Goal: Information Seeking & Learning: Find specific fact

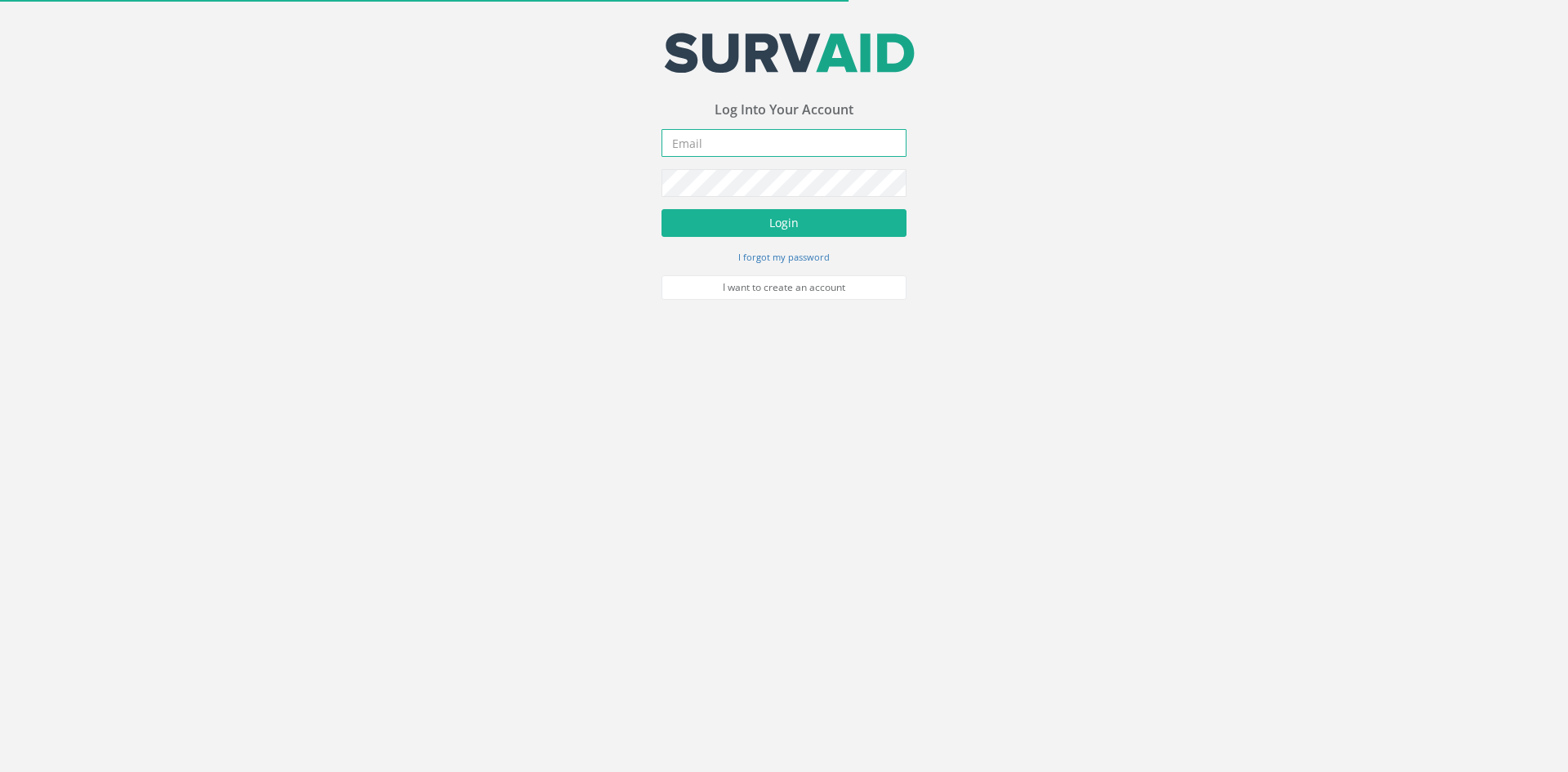
click at [740, 139] on input "email" at bounding box center [784, 142] width 245 height 27
type input "[PERSON_NAME][EMAIL_ADDRESS][DOMAIN_NAME]"
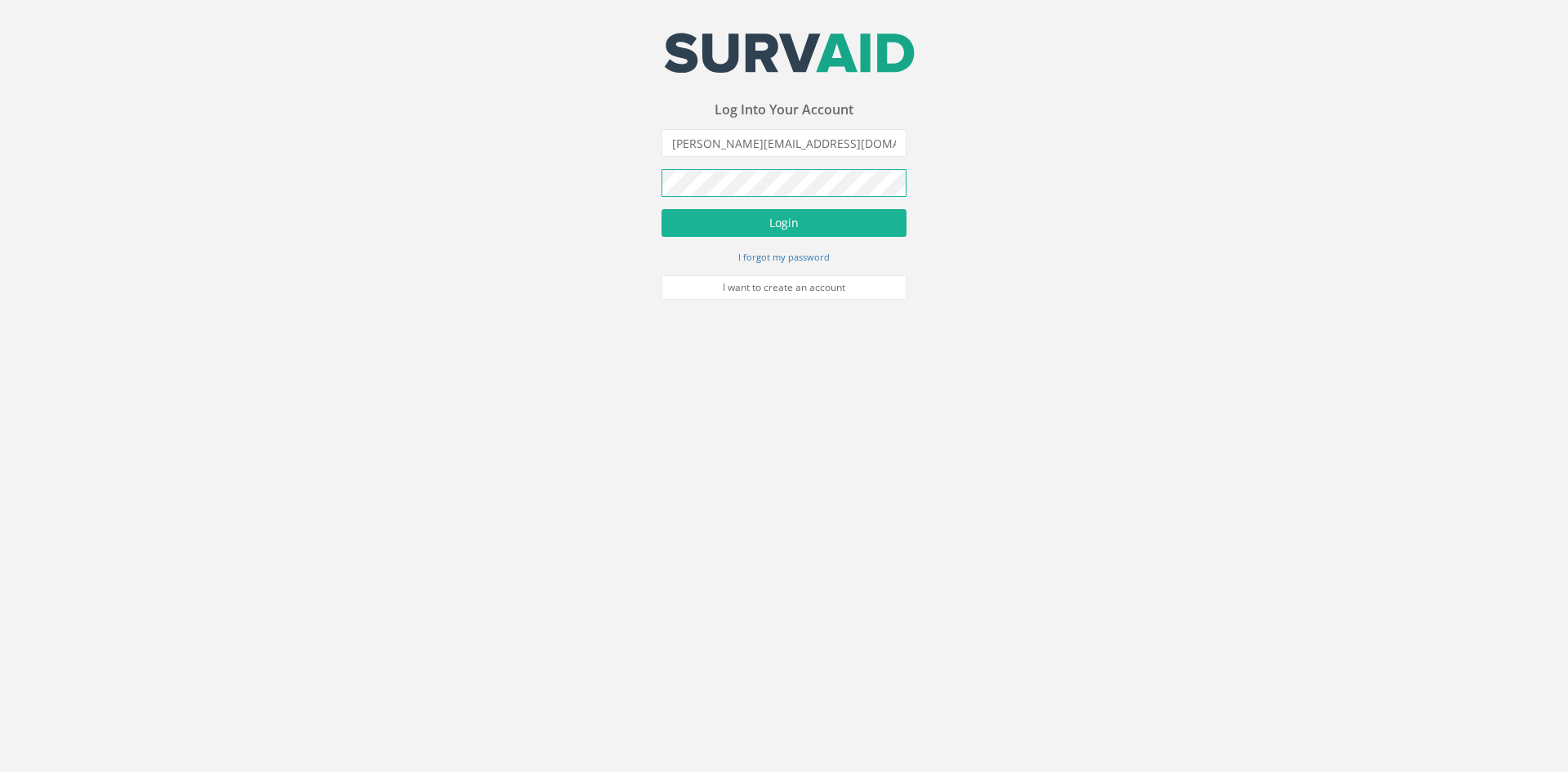
click at [662, 209] on button "Login" at bounding box center [784, 223] width 245 height 27
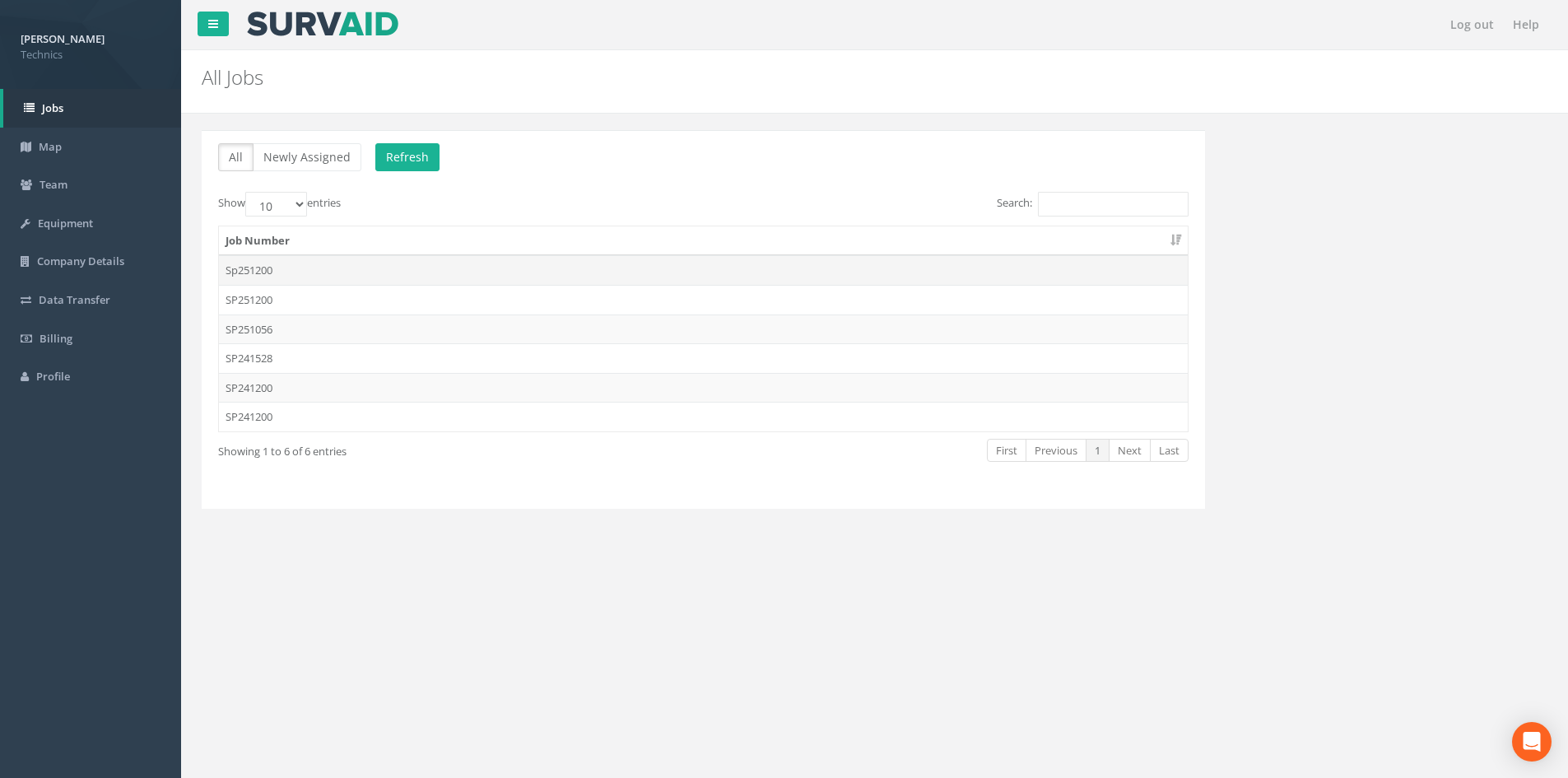
click at [468, 267] on td "Sp251200" at bounding box center [703, 270] width 969 height 29
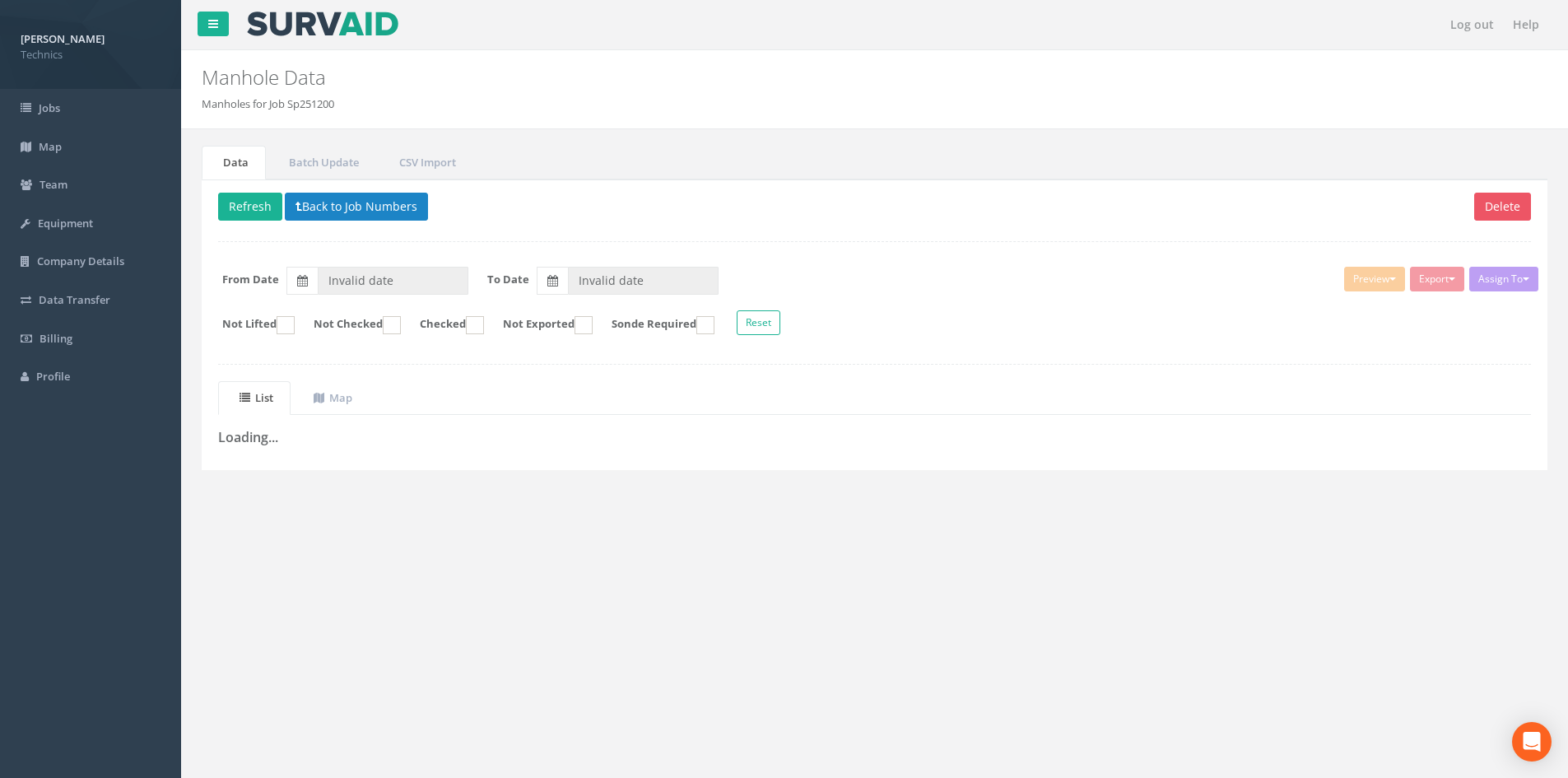
type input "[DATE]"
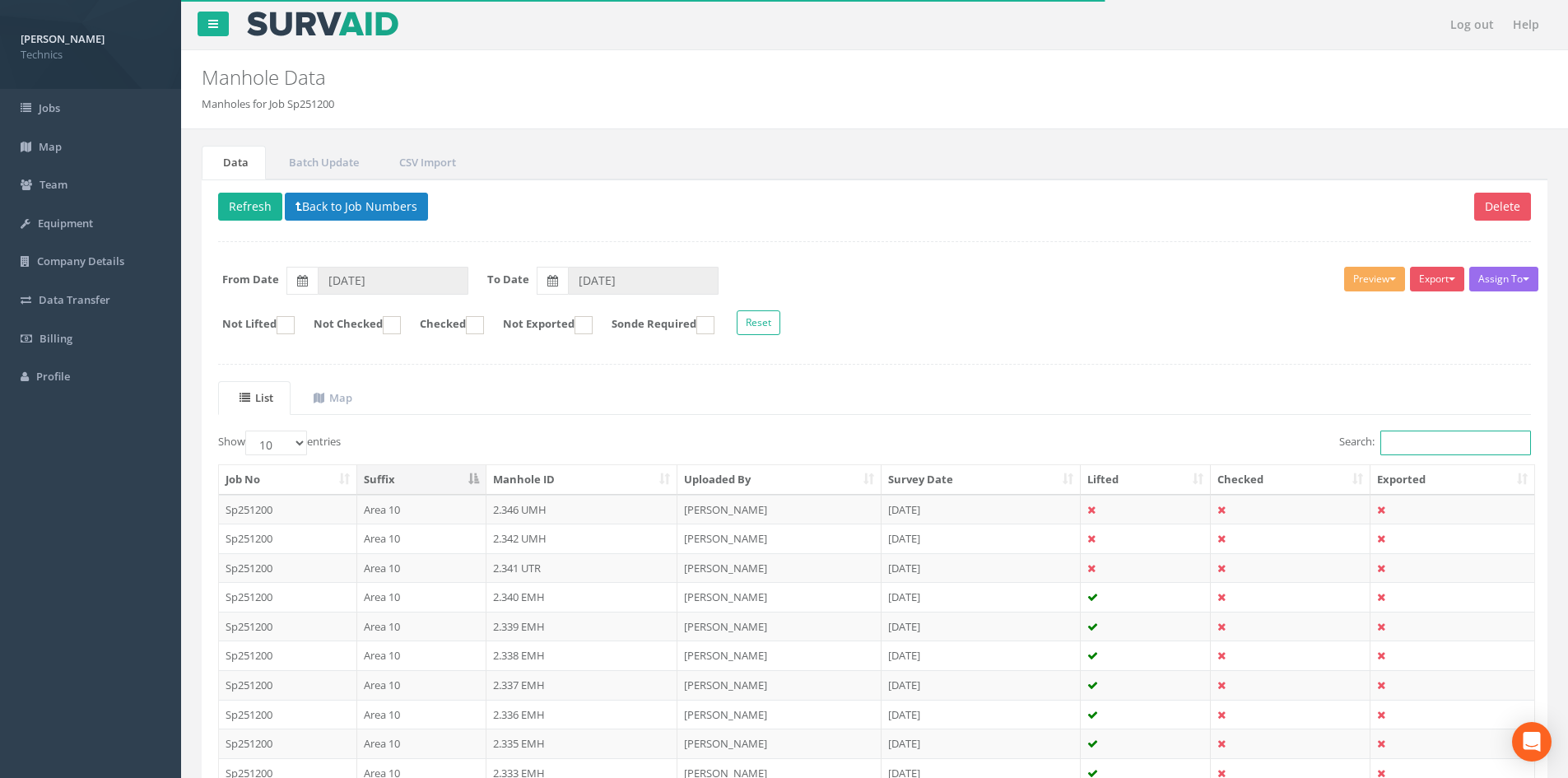
click at [1393, 437] on input "Search:" at bounding box center [1456, 443] width 151 height 25
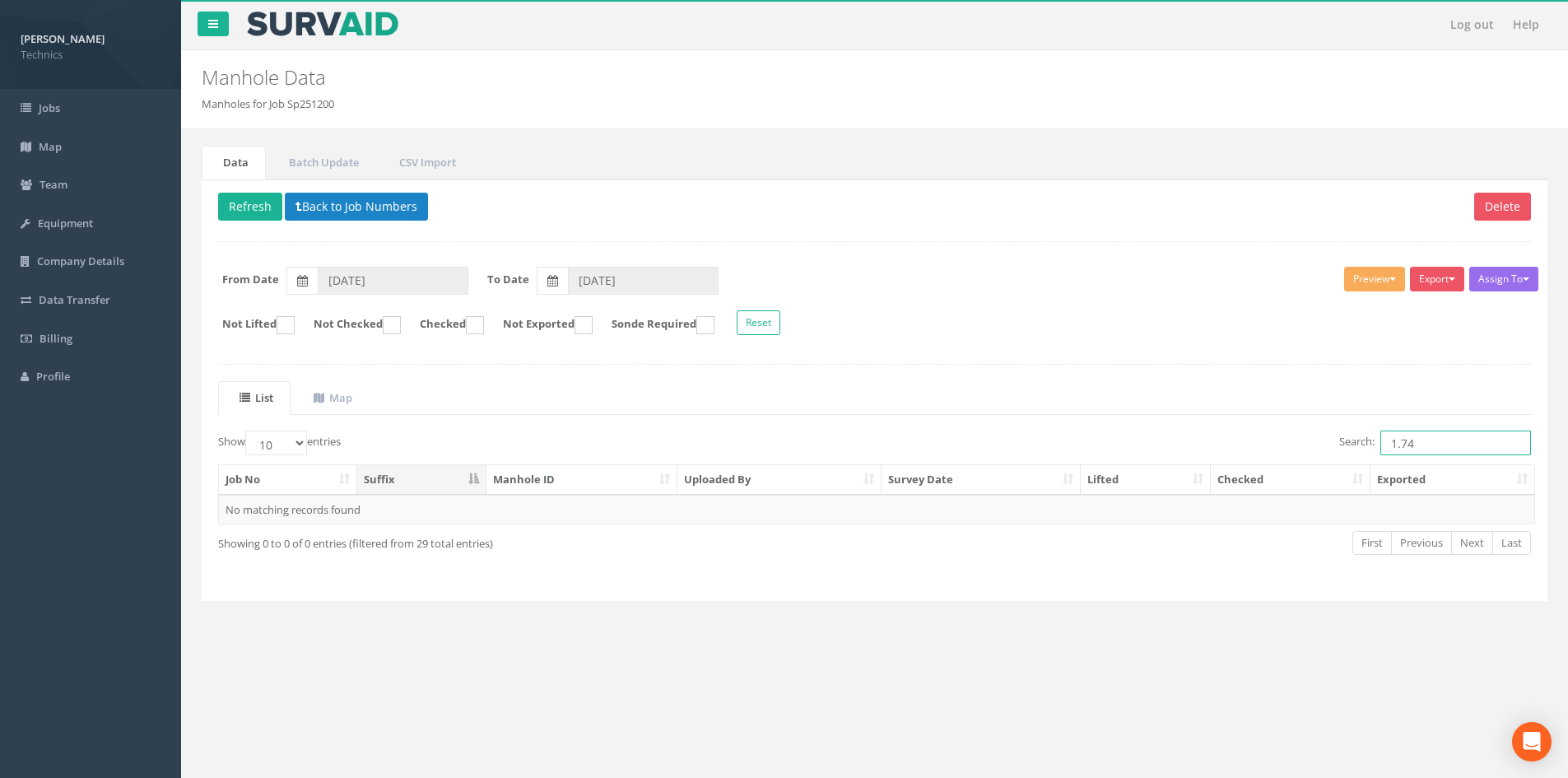
click at [1434, 443] on input "1.74" at bounding box center [1456, 443] width 151 height 25
type input "1.742"
click at [302, 279] on icon at bounding box center [302, 281] width 11 height 12
click at [318, 279] on input "[DATE]" at bounding box center [393, 281] width 151 height 28
click at [342, 308] on th "‹" at bounding box center [336, 310] width 29 height 23
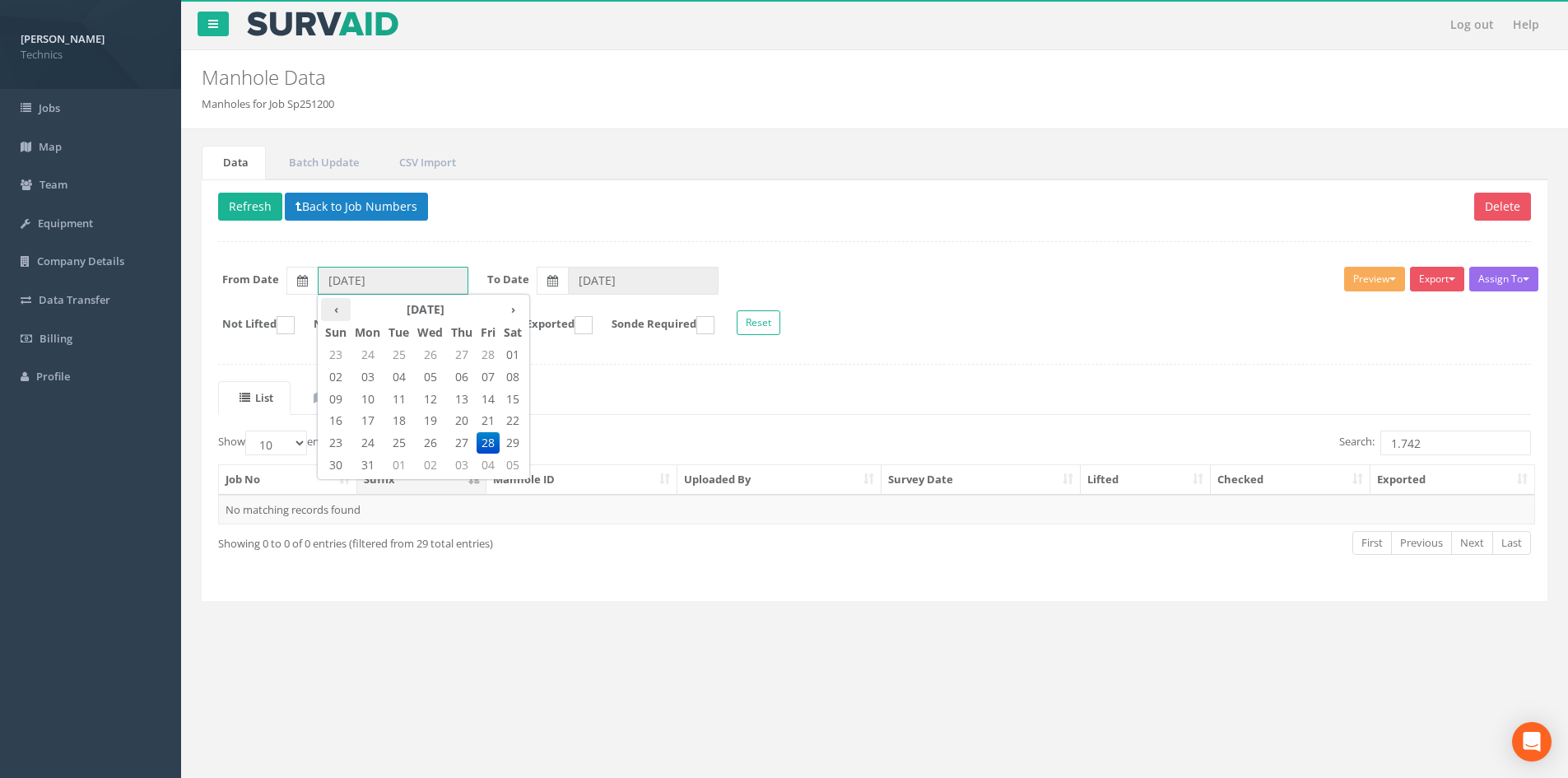
click at [342, 307] on th "‹" at bounding box center [336, 310] width 29 height 23
click at [401, 382] on span "07" at bounding box center [398, 378] width 28 height 22
type input "[DATE]"
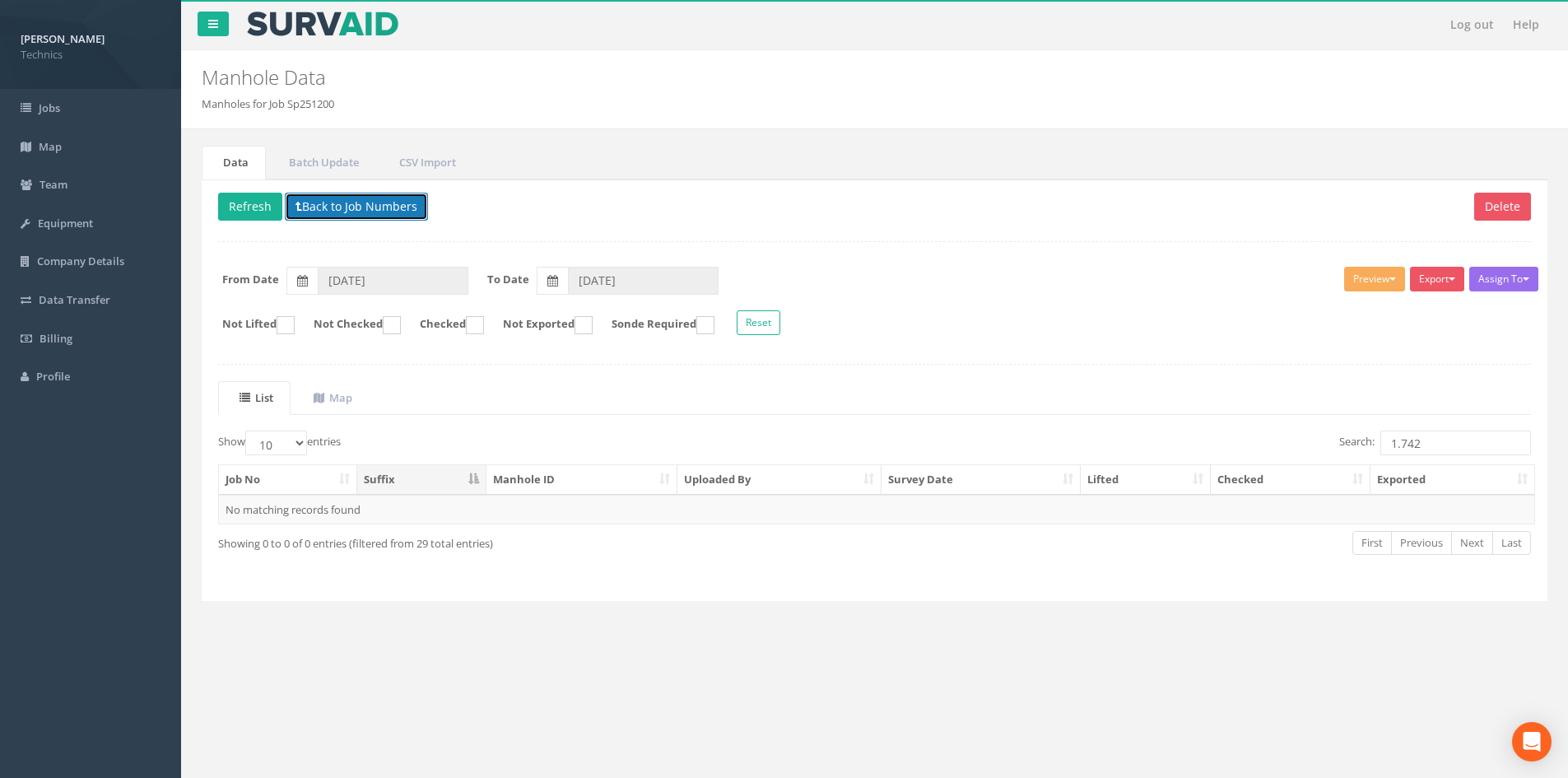
click at [350, 213] on button "Back to Job Numbers" at bounding box center [356, 206] width 143 height 28
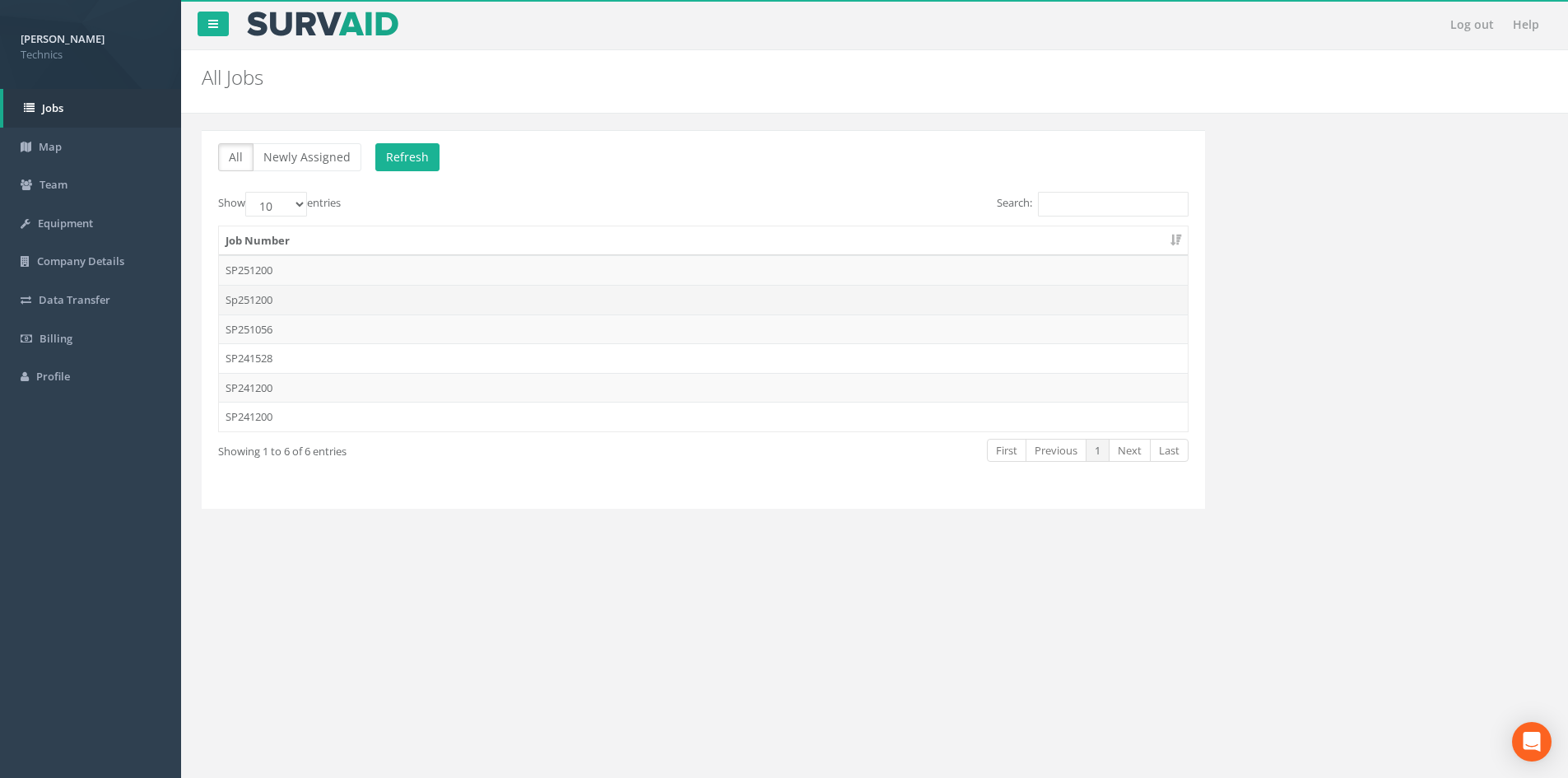
click at [292, 291] on td "Sp251200" at bounding box center [703, 299] width 969 height 29
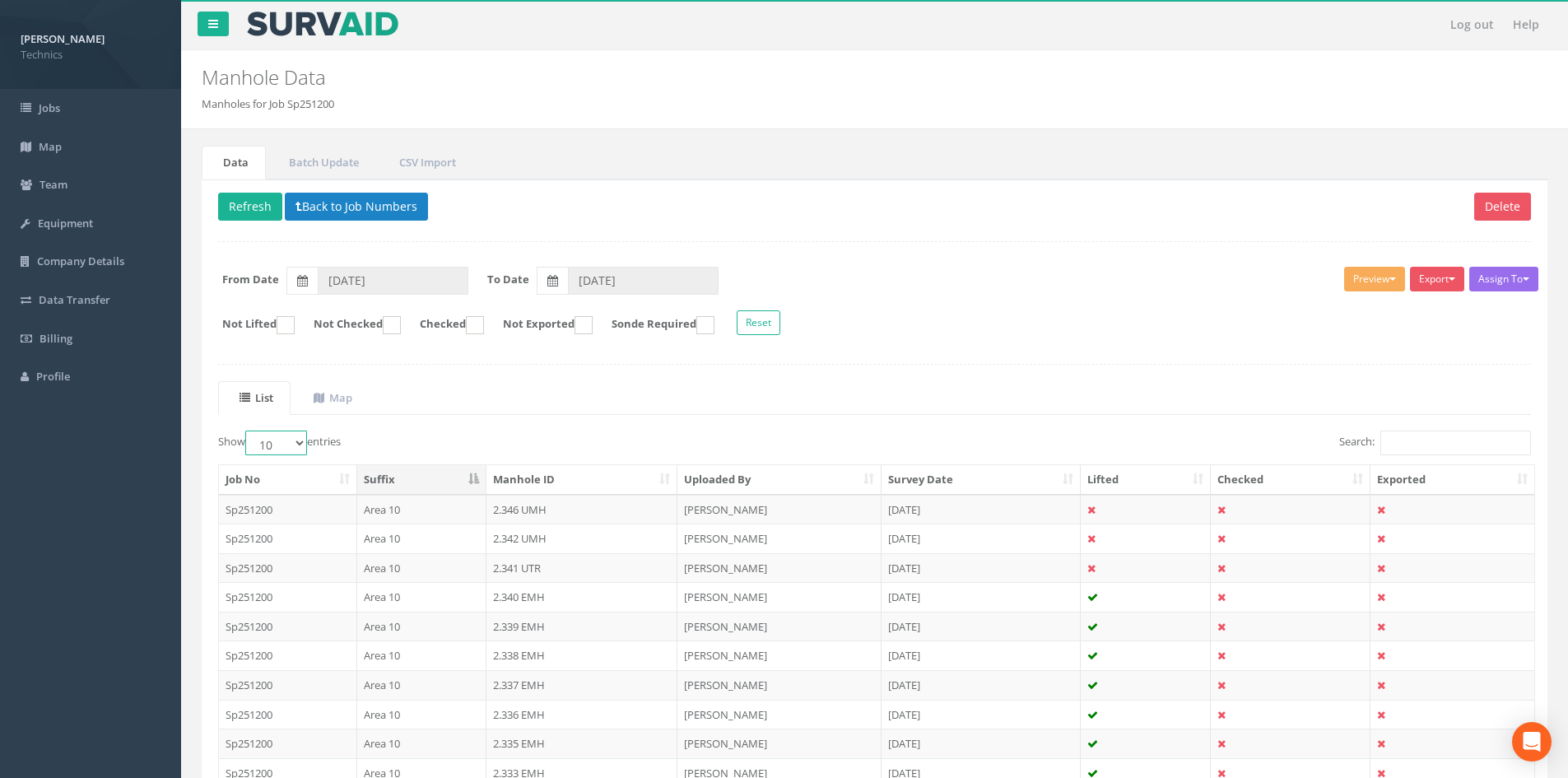
click at [287, 438] on select "10 25 50 100" at bounding box center [276, 443] width 62 height 25
select select "100"
click at [248, 430] on select "10 25 50 100" at bounding box center [276, 443] width 62 height 25
click at [336, 209] on button "Back to Job Numbers" at bounding box center [356, 206] width 143 height 28
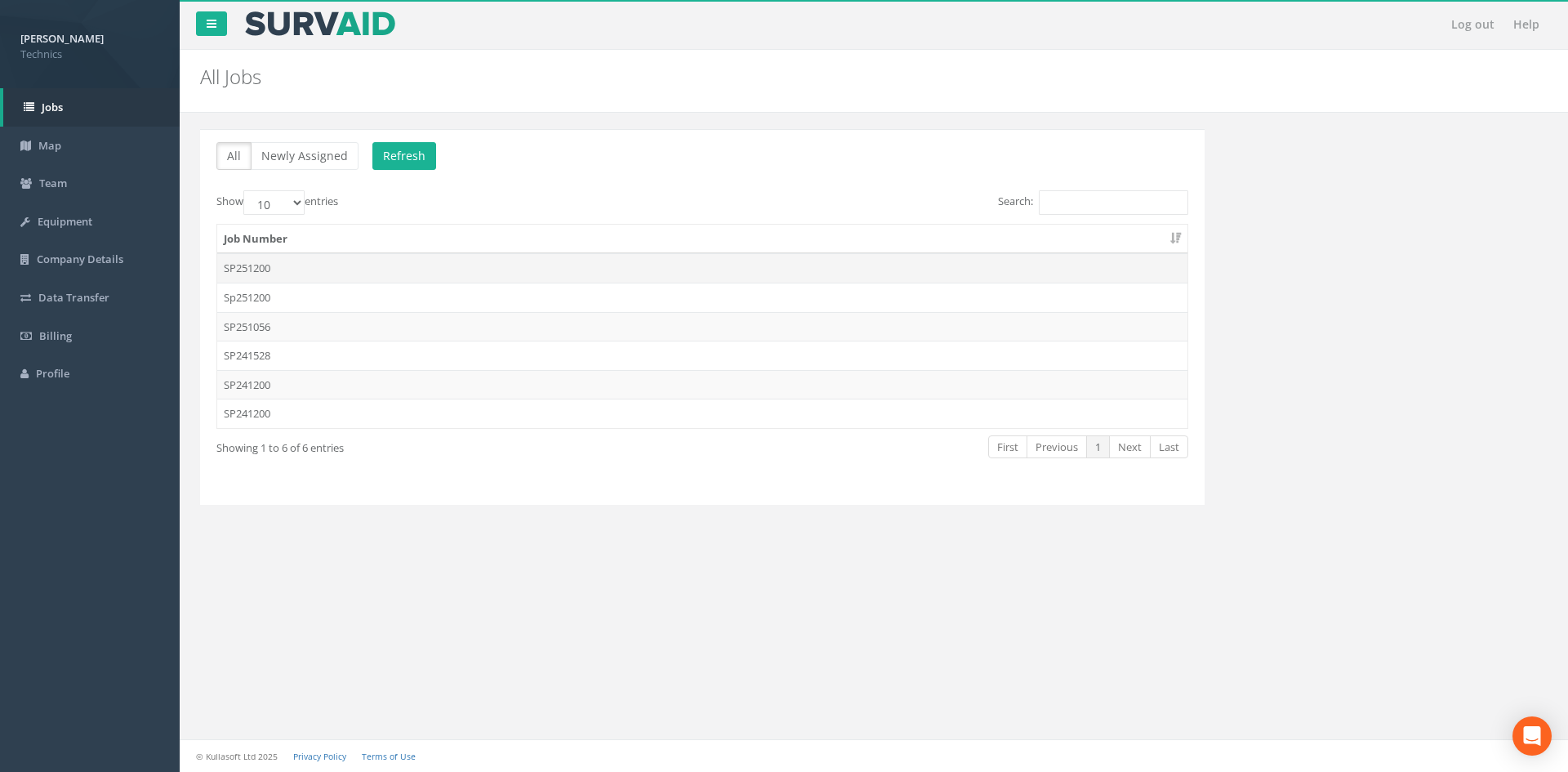
click at [319, 271] on td "SP251200" at bounding box center [703, 268] width 970 height 29
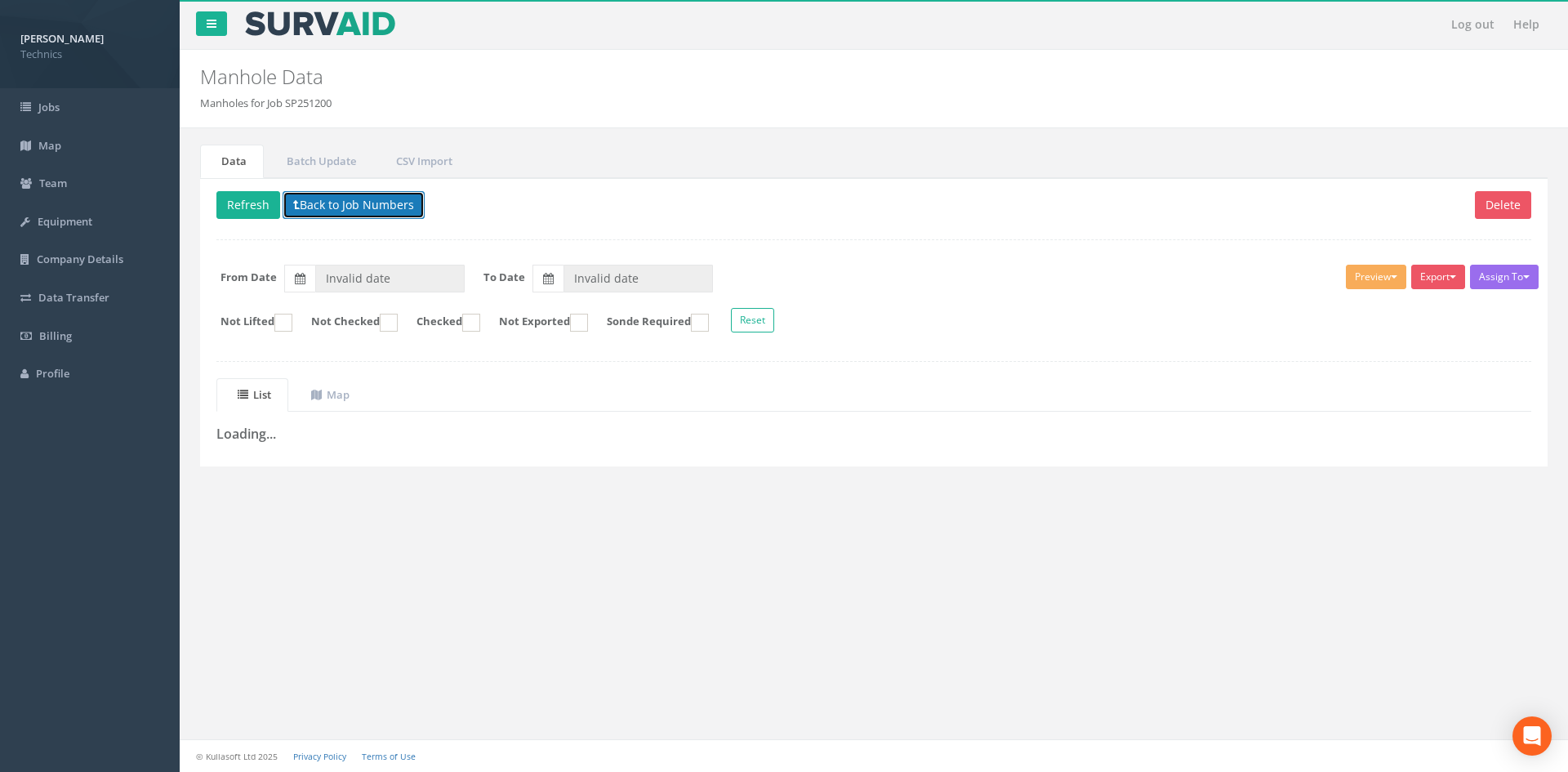
click at [342, 202] on button "Back to Job Numbers" at bounding box center [353, 204] width 142 height 27
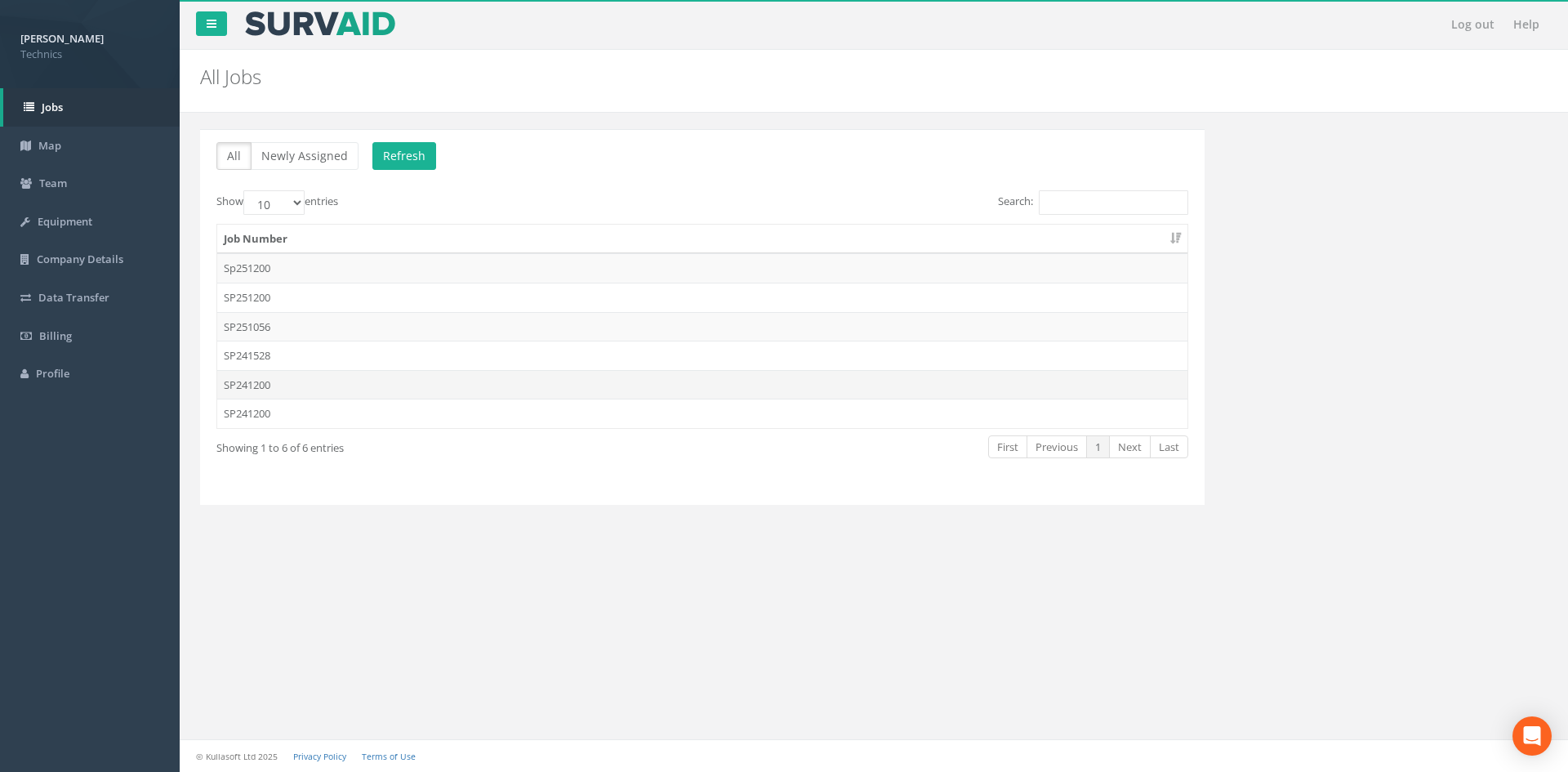
click at [302, 382] on td "SP241200" at bounding box center [703, 384] width 970 height 29
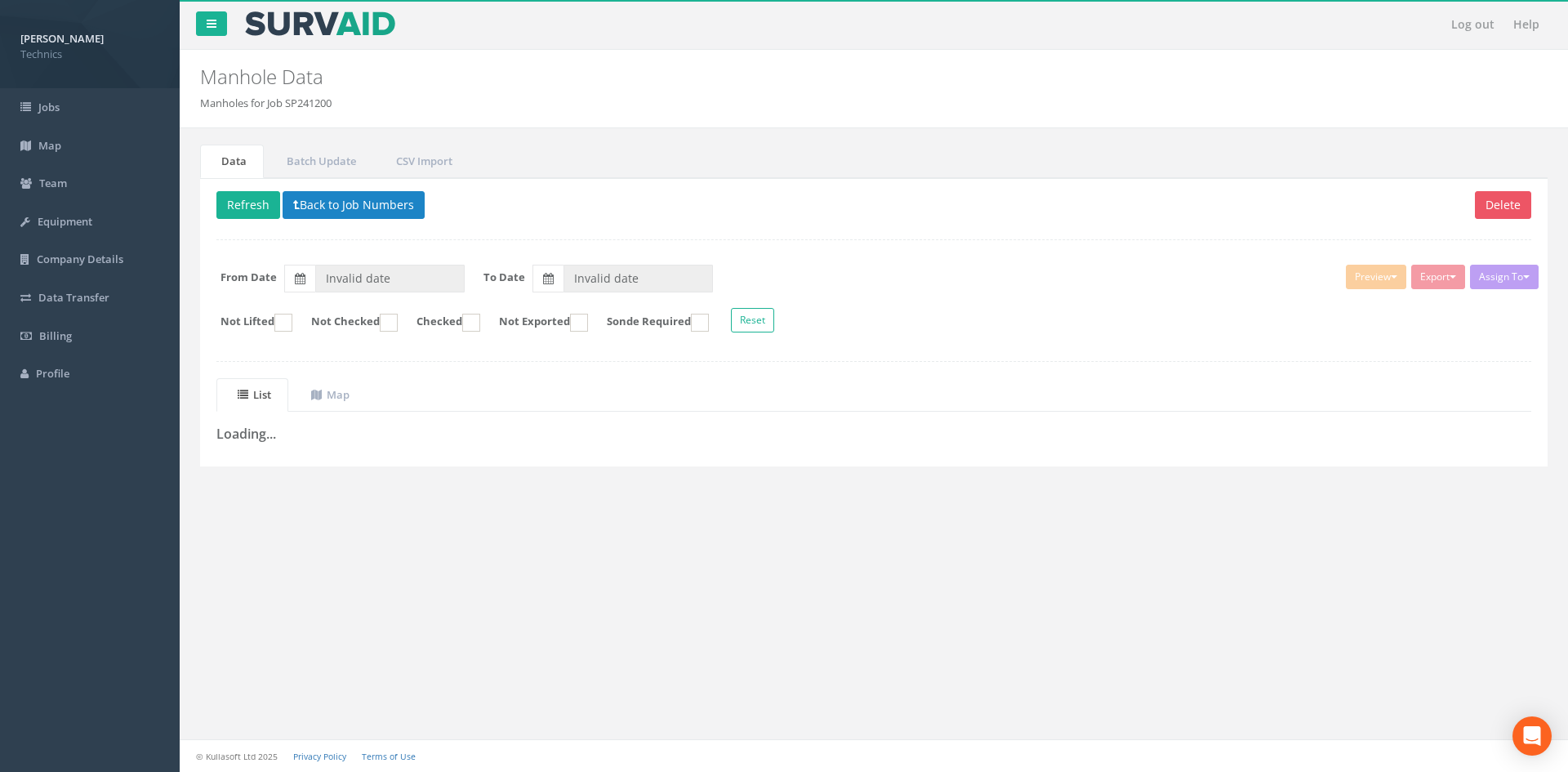
type input "[DATE]"
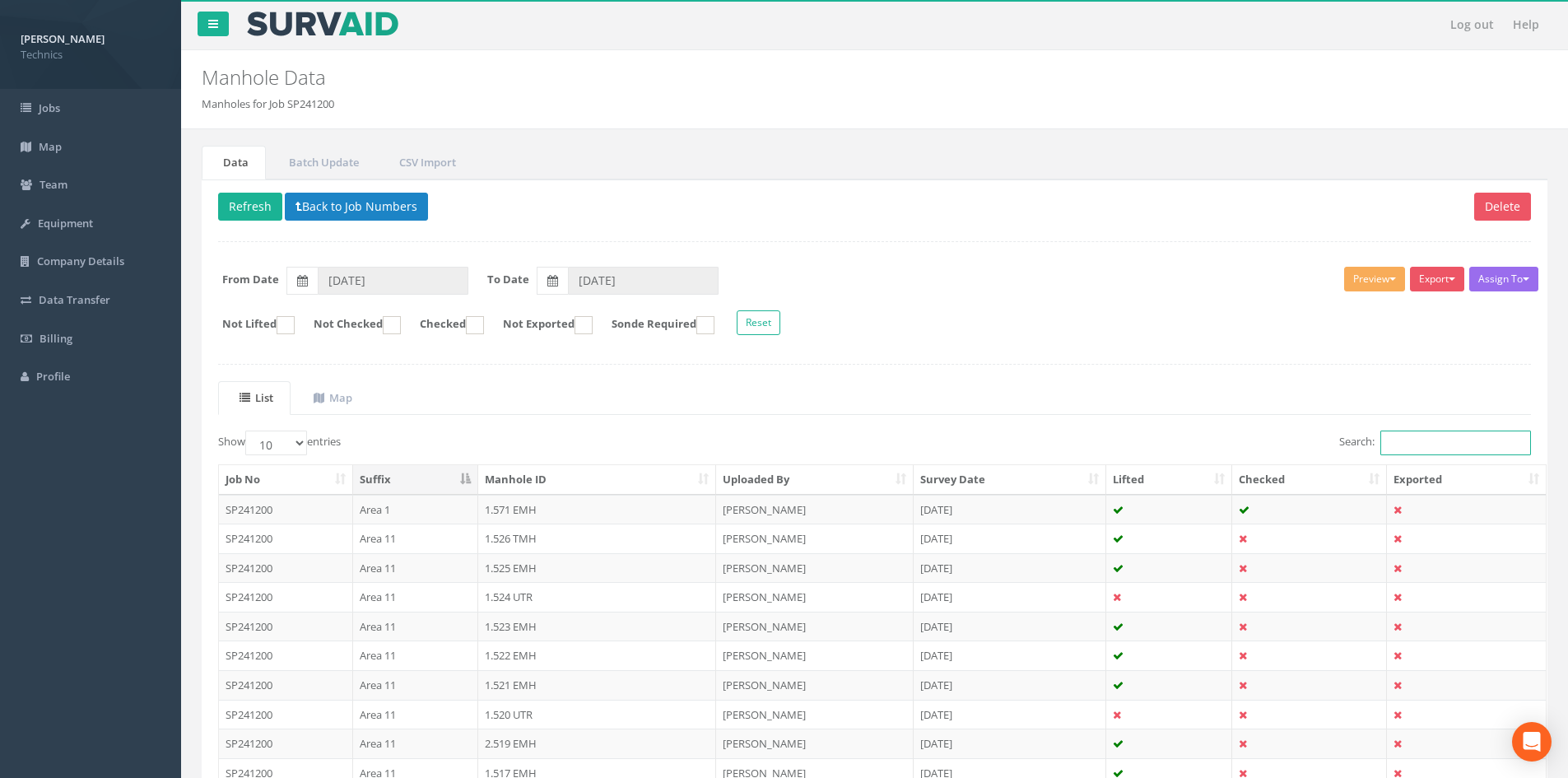
click at [1412, 451] on input "Search:" at bounding box center [1456, 443] width 151 height 25
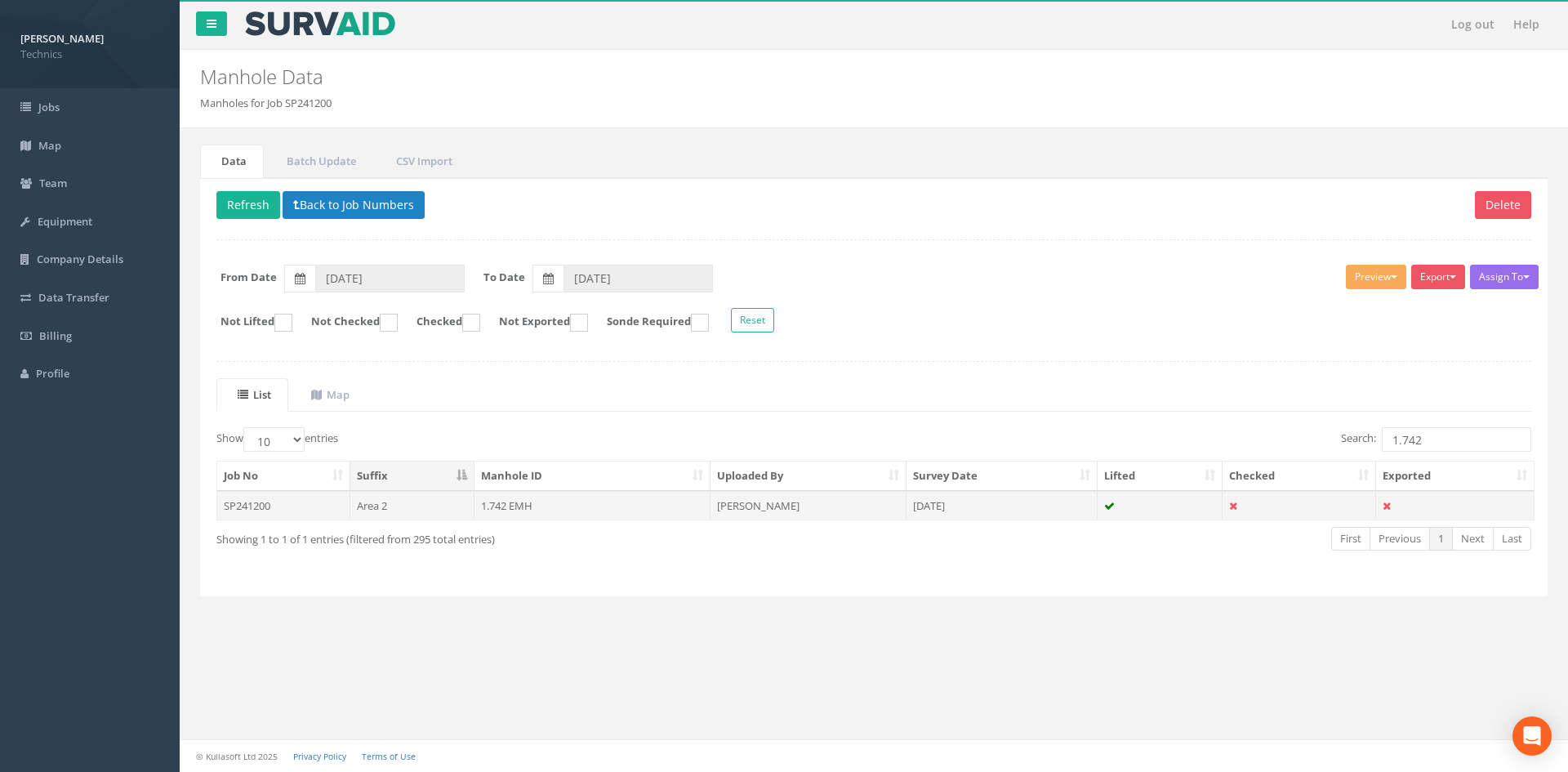
click at [543, 504] on td "1.742 EMH" at bounding box center [592, 505] width 237 height 29
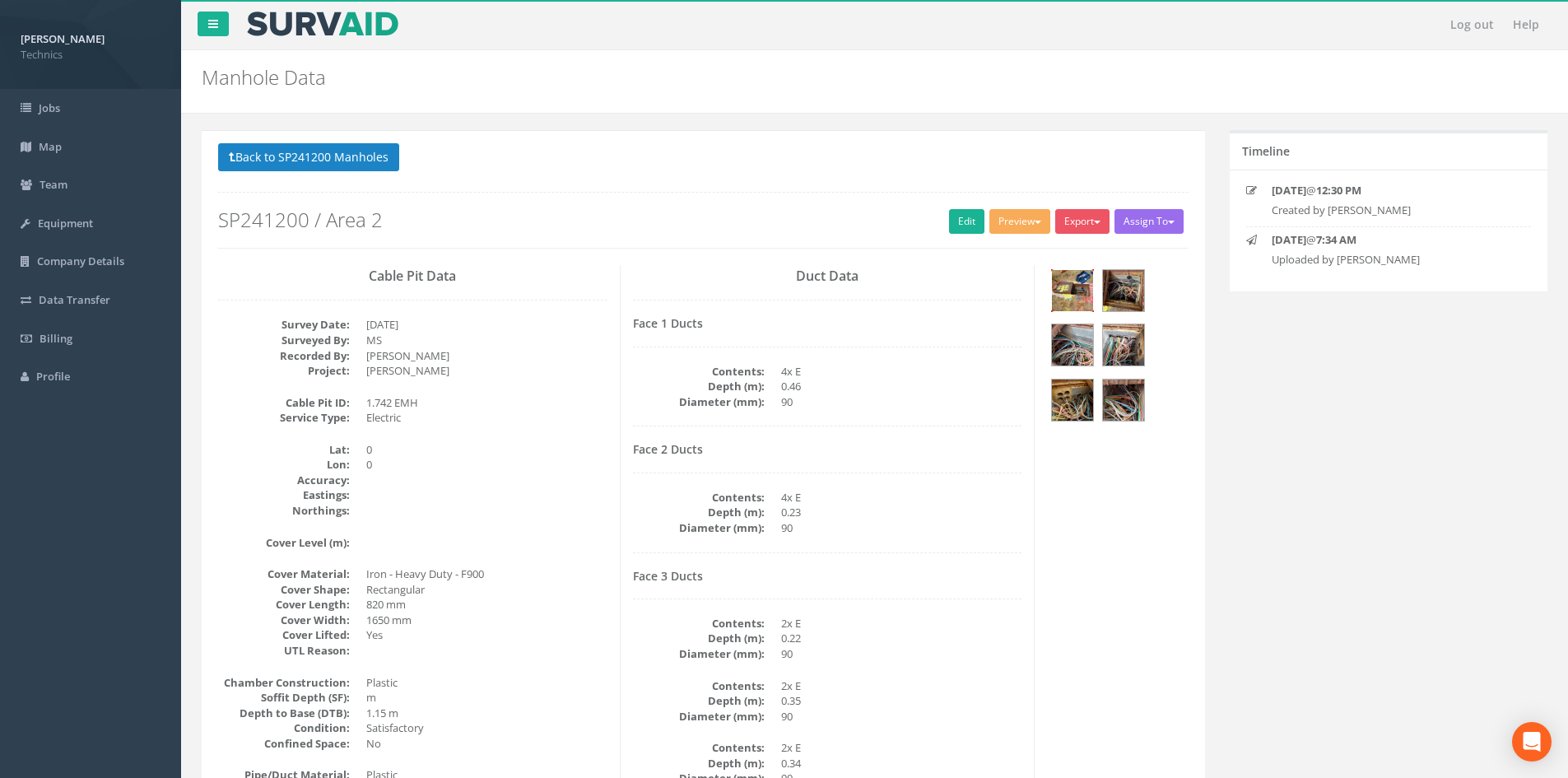
click at [1077, 286] on img at bounding box center [1072, 291] width 41 height 41
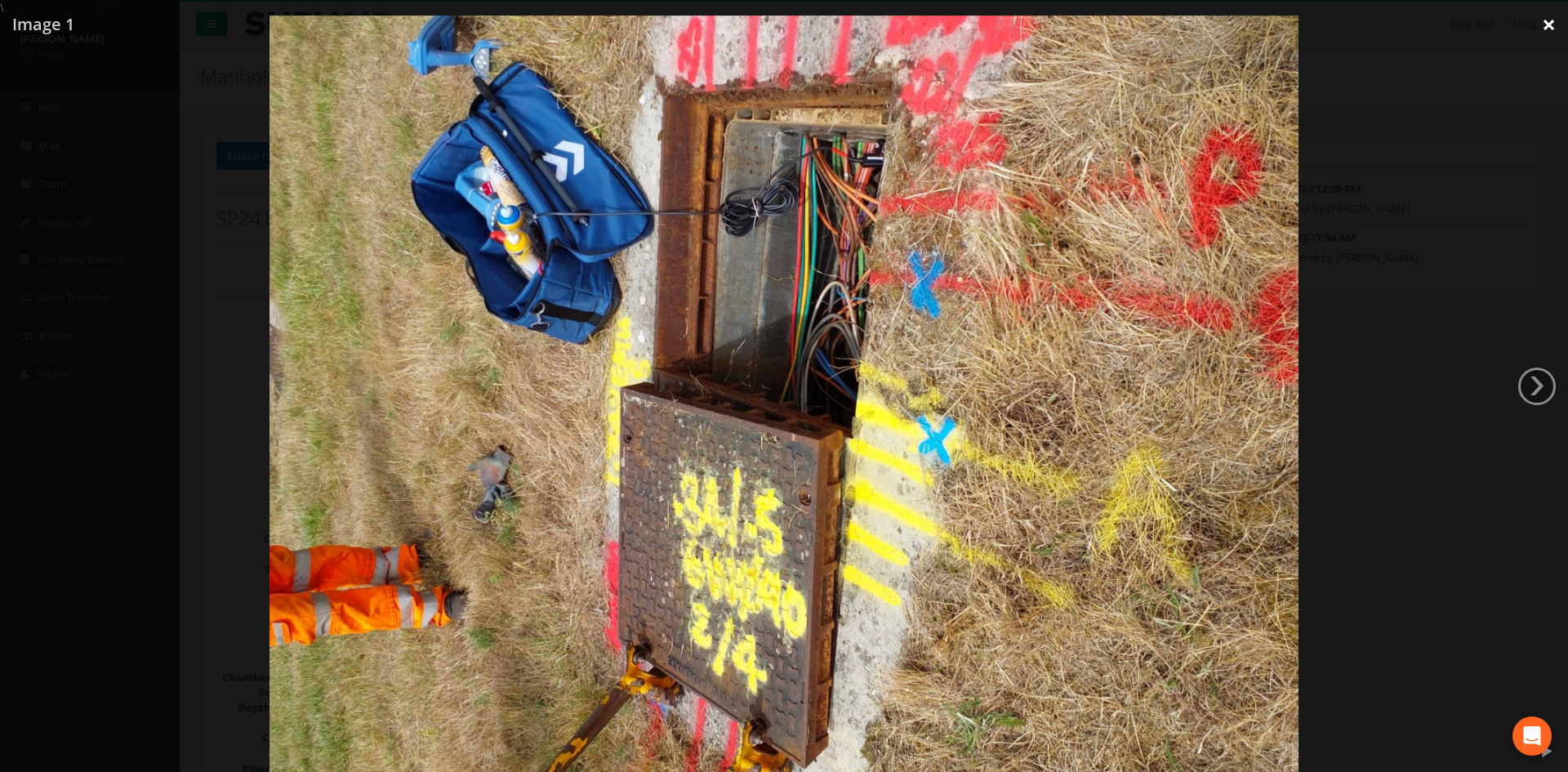
click at [1550, 28] on link "×" at bounding box center [1549, 24] width 38 height 49
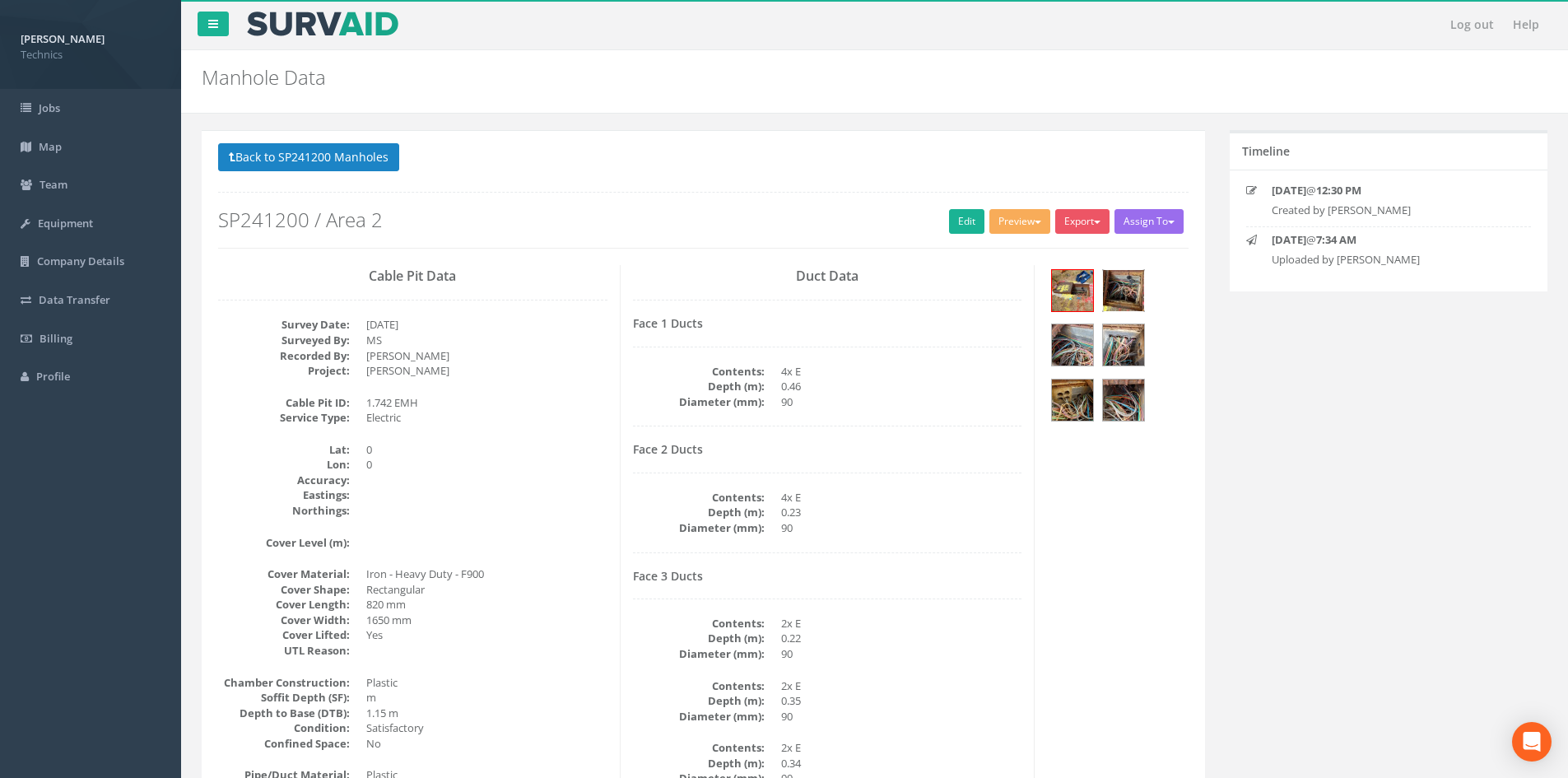
click at [1113, 287] on img at bounding box center [1123, 291] width 41 height 41
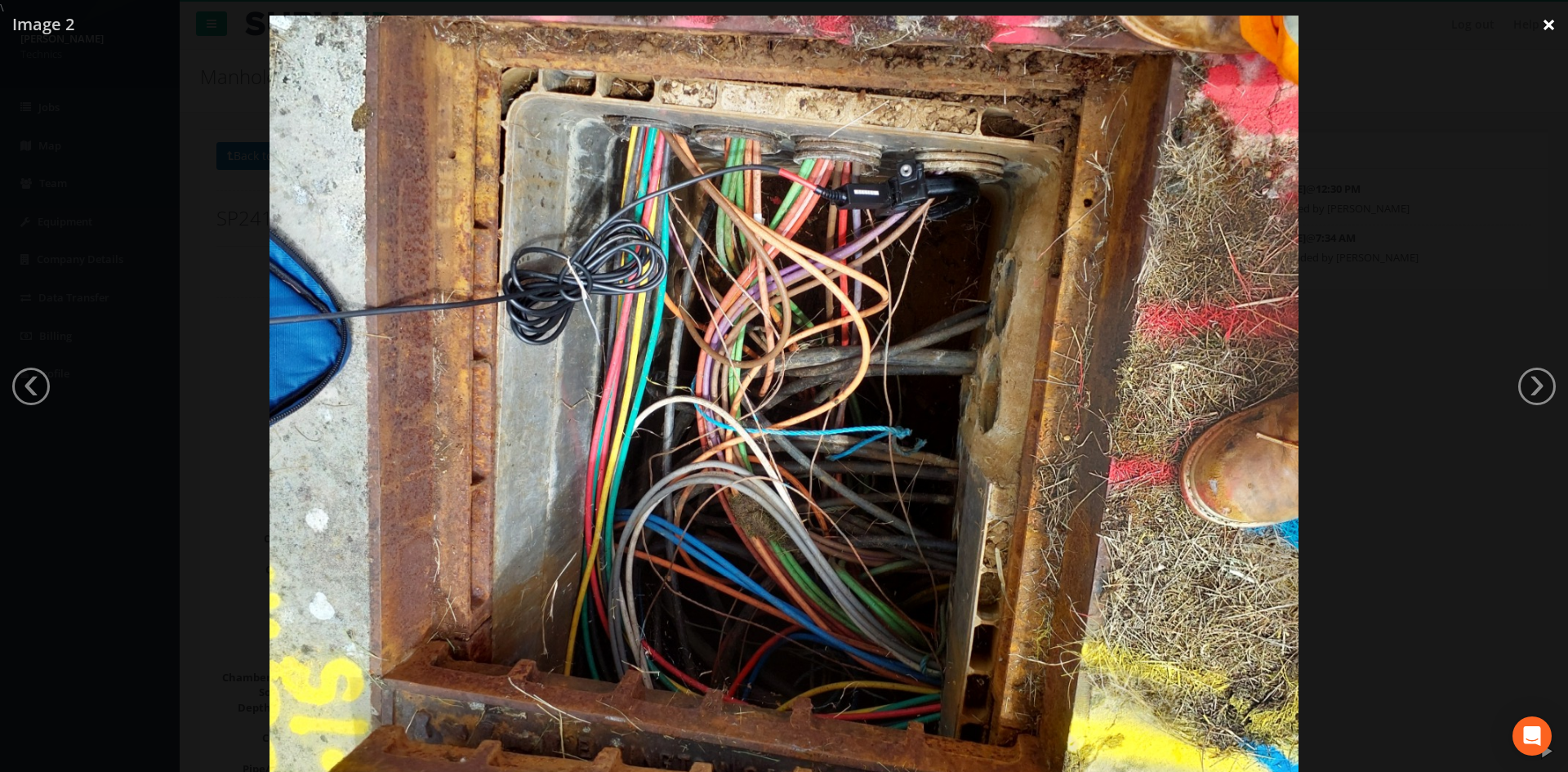
click at [1549, 26] on link "×" at bounding box center [1549, 24] width 38 height 49
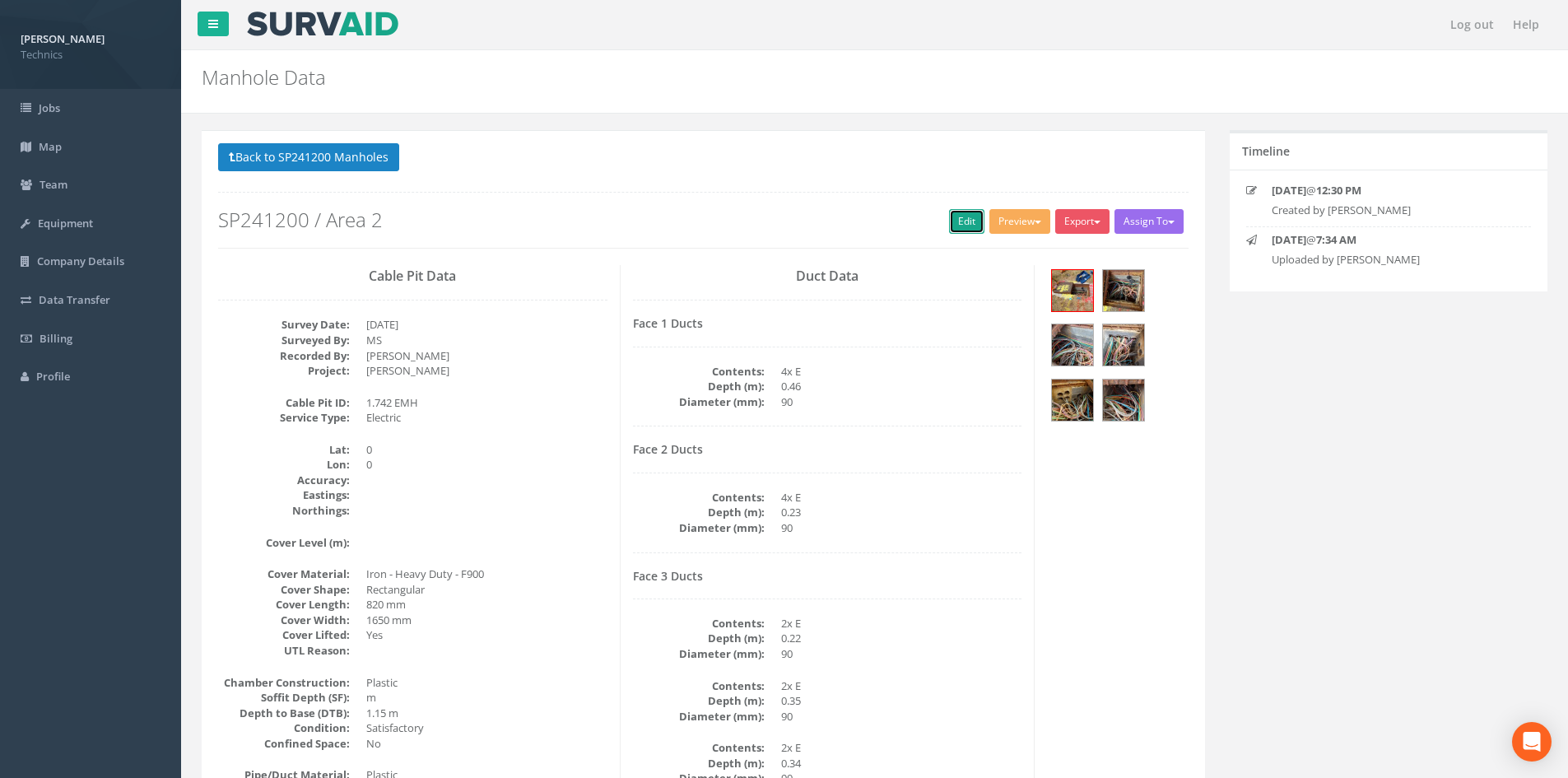
click at [968, 221] on link "Edit" at bounding box center [967, 222] width 35 height 25
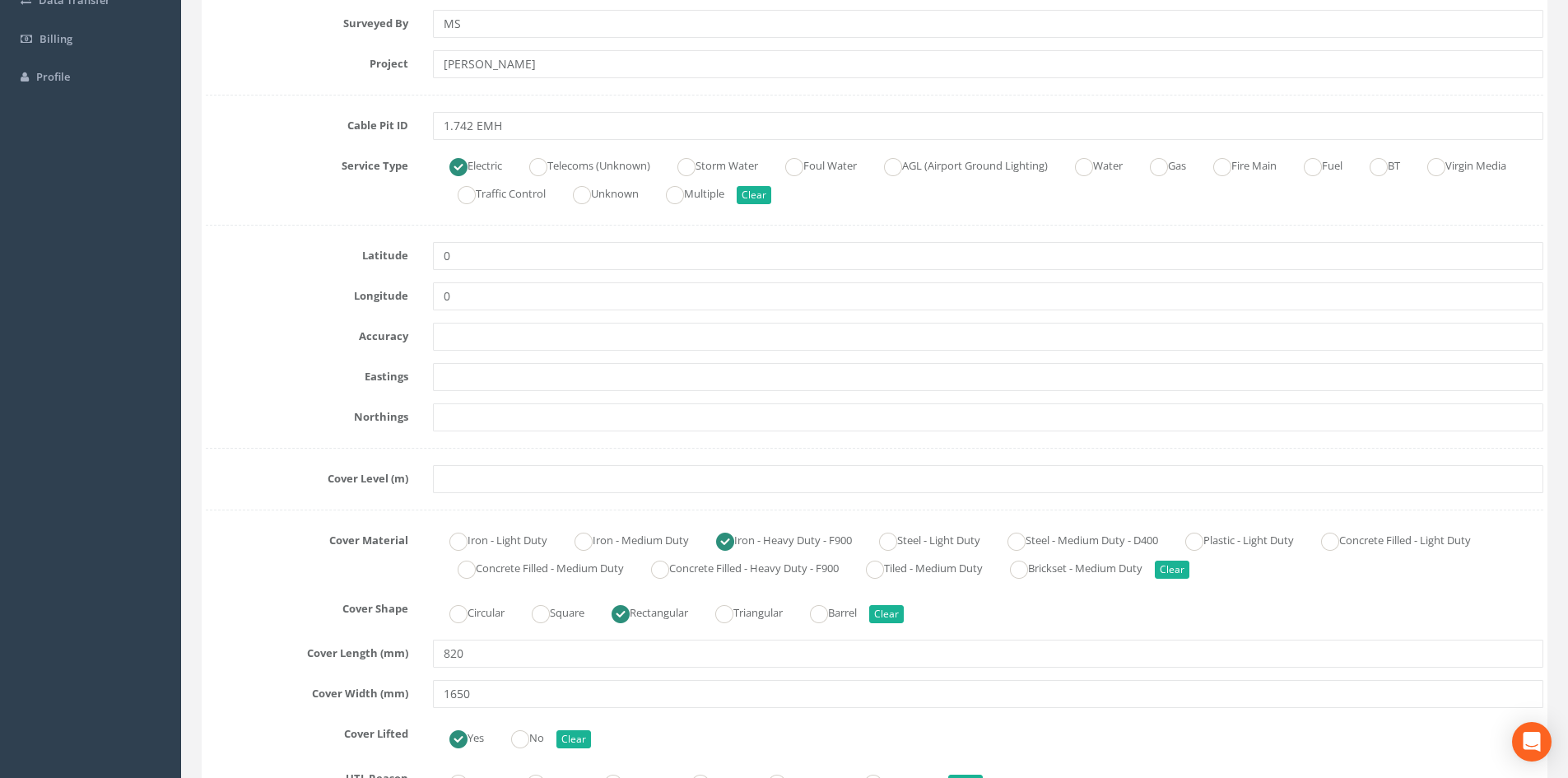
scroll to position [96, 0]
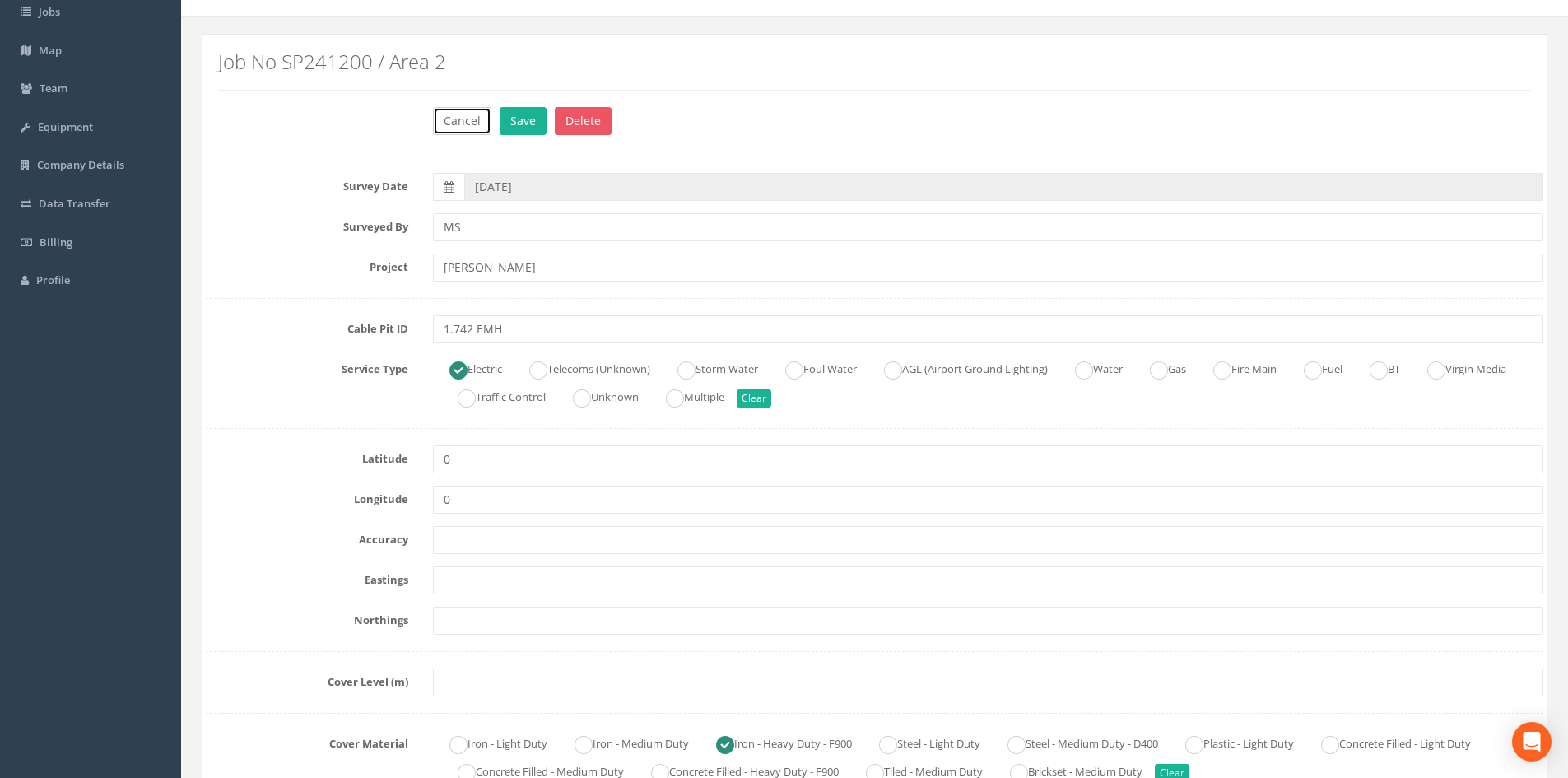
click at [475, 119] on button "Cancel" at bounding box center [462, 121] width 59 height 28
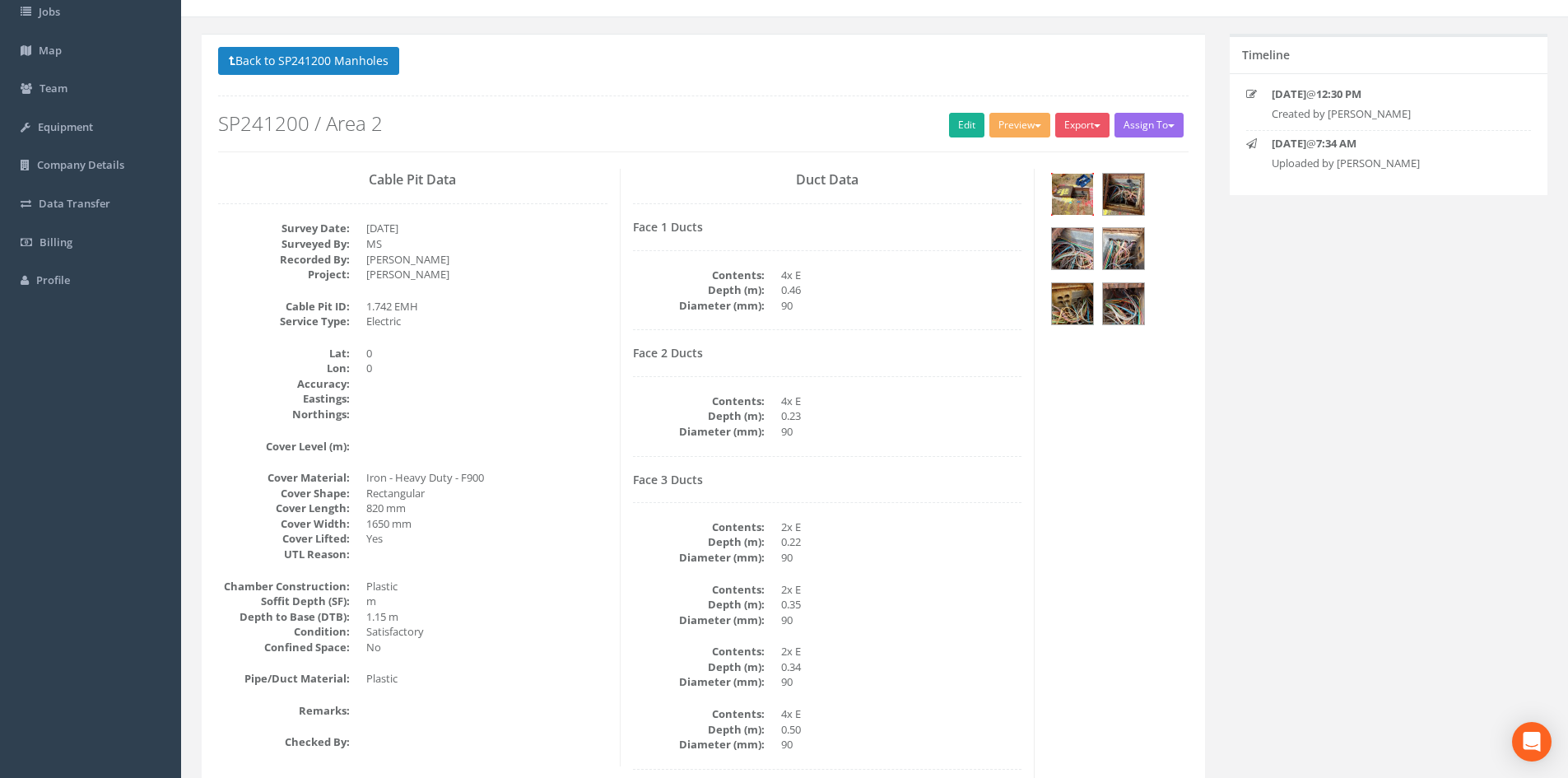
click at [1060, 188] on img at bounding box center [1072, 194] width 41 height 41
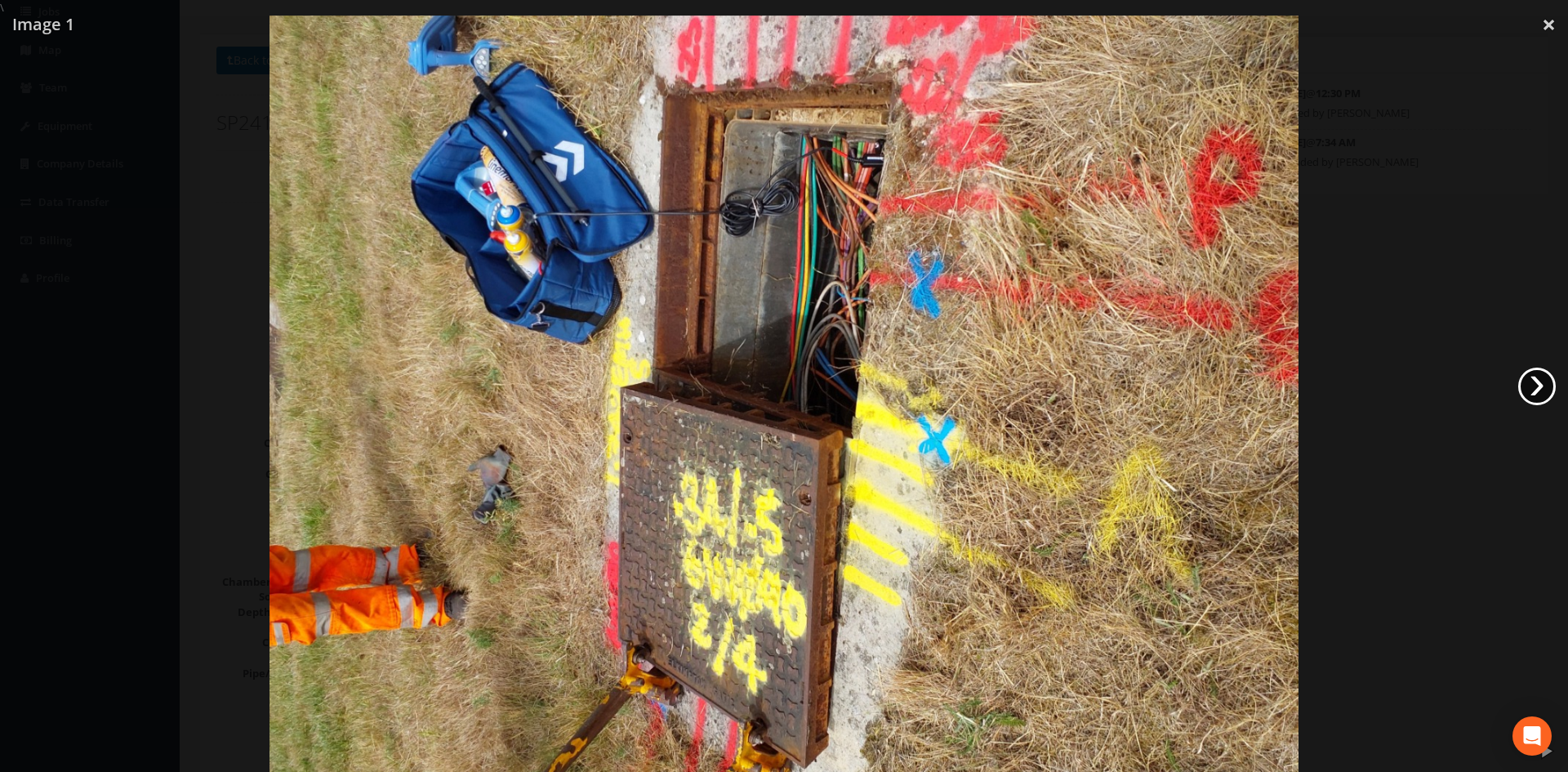
click at [1527, 376] on link "›" at bounding box center [1536, 386] width 37 height 37
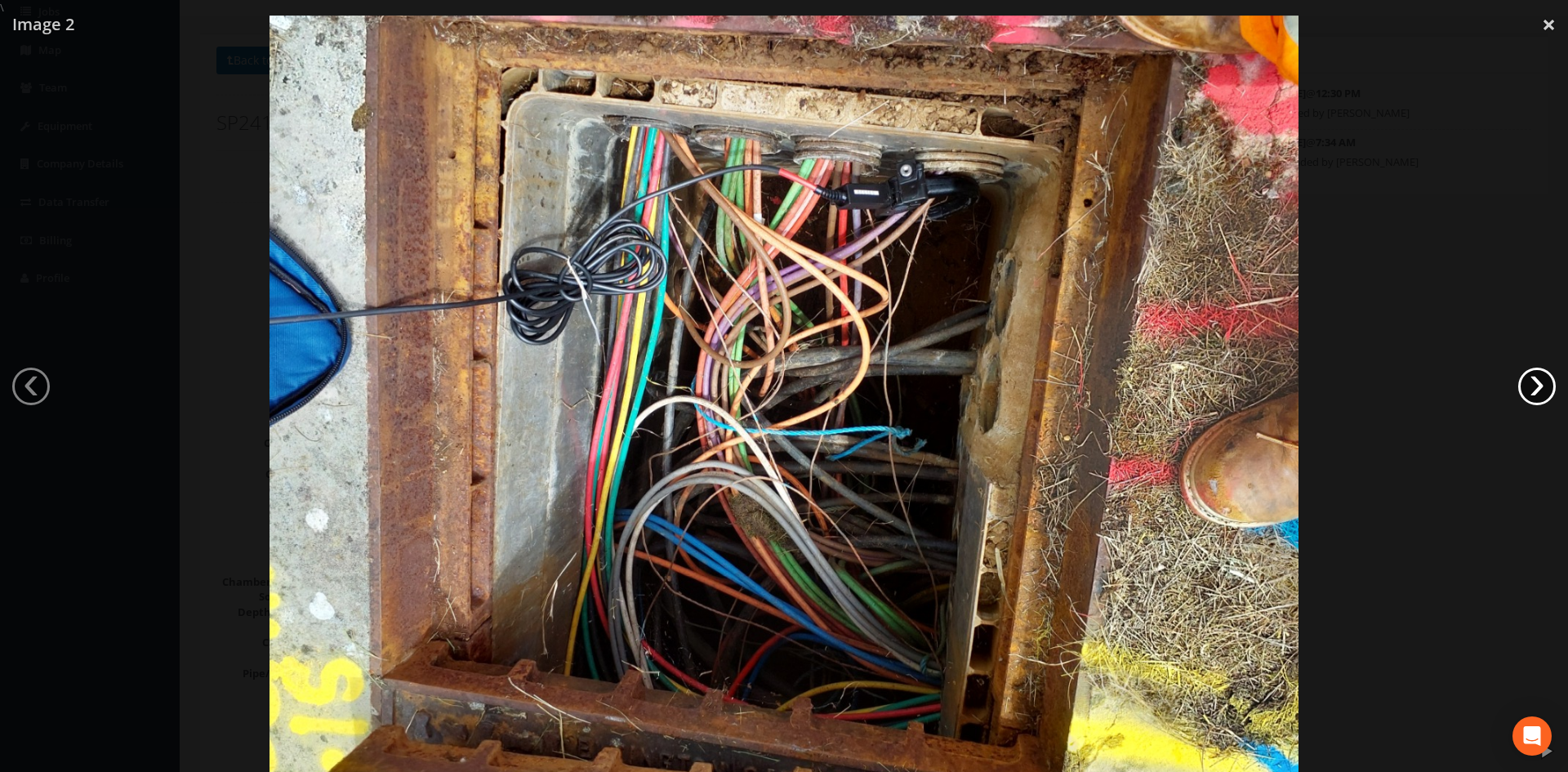
click at [1527, 376] on link "›" at bounding box center [1536, 386] width 37 height 37
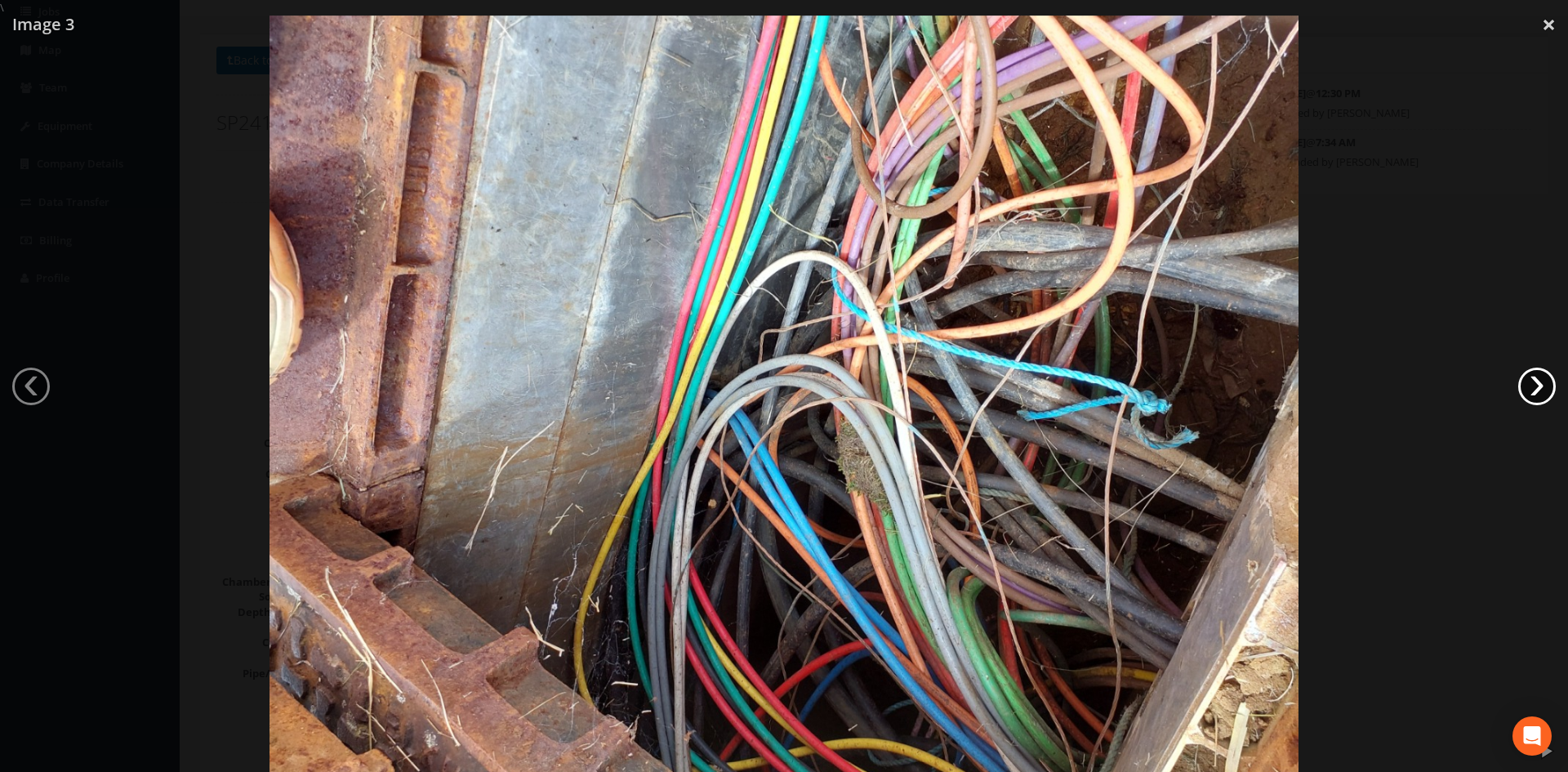
click at [1527, 376] on link "›" at bounding box center [1536, 386] width 37 height 37
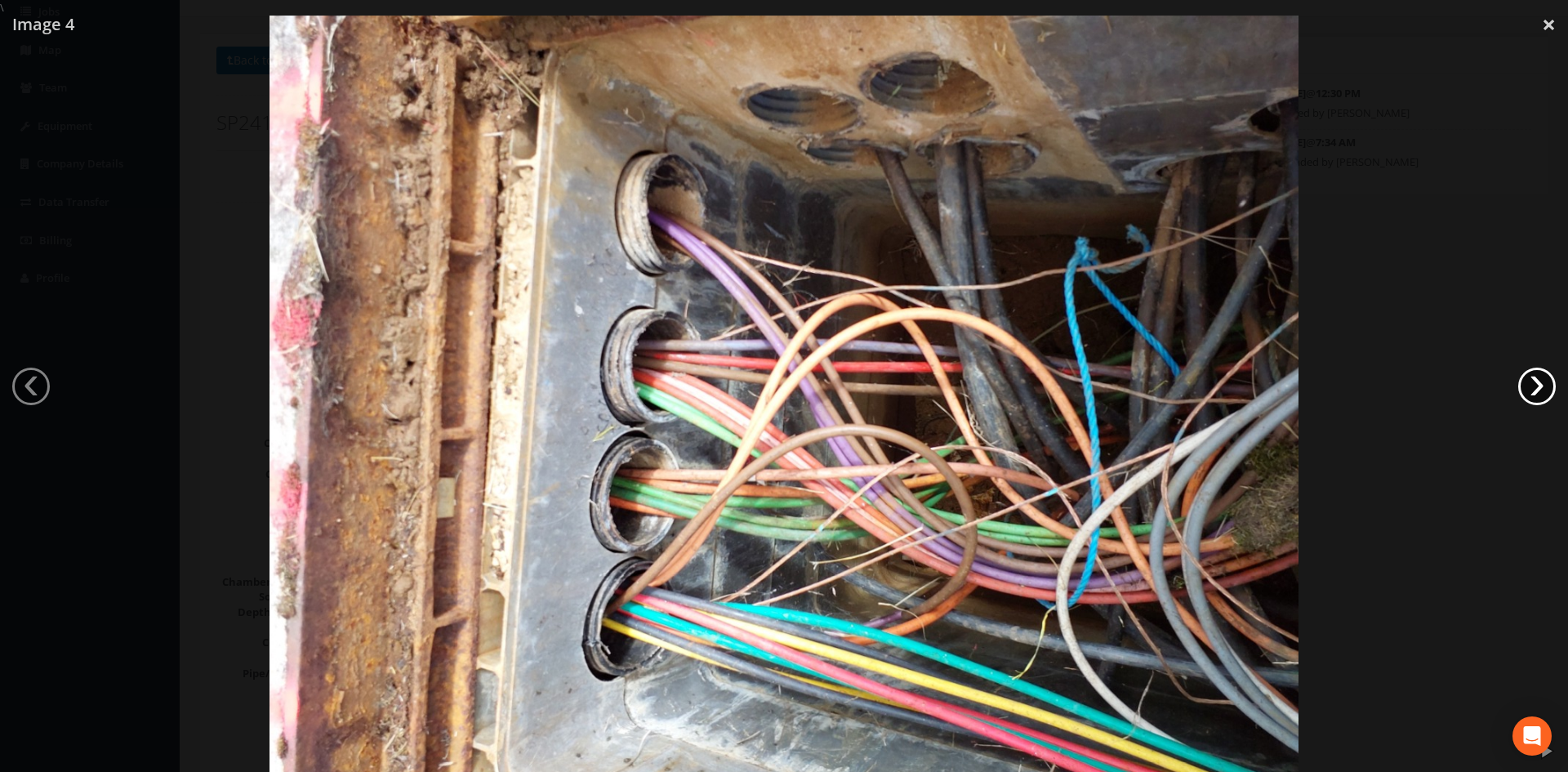
click at [1527, 376] on link "›" at bounding box center [1536, 386] width 37 height 37
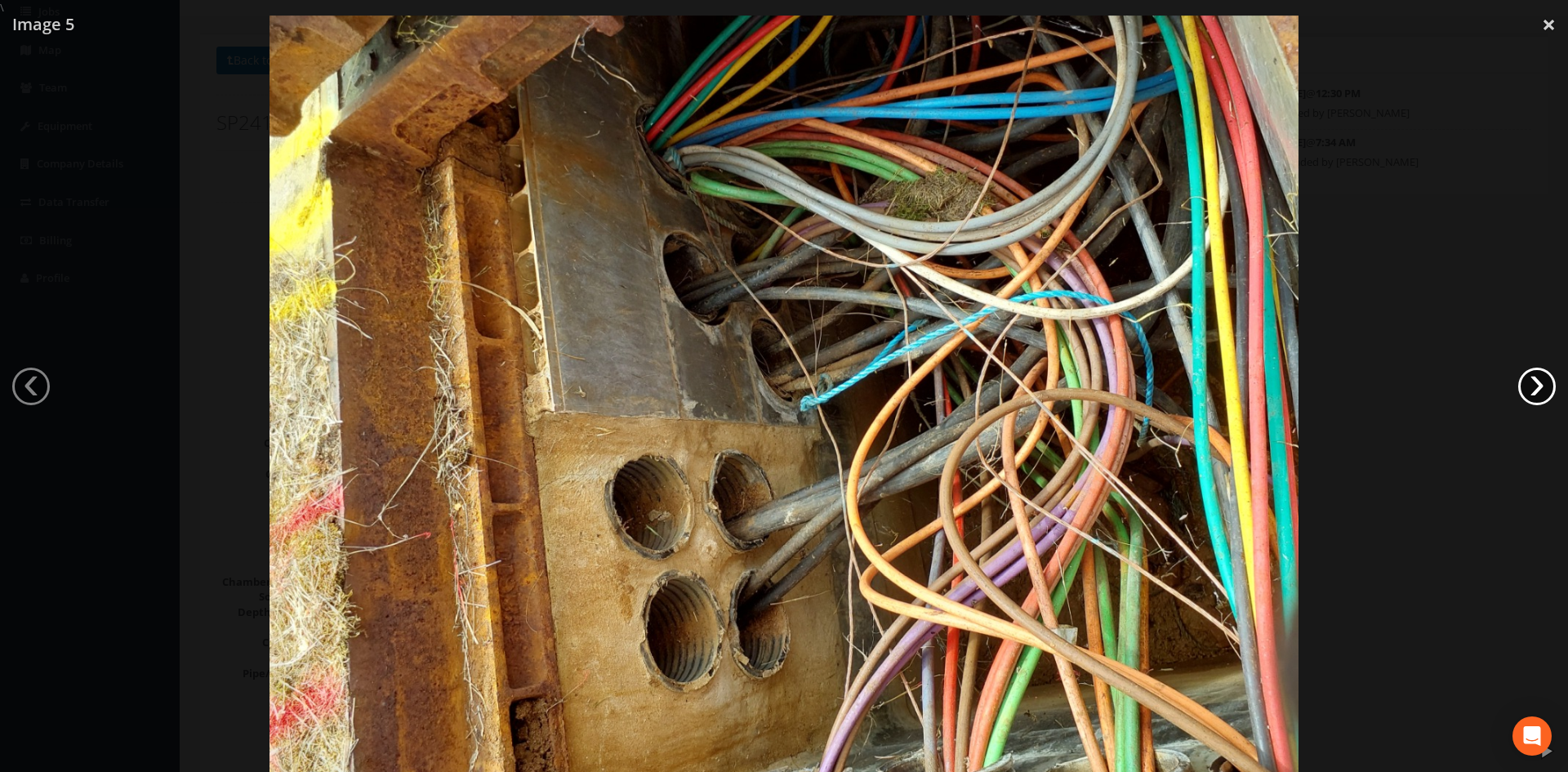
click at [1519, 385] on link "›" at bounding box center [1536, 386] width 37 height 37
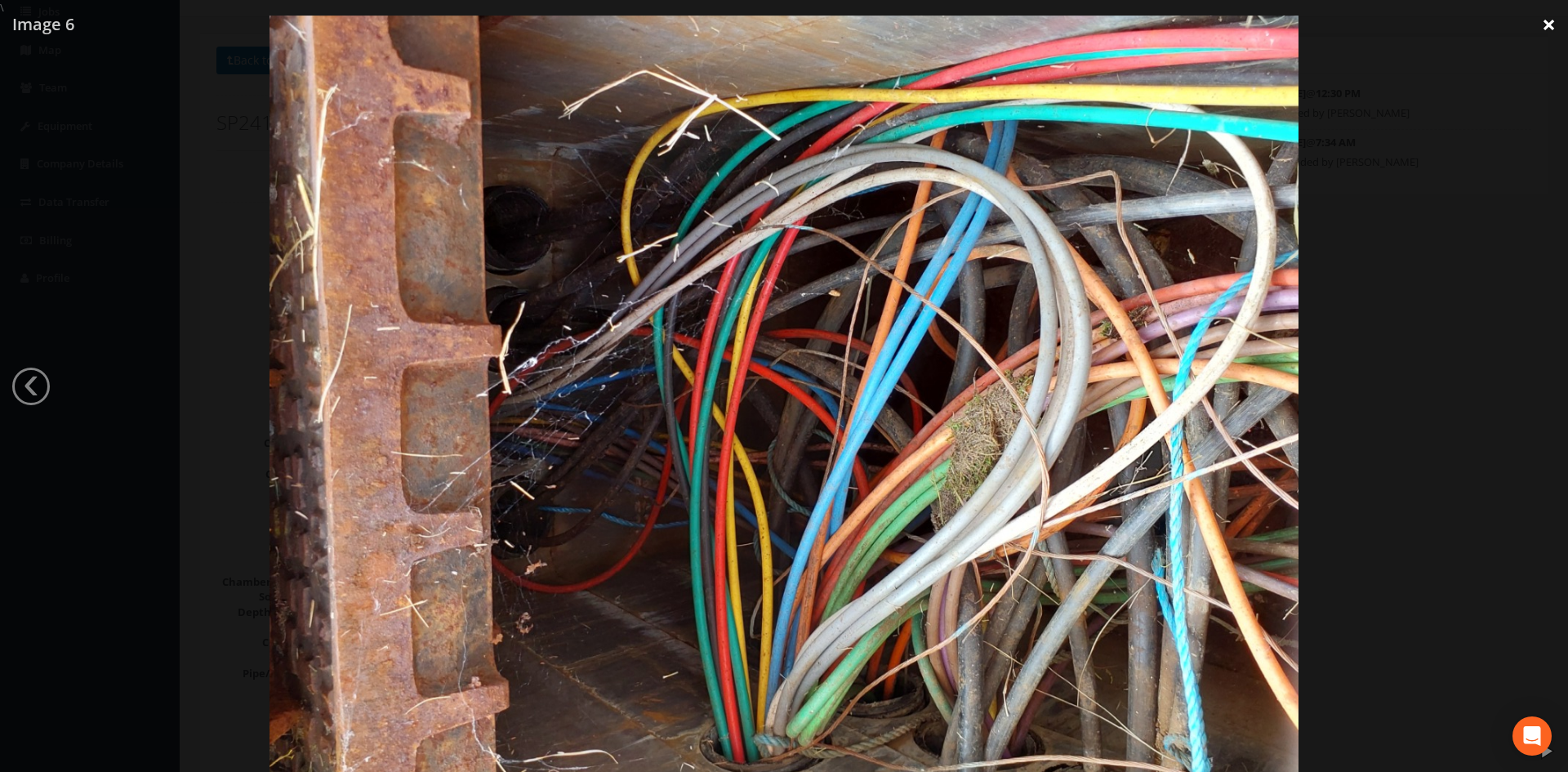
click at [1551, 17] on link "×" at bounding box center [1549, 24] width 38 height 49
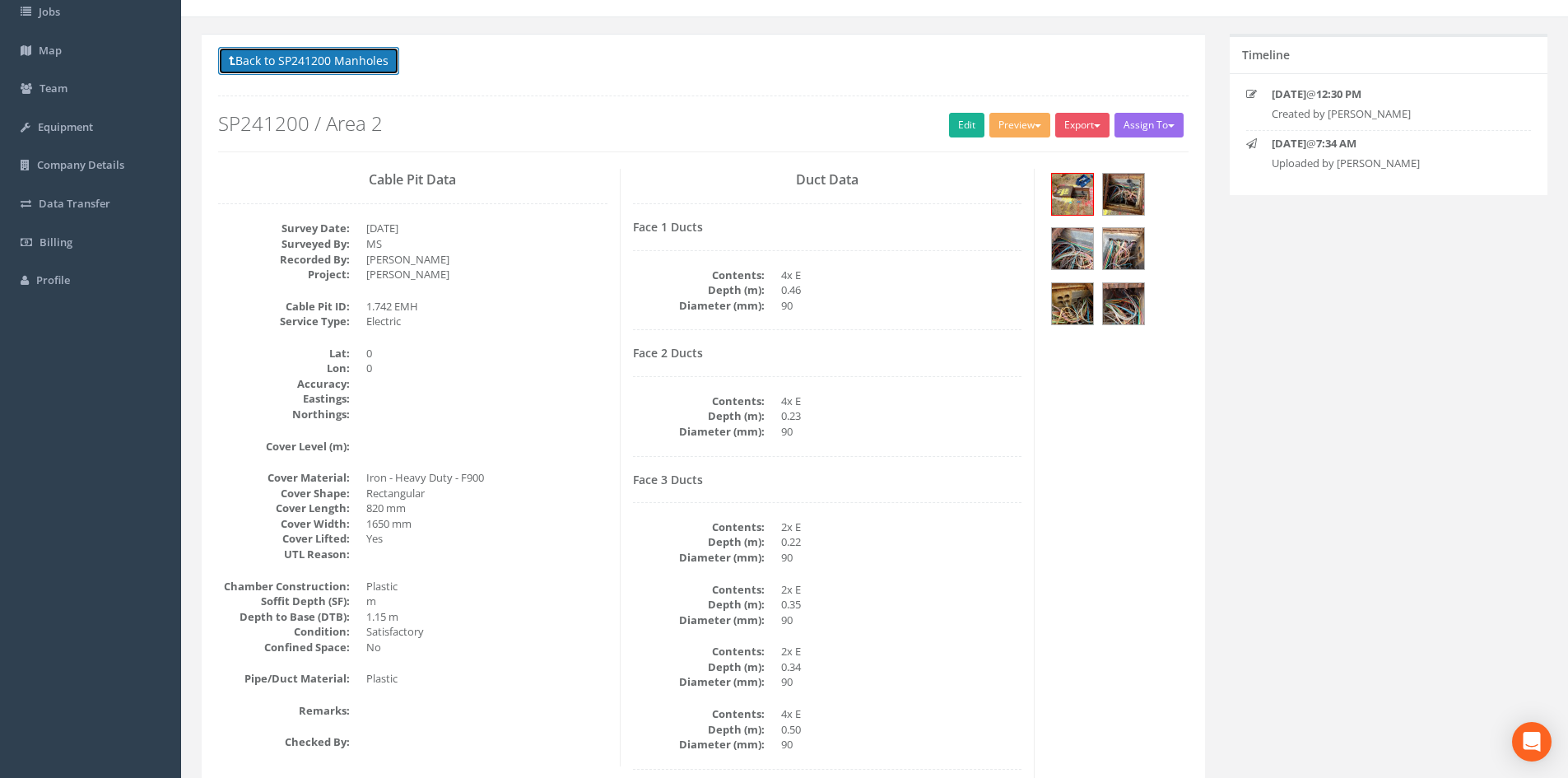
click at [352, 70] on button "Back to SP241200 Manholes" at bounding box center [309, 60] width 181 height 28
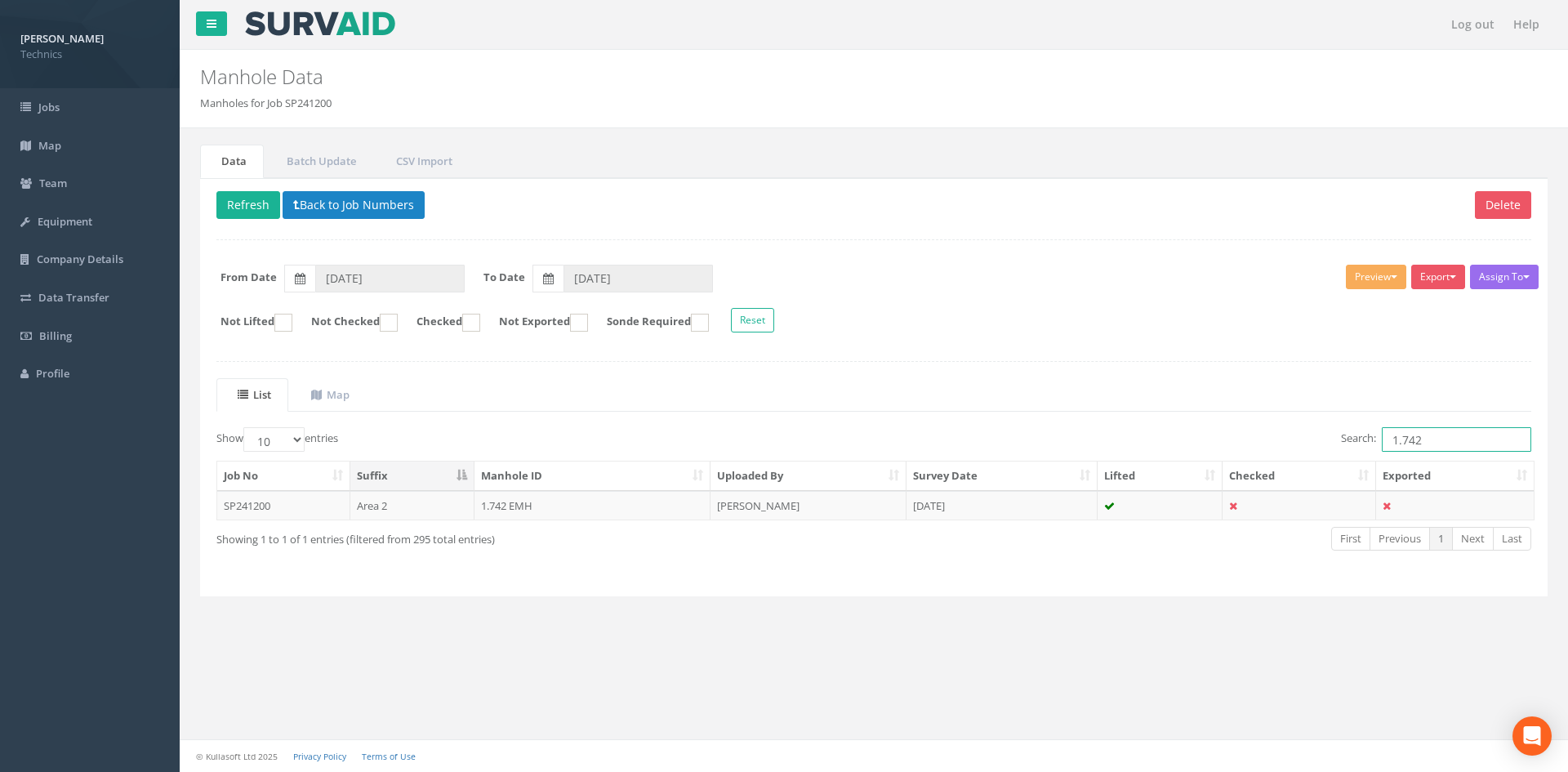
click at [1450, 440] on input "1.742" at bounding box center [1457, 440] width 149 height 25
click at [1144, 509] on td at bounding box center [1160, 505] width 125 height 29
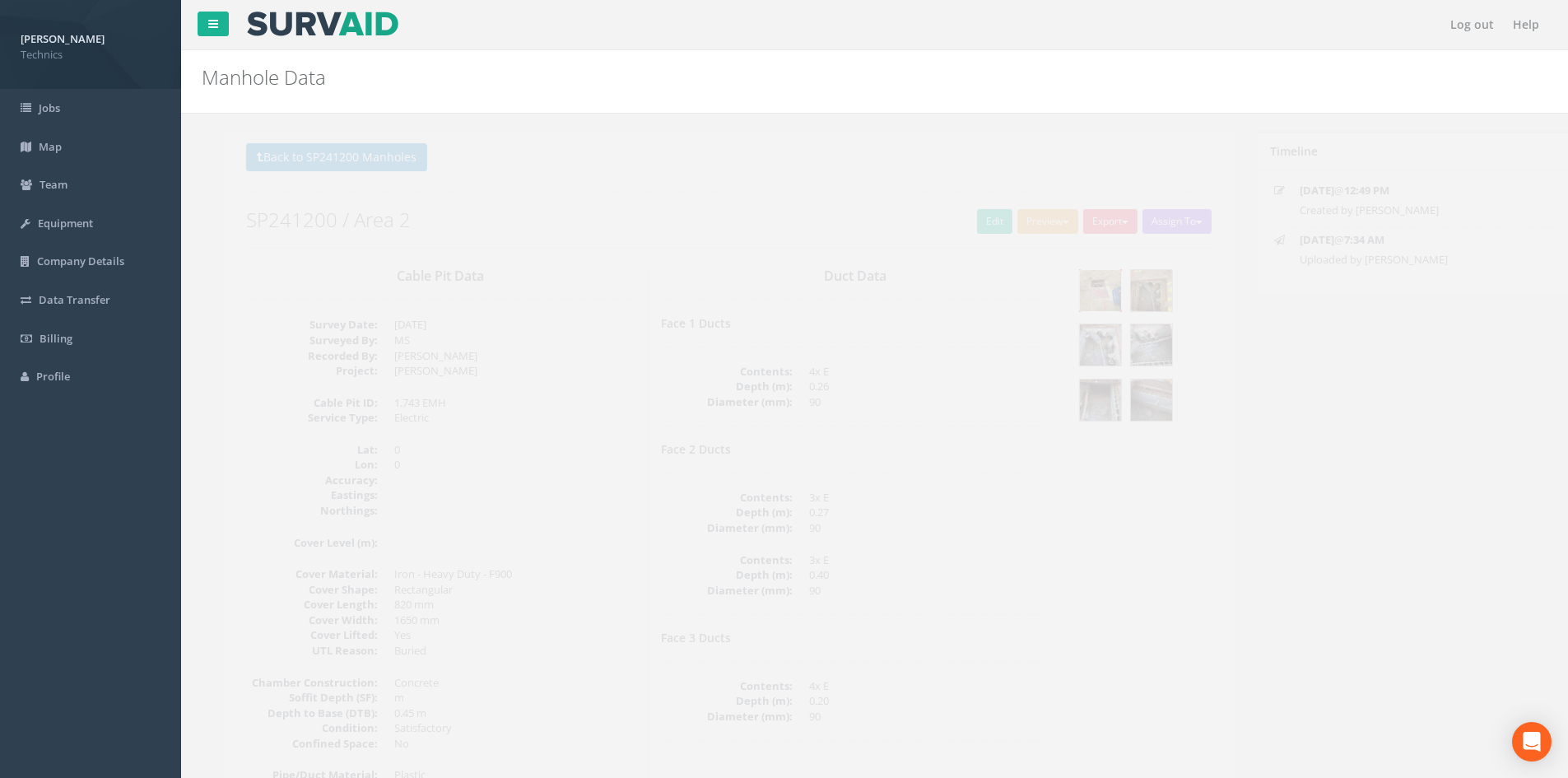
click at [1070, 294] on img at bounding box center [1072, 291] width 41 height 41
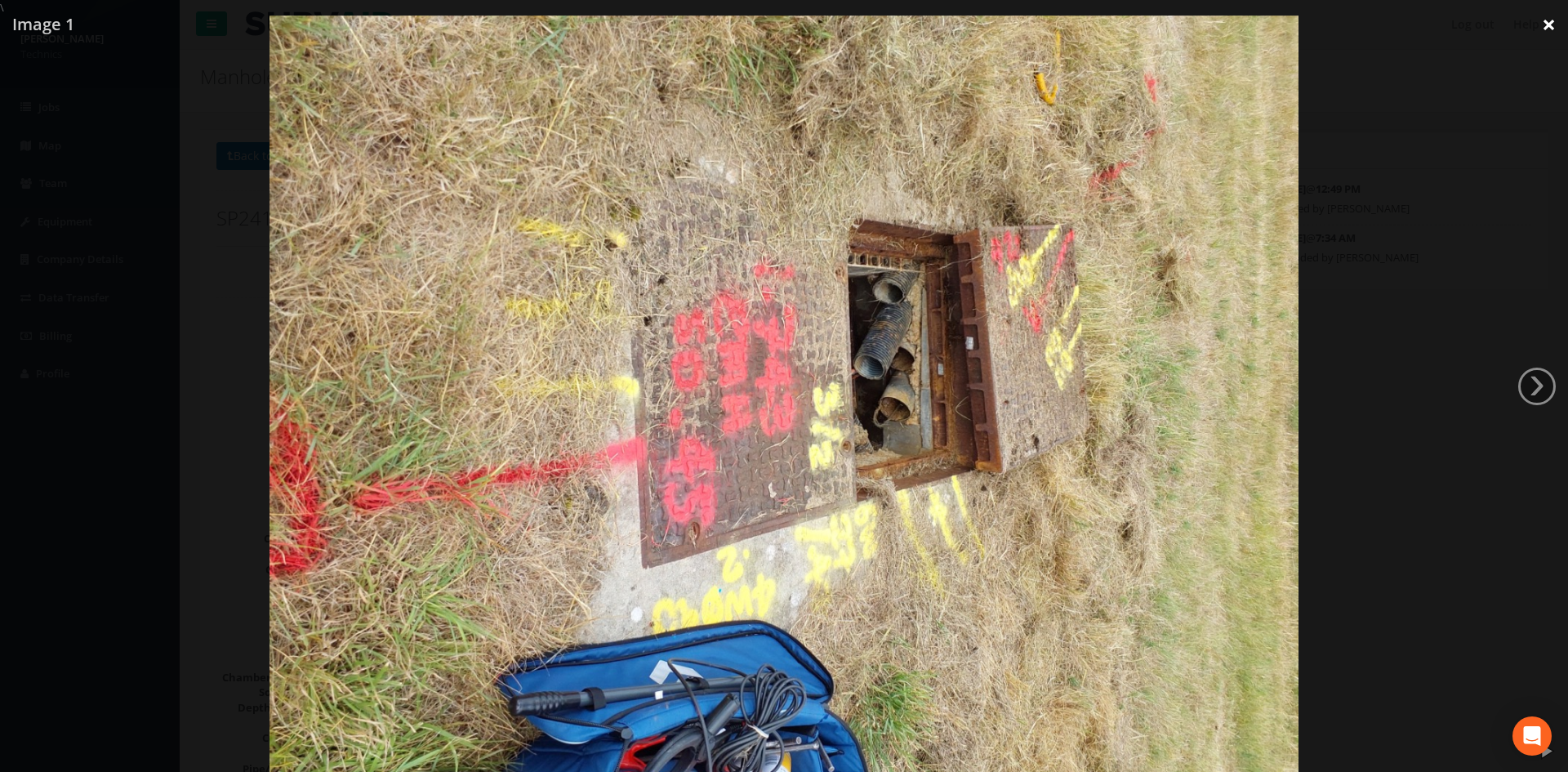
click at [1546, 23] on link "×" at bounding box center [1549, 24] width 38 height 49
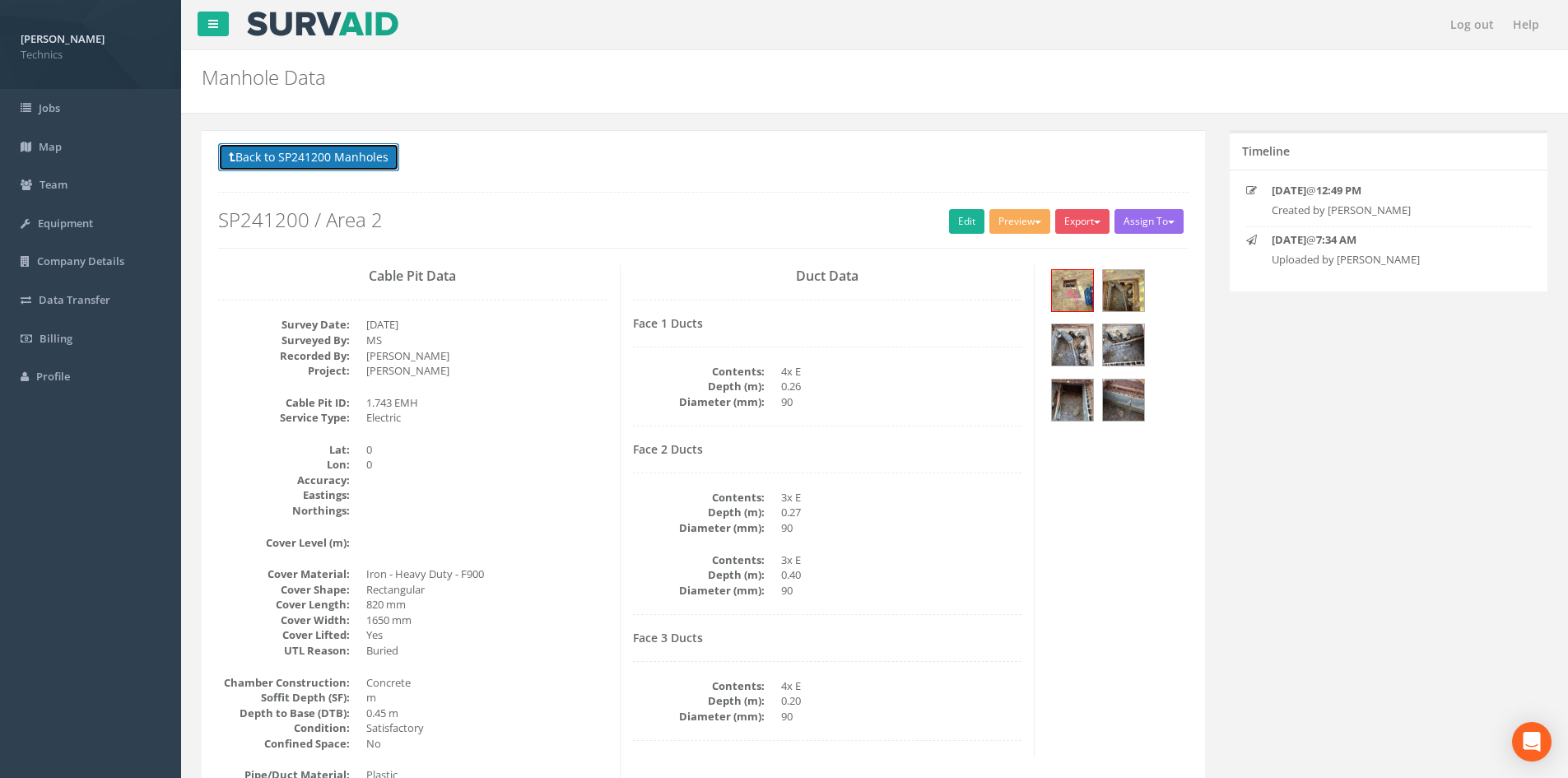
click at [270, 156] on button "Back to SP241200 Manholes" at bounding box center [309, 157] width 181 height 28
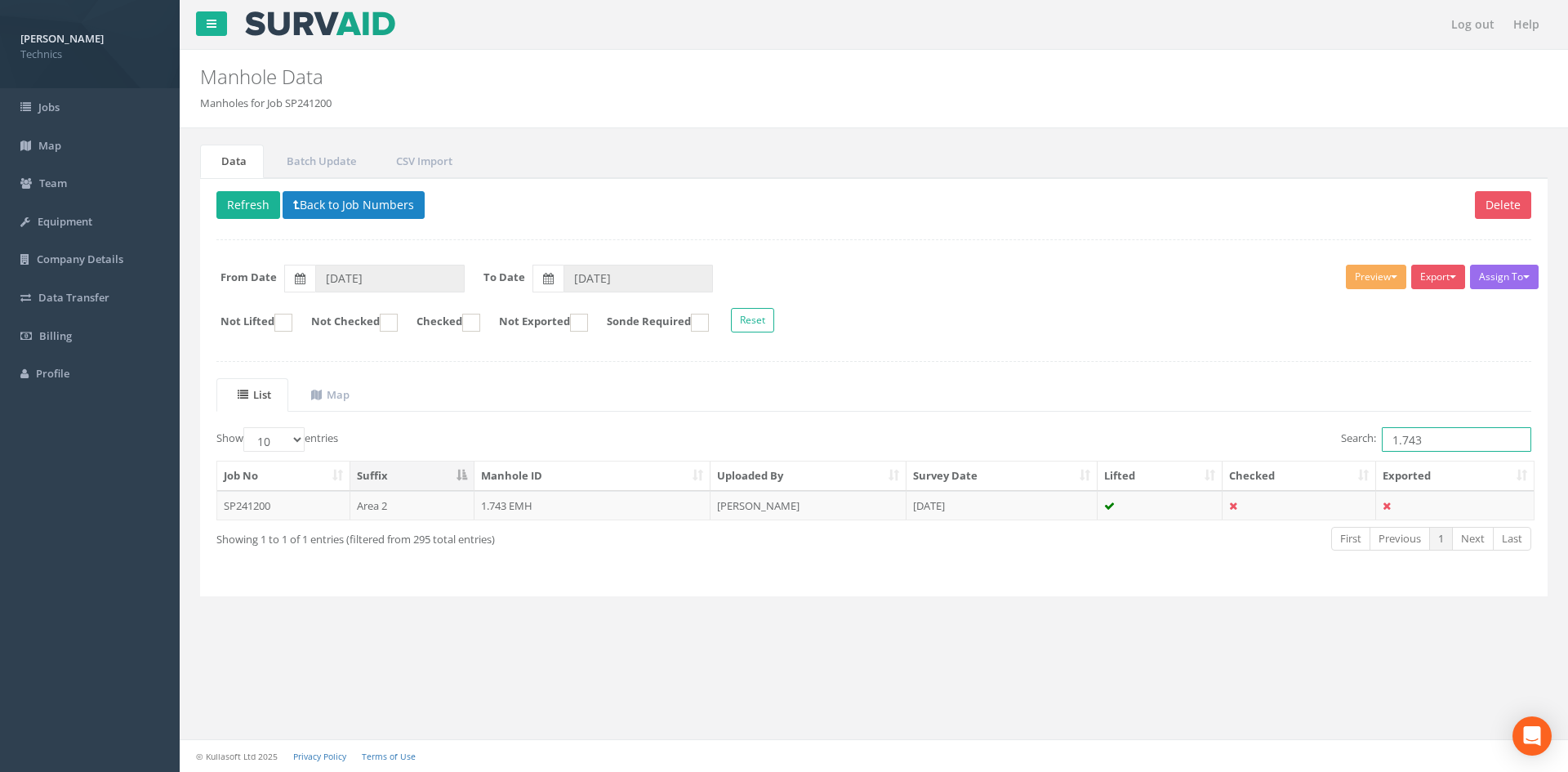
click at [1438, 448] on input "1.743" at bounding box center [1457, 440] width 149 height 25
click at [664, 503] on td "1.744 TMH" at bounding box center [592, 505] width 237 height 29
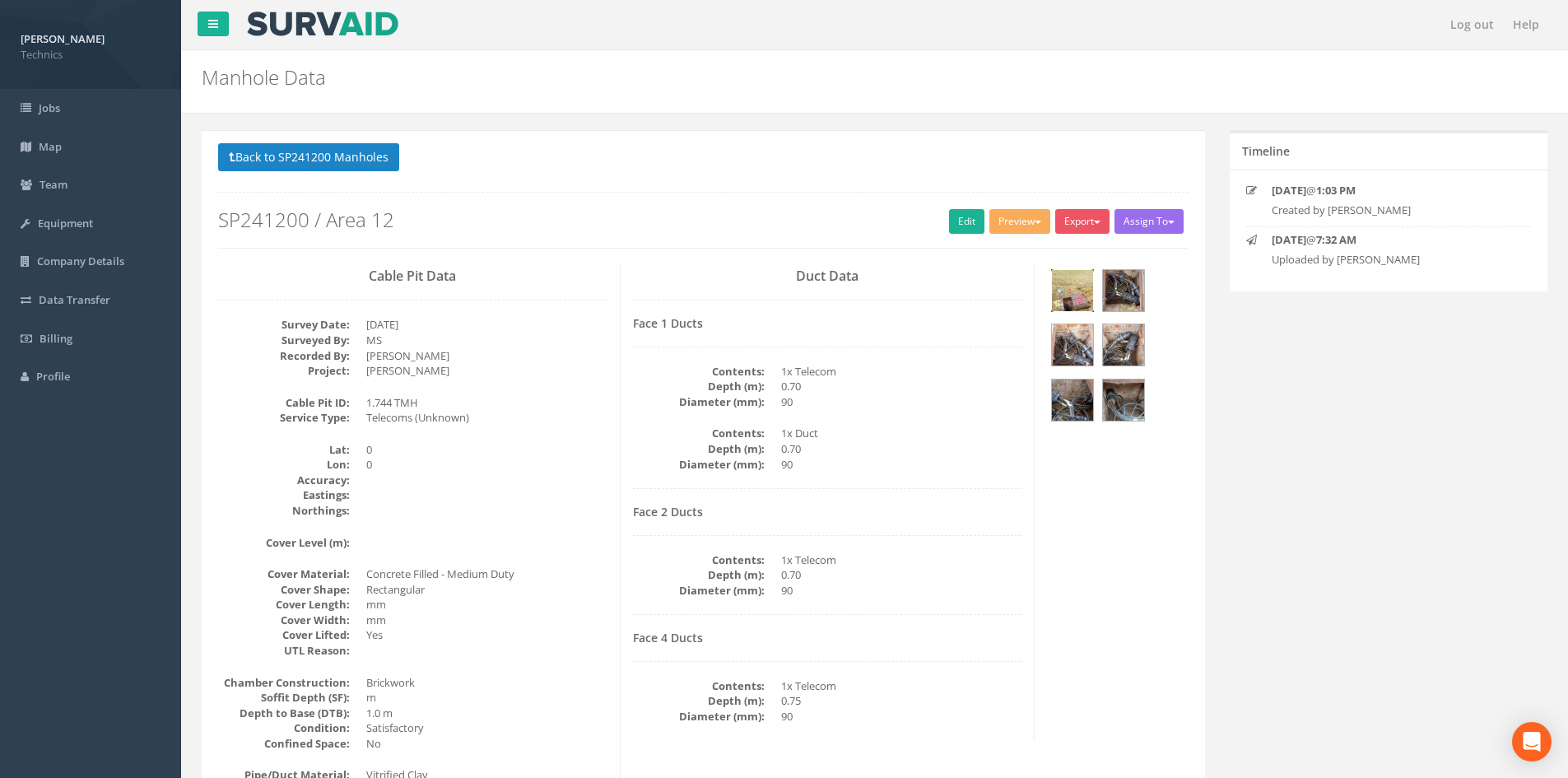
click at [1082, 297] on img at bounding box center [1072, 291] width 41 height 41
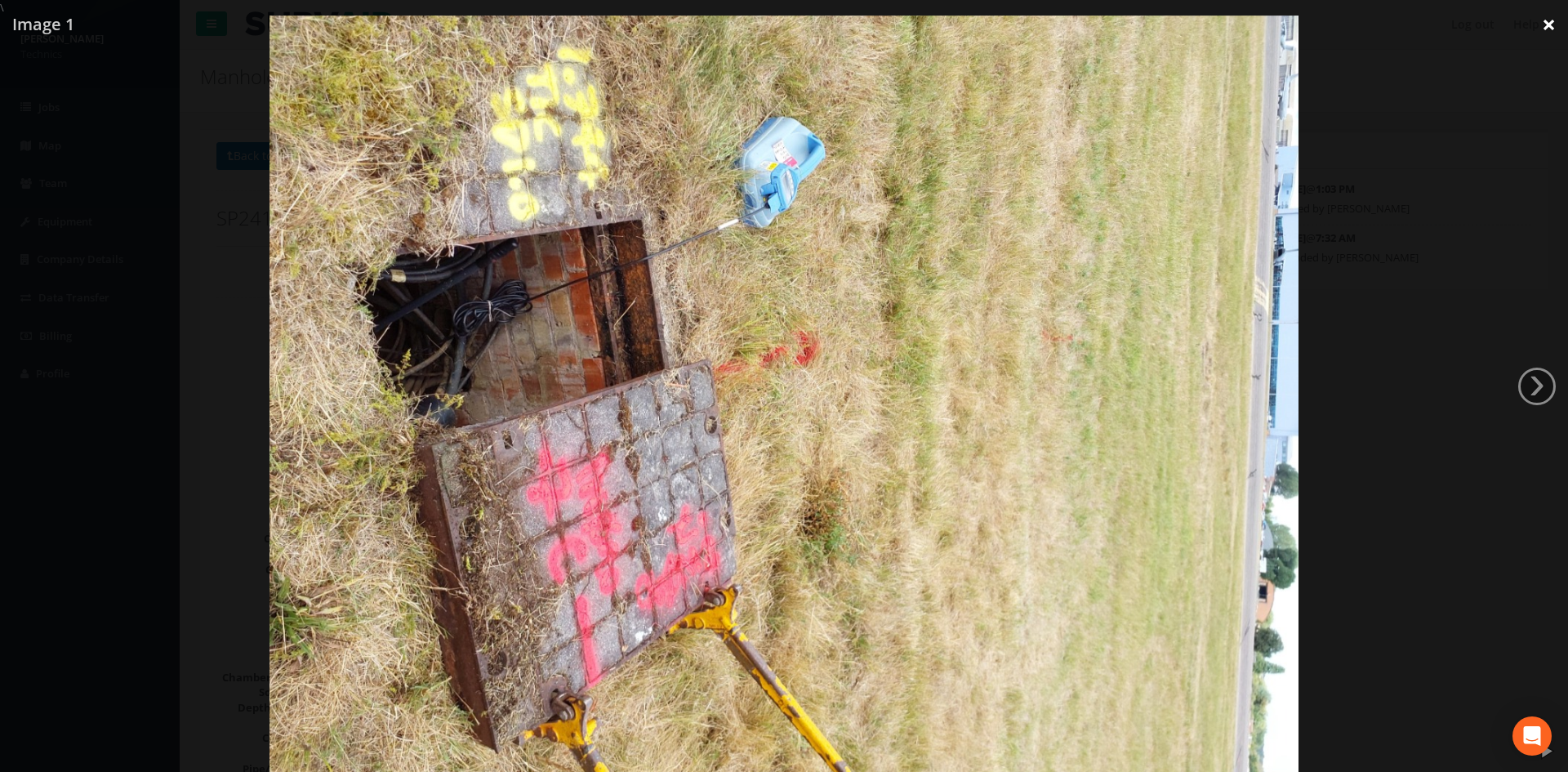
click at [1549, 25] on link "×" at bounding box center [1549, 24] width 38 height 49
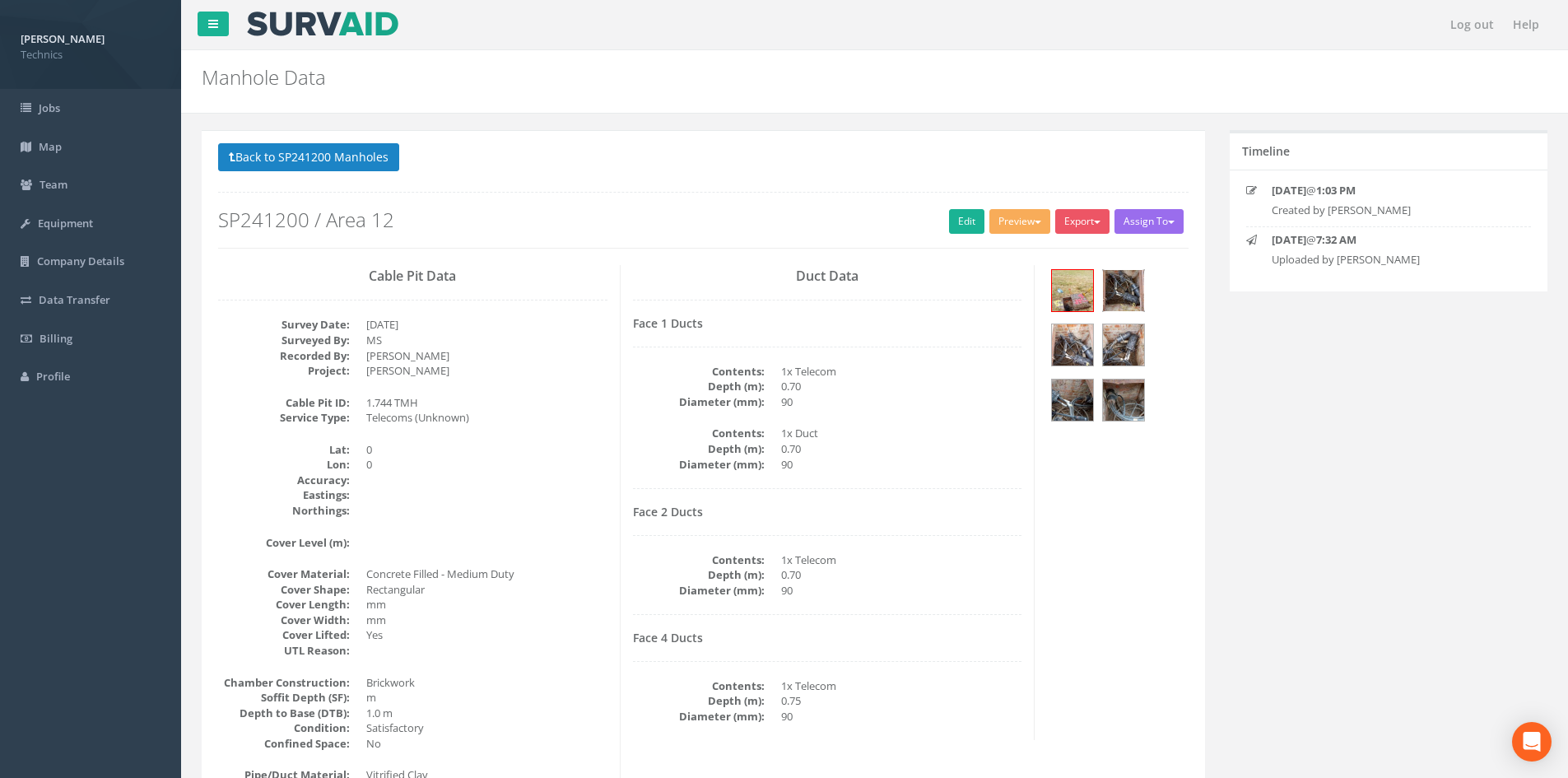
click at [1127, 300] on img at bounding box center [1123, 291] width 41 height 41
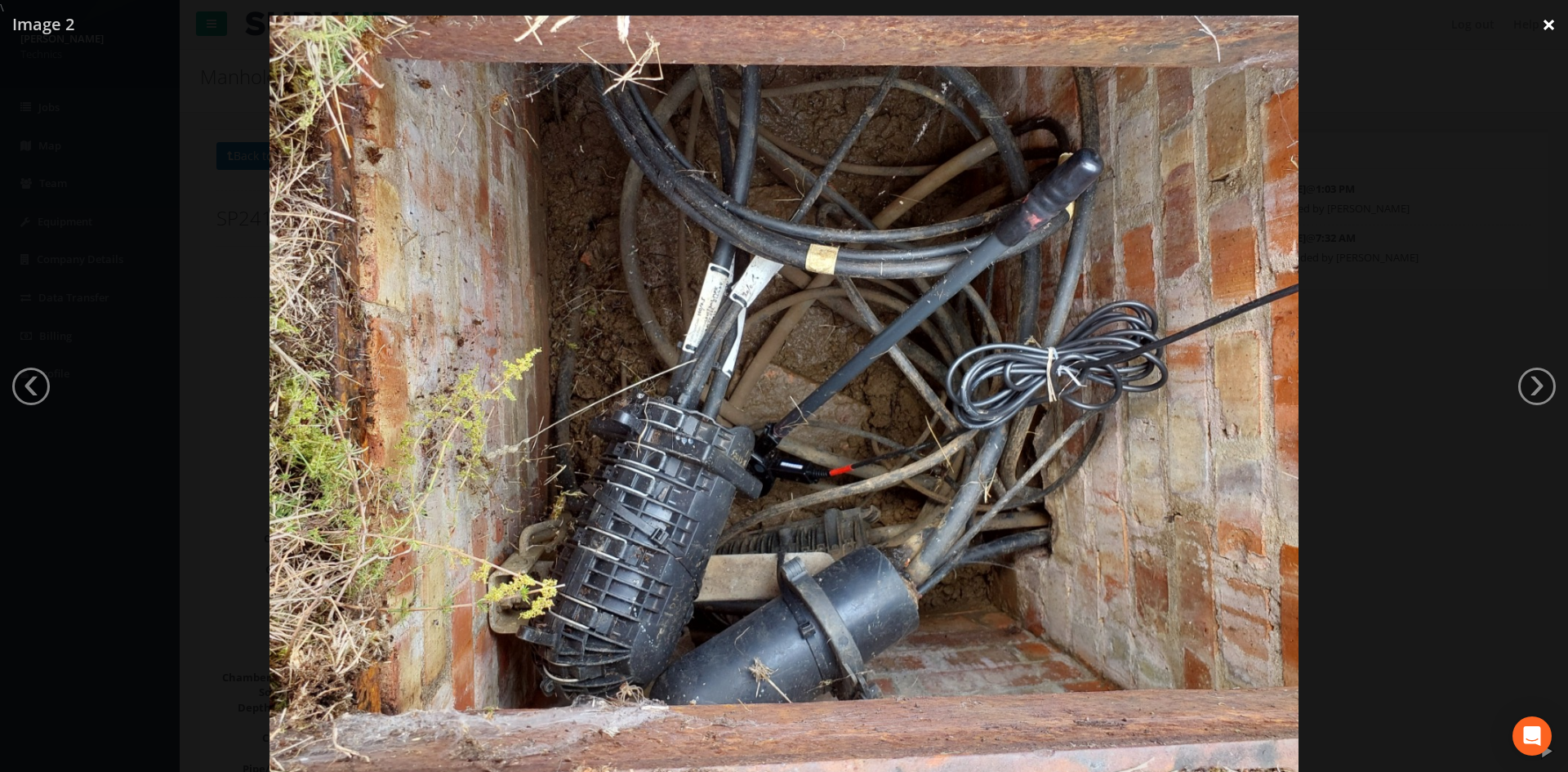
click at [1553, 29] on link "×" at bounding box center [1549, 24] width 38 height 49
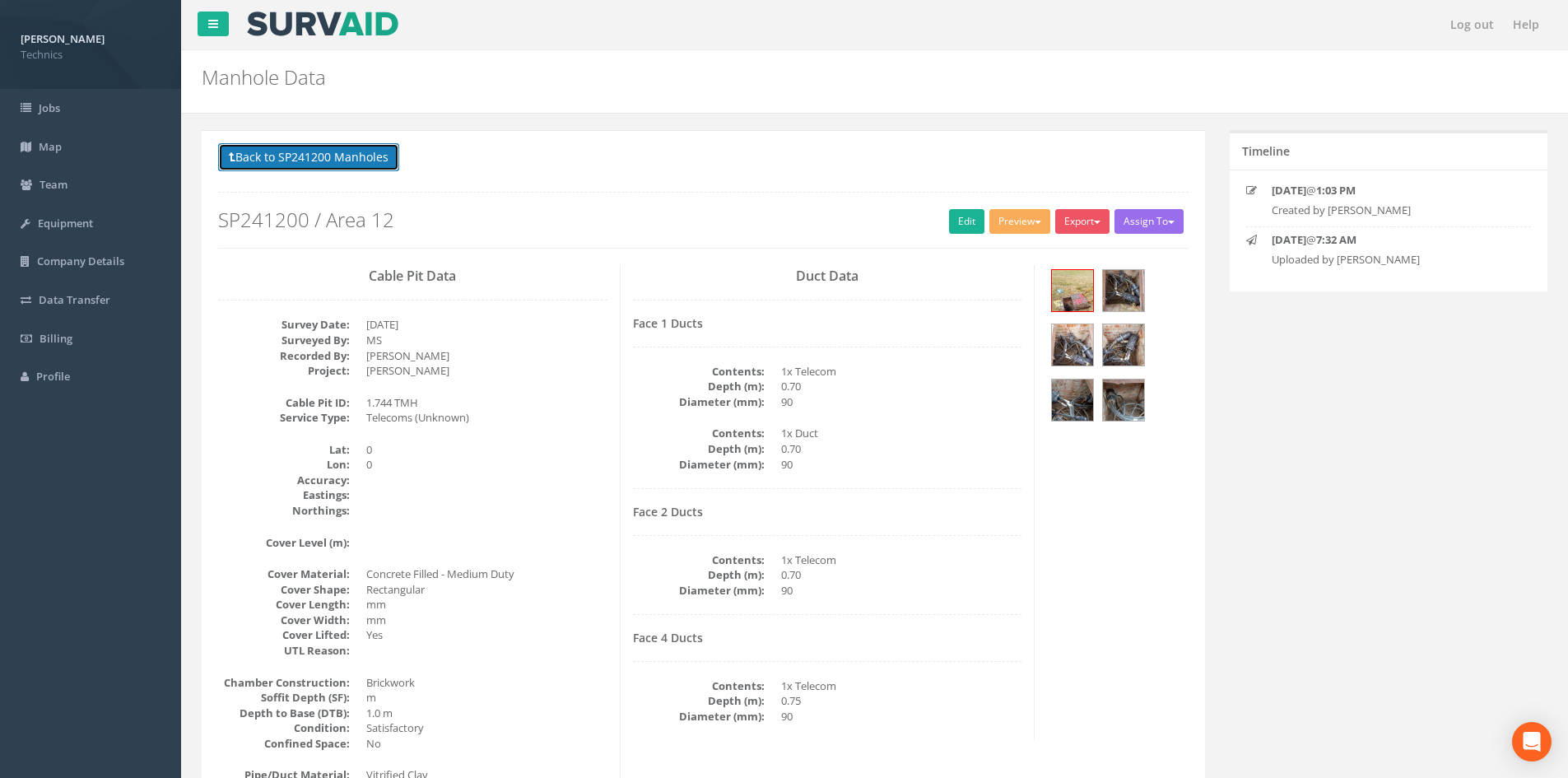
click at [352, 157] on button "Back to SP241200 Manholes" at bounding box center [309, 157] width 181 height 28
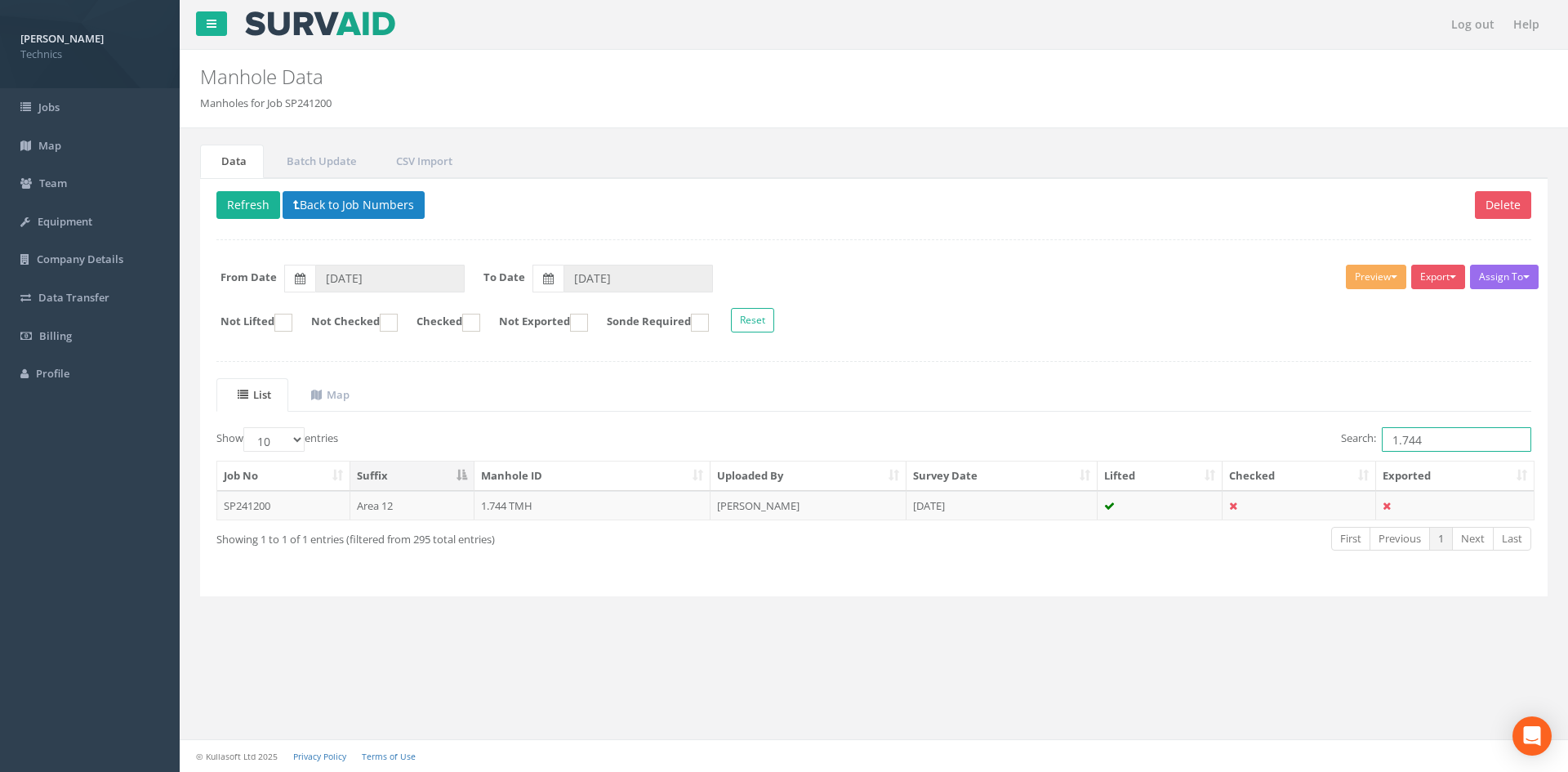
click at [1440, 445] on input "1.744" at bounding box center [1457, 440] width 149 height 25
click at [798, 497] on td "[PERSON_NAME]" at bounding box center [809, 505] width 196 height 29
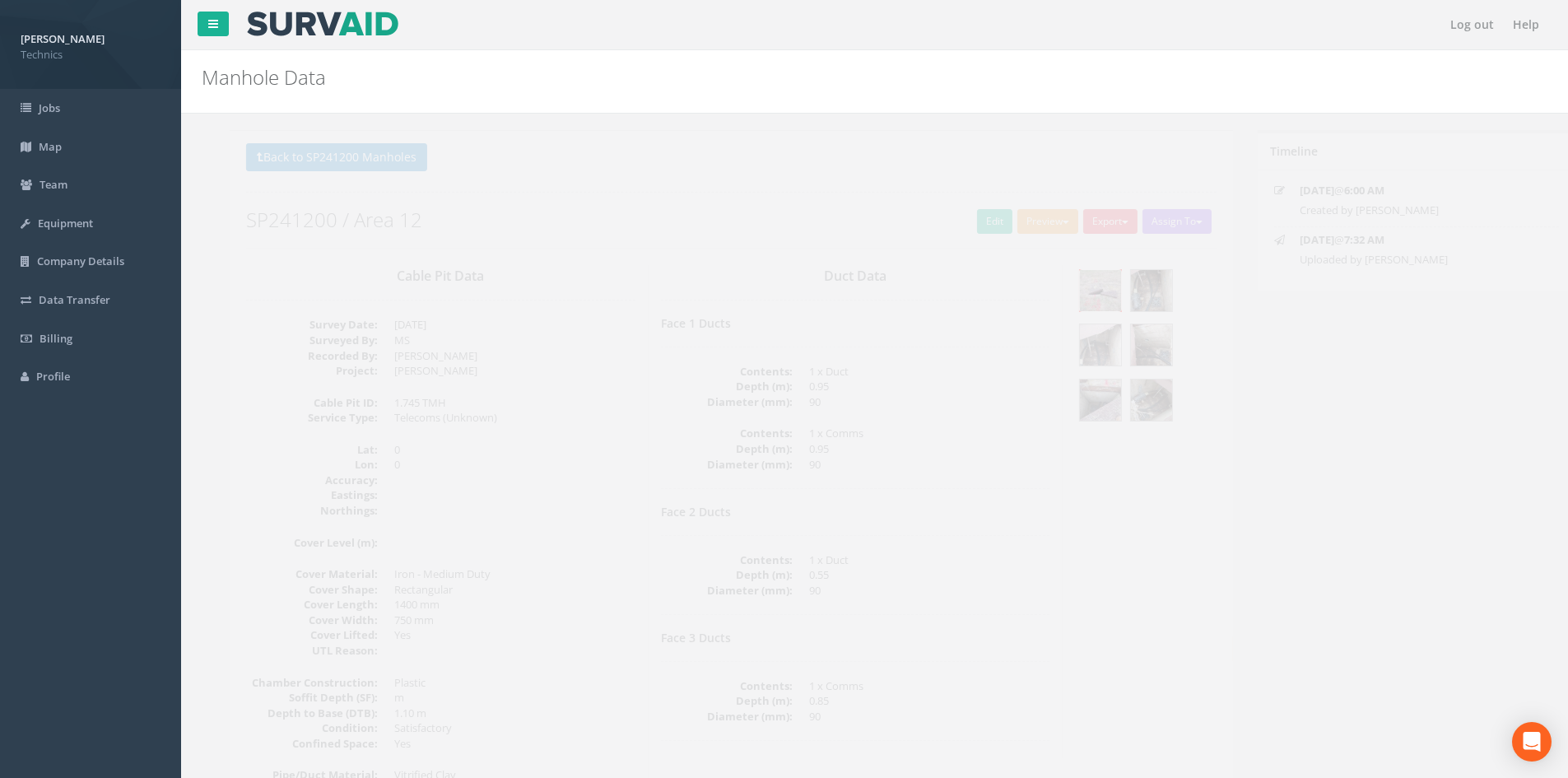
click at [1078, 295] on img at bounding box center [1072, 291] width 41 height 41
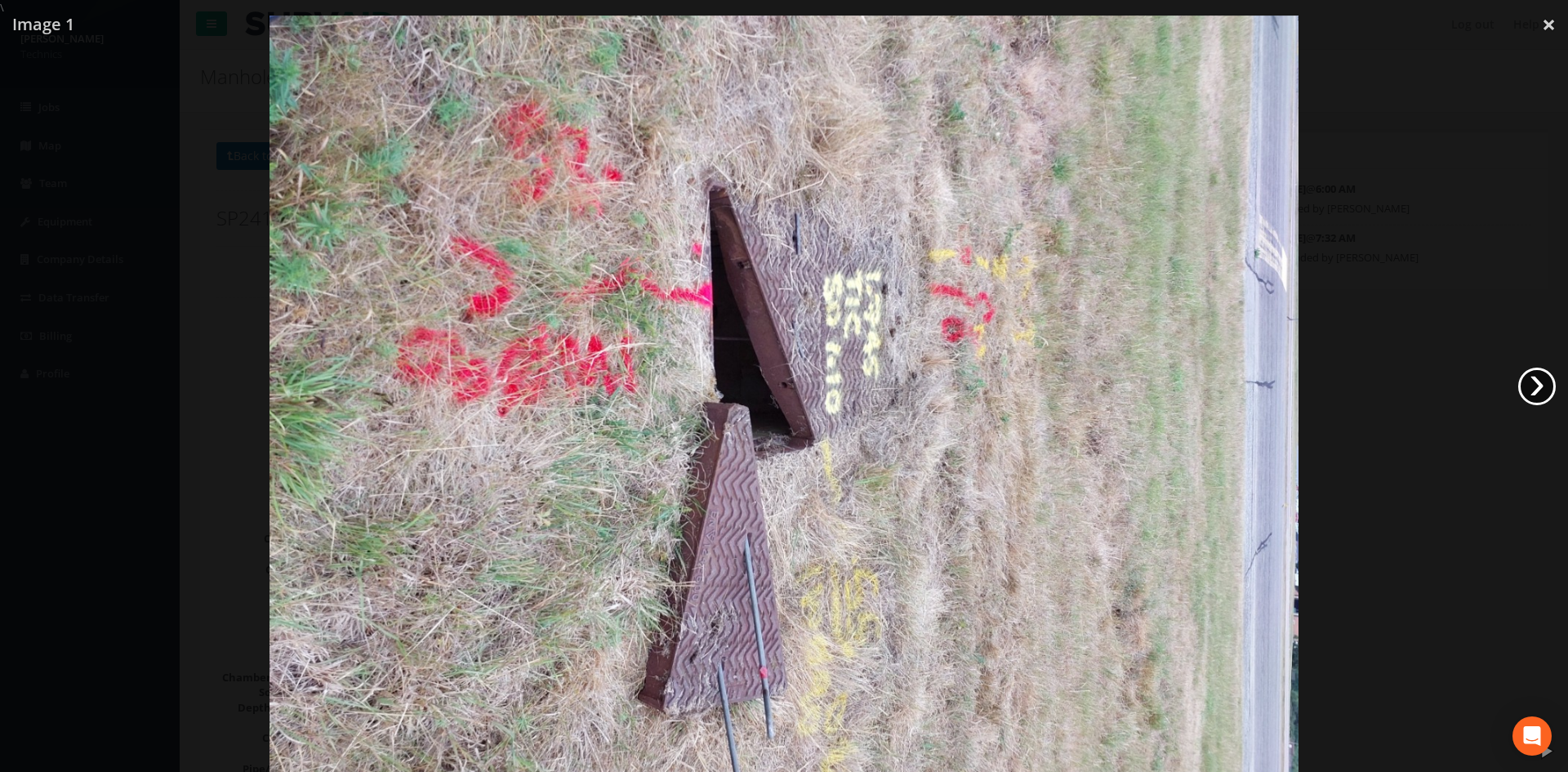
click at [1529, 368] on link "›" at bounding box center [1536, 386] width 37 height 37
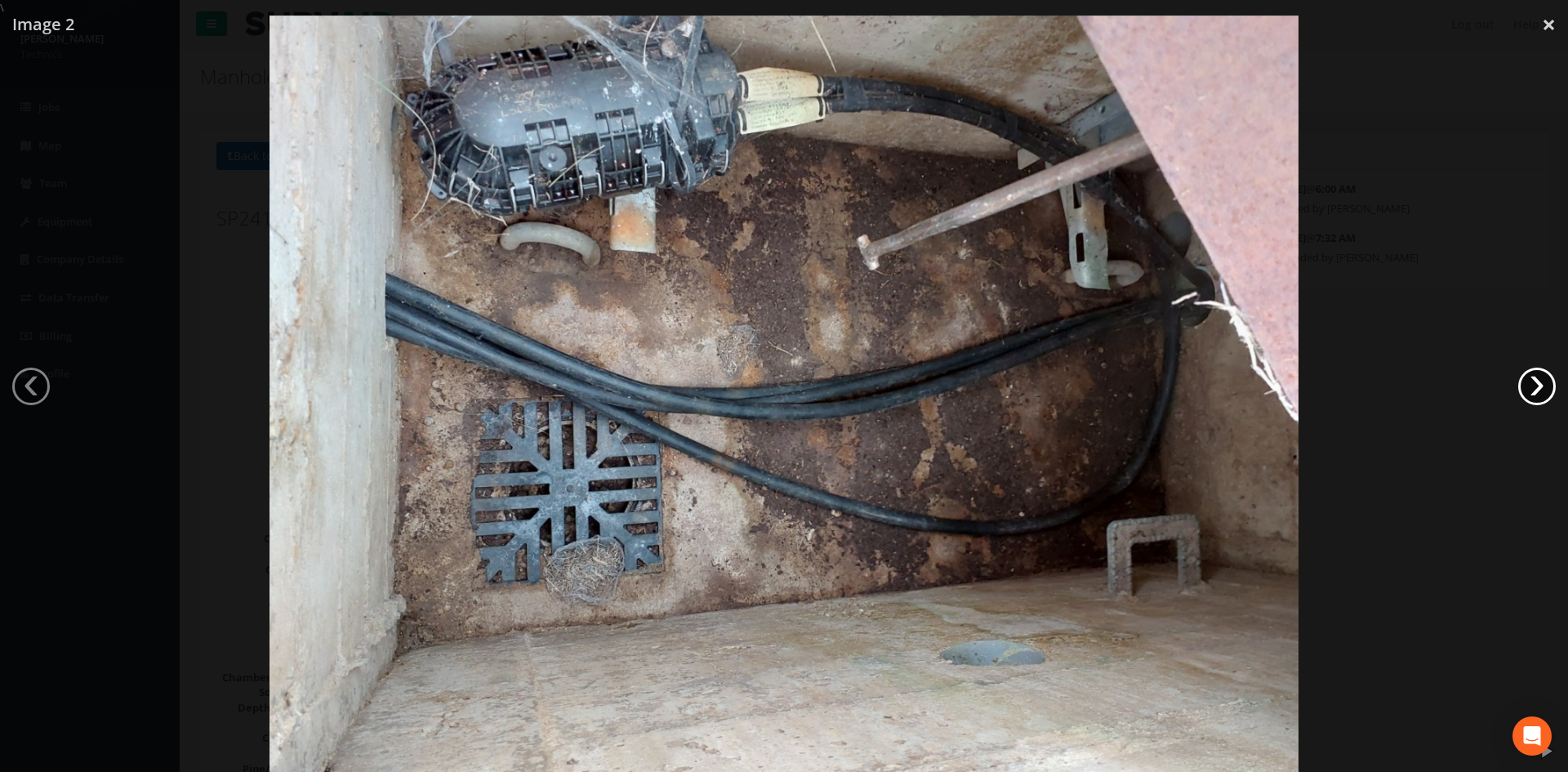
click at [1529, 368] on link "›" at bounding box center [1536, 386] width 37 height 37
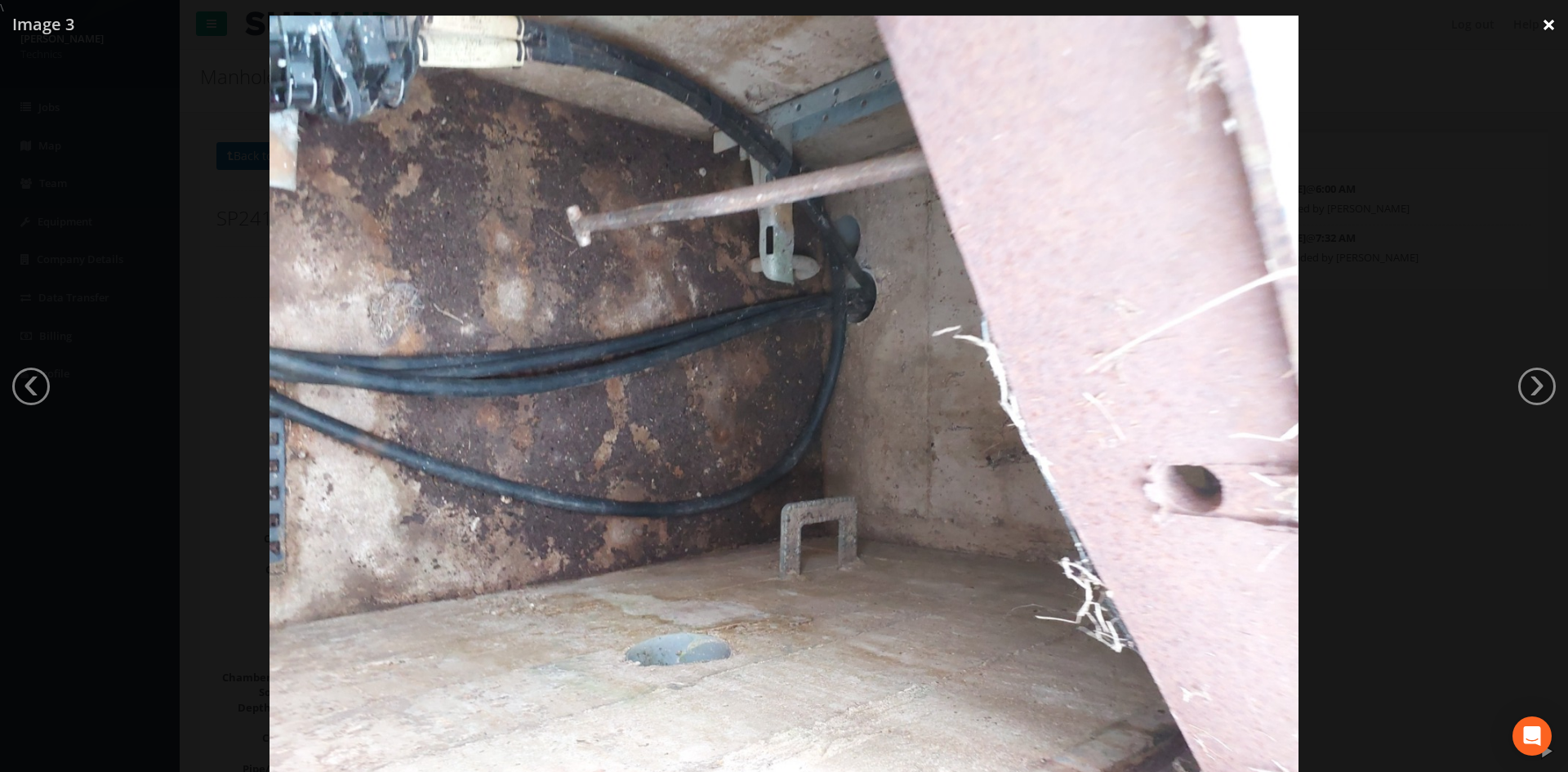
click at [1534, 2] on link "×" at bounding box center [1549, 24] width 38 height 49
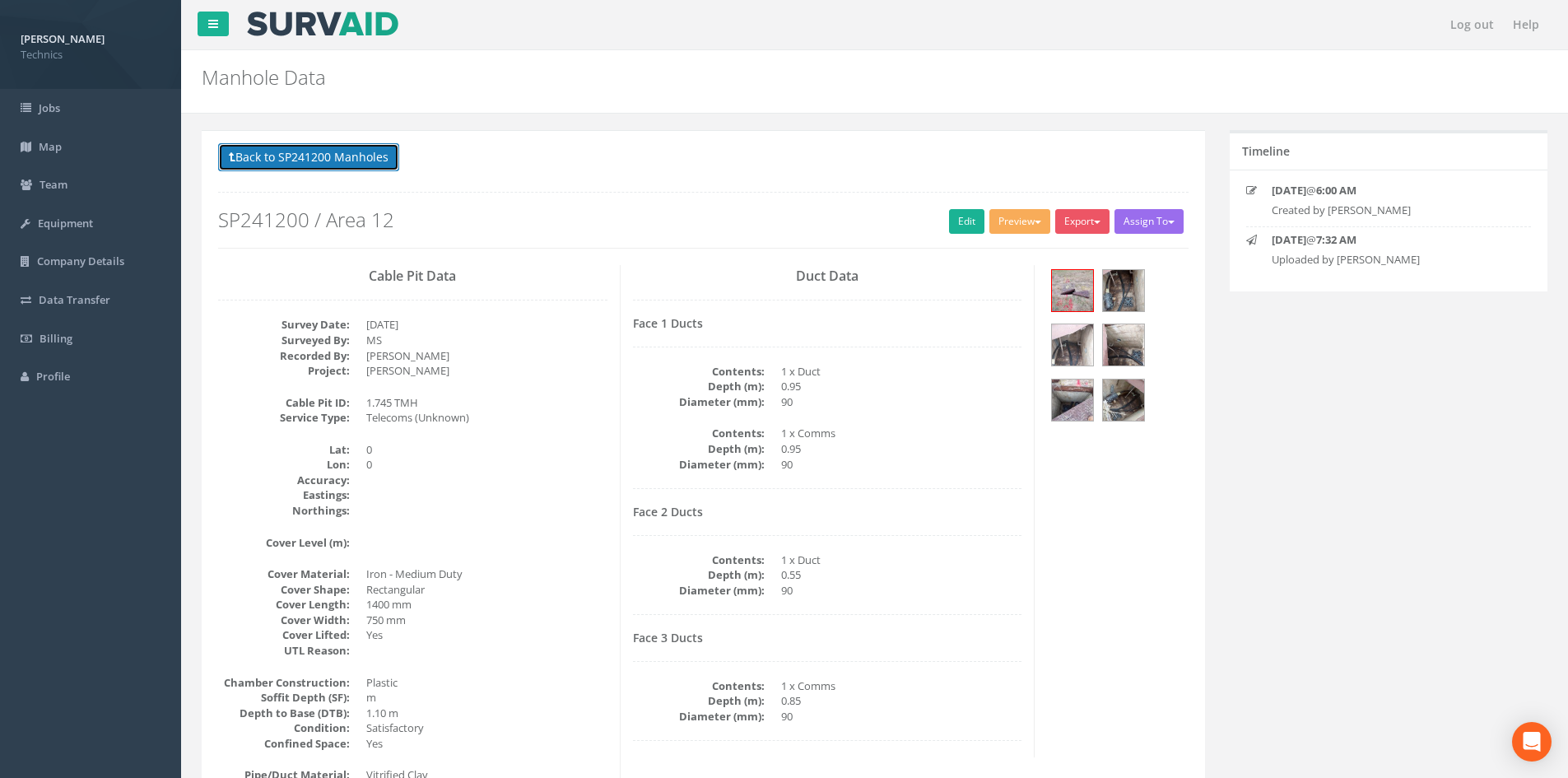
click at [342, 167] on button "Back to SP241200 Manholes" at bounding box center [309, 157] width 181 height 28
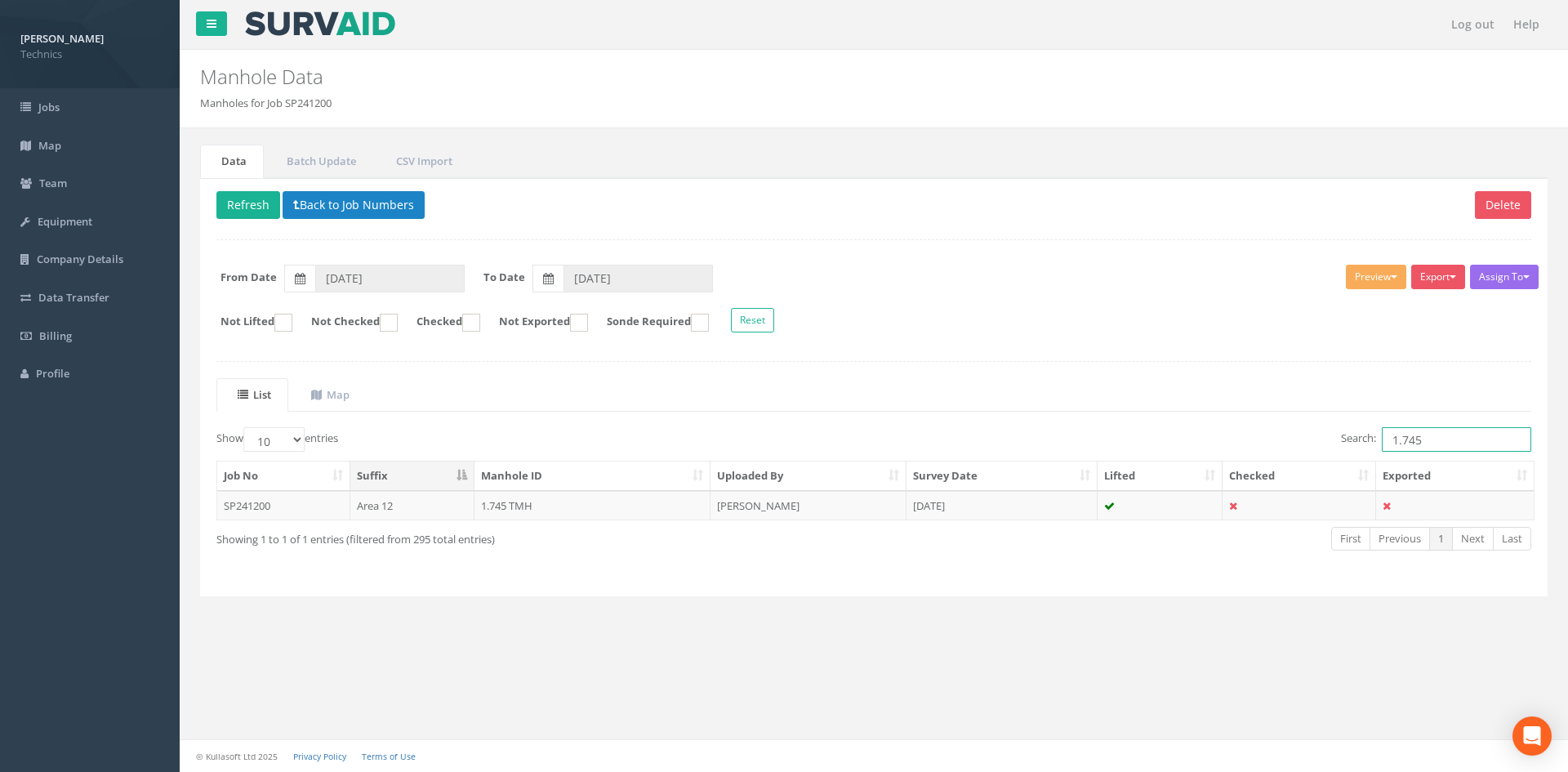
click at [1438, 438] on input "1.745" at bounding box center [1457, 440] width 149 height 25
click at [827, 496] on td "[PERSON_NAME]" at bounding box center [809, 505] width 196 height 29
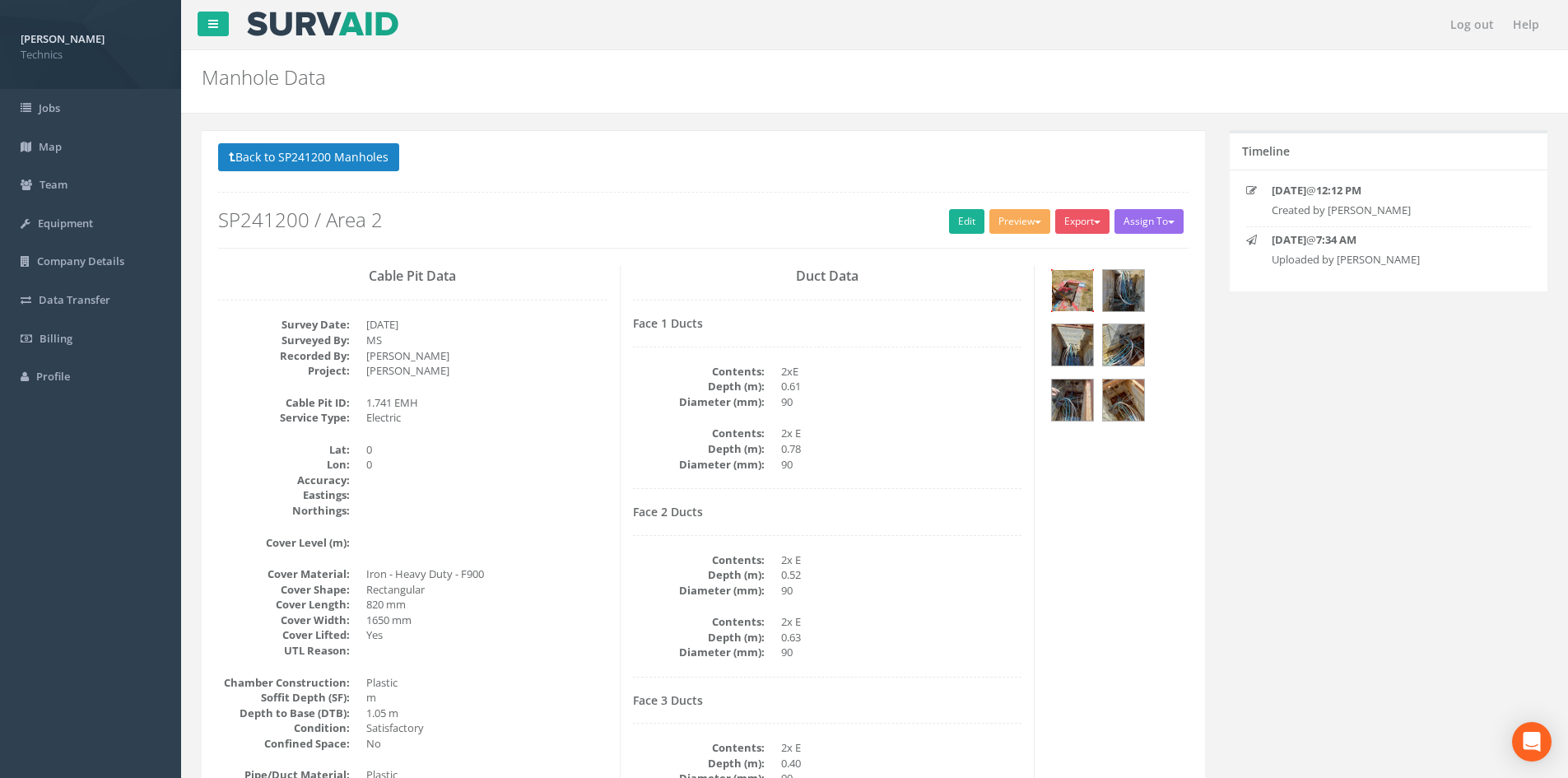
click at [1073, 294] on img at bounding box center [1072, 291] width 41 height 41
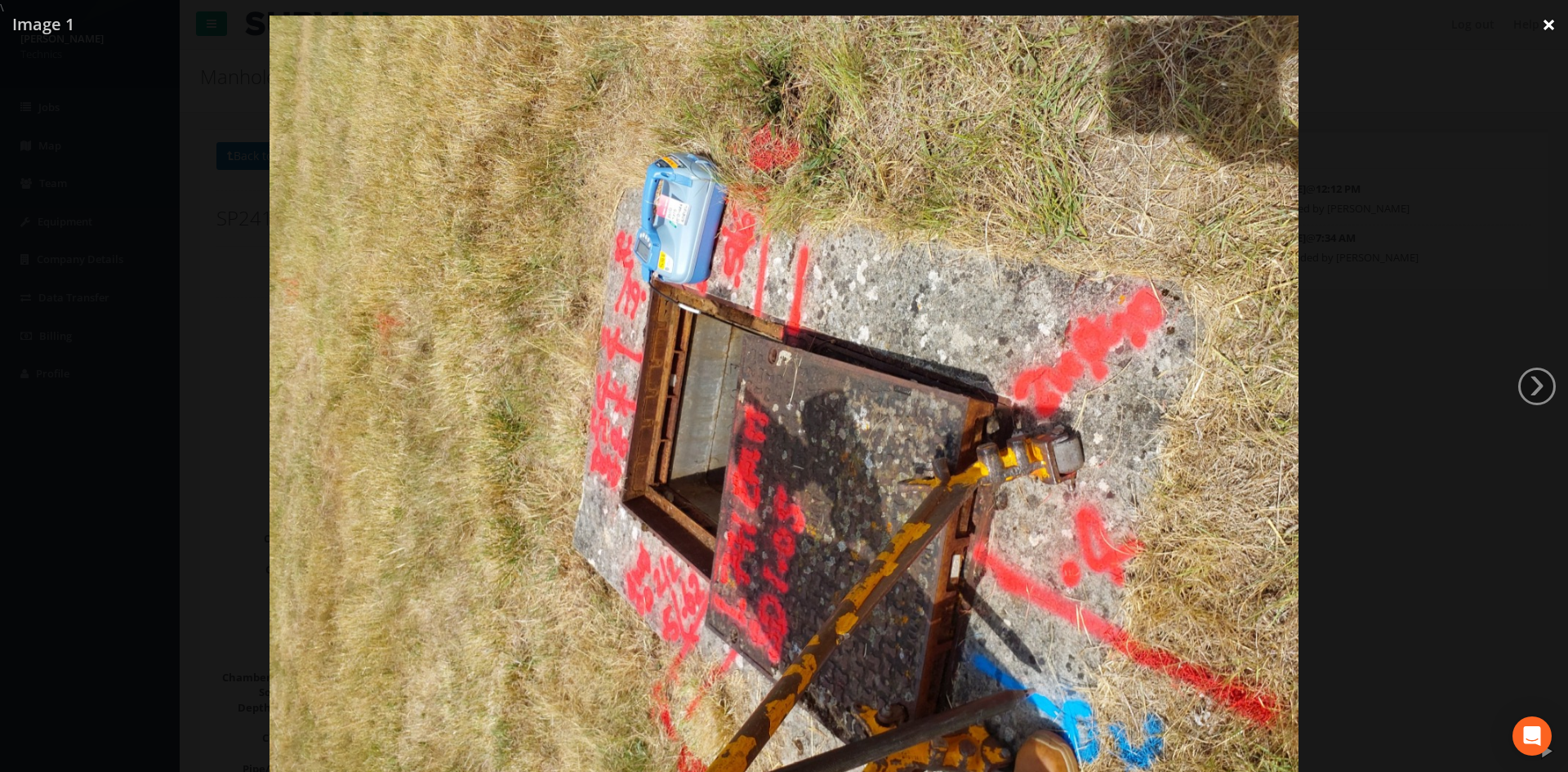
click at [1549, 30] on link "×" at bounding box center [1549, 24] width 38 height 49
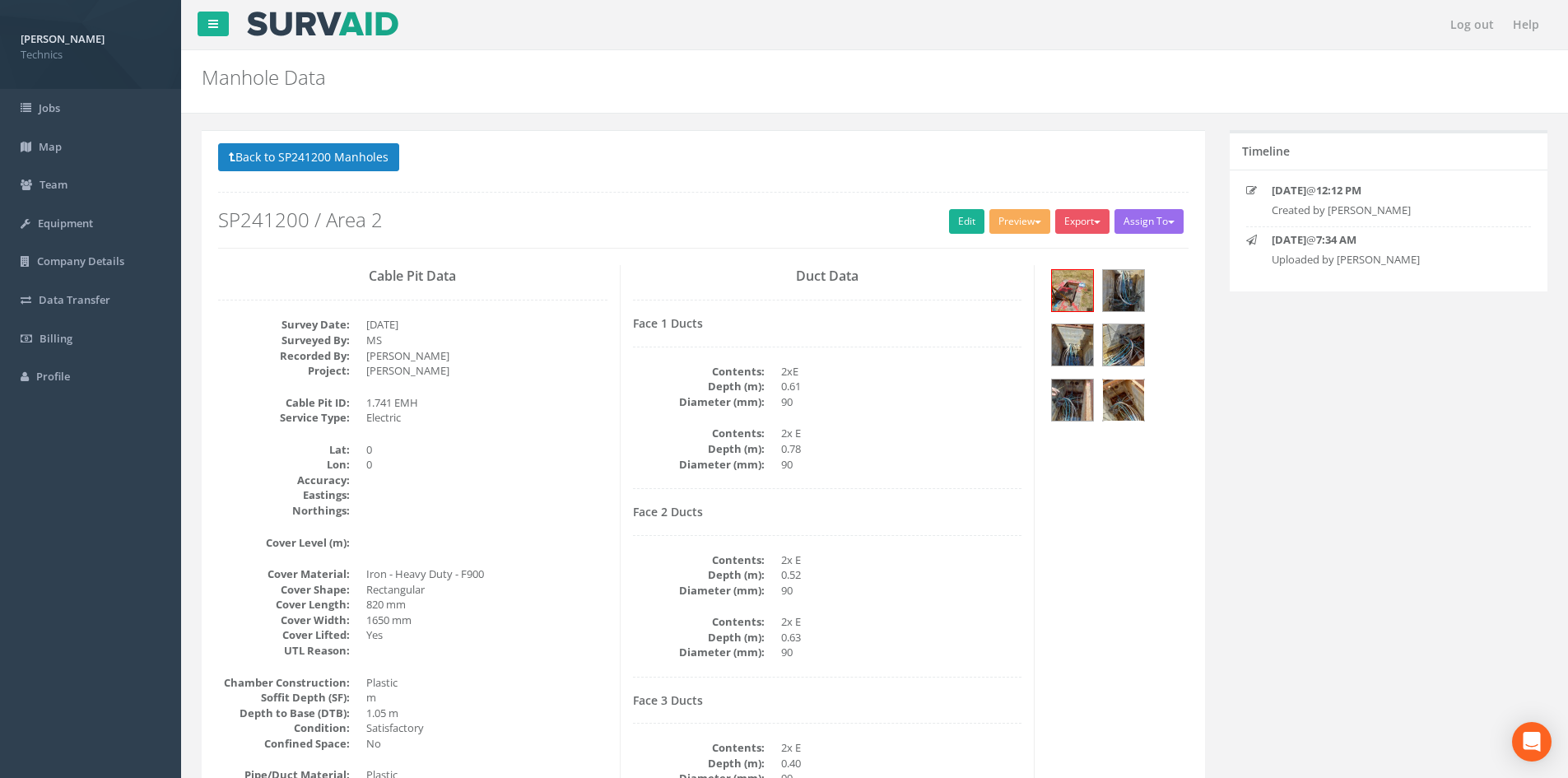
click at [1120, 390] on img at bounding box center [1123, 399] width 41 height 41
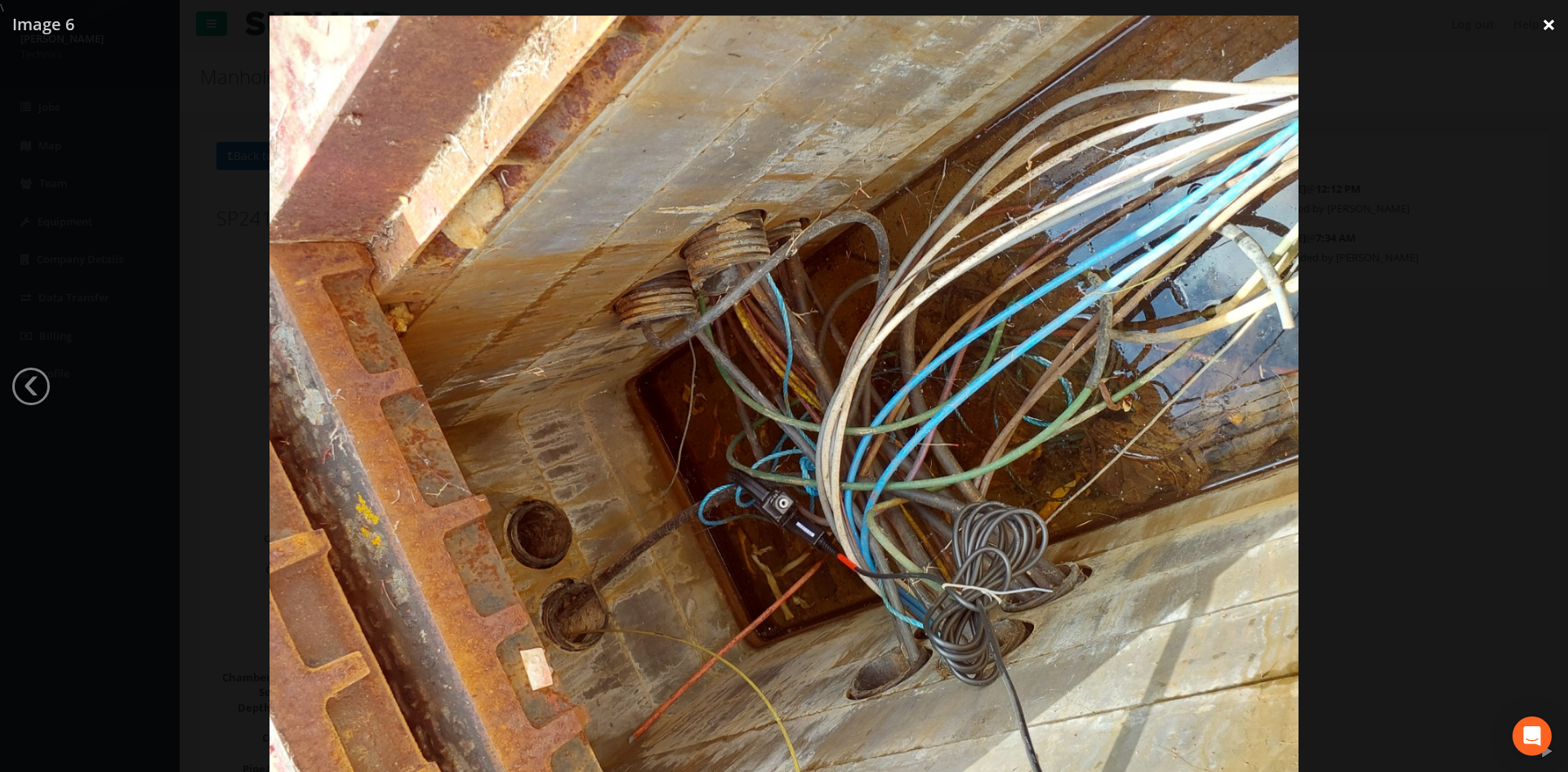
click at [1556, 26] on link "×" at bounding box center [1549, 24] width 38 height 49
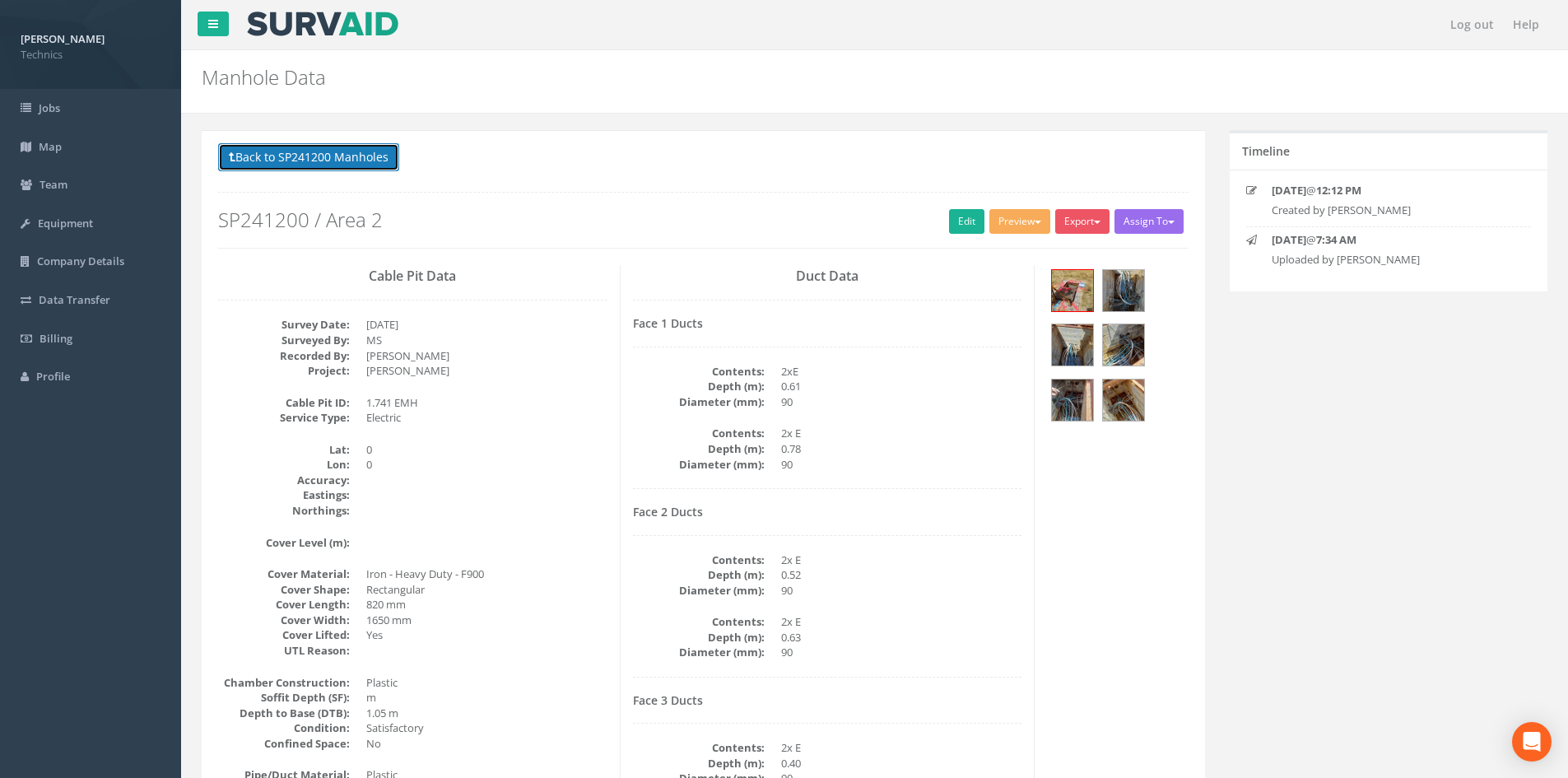
click at [361, 152] on button "Back to SP241200 Manholes" at bounding box center [309, 157] width 181 height 28
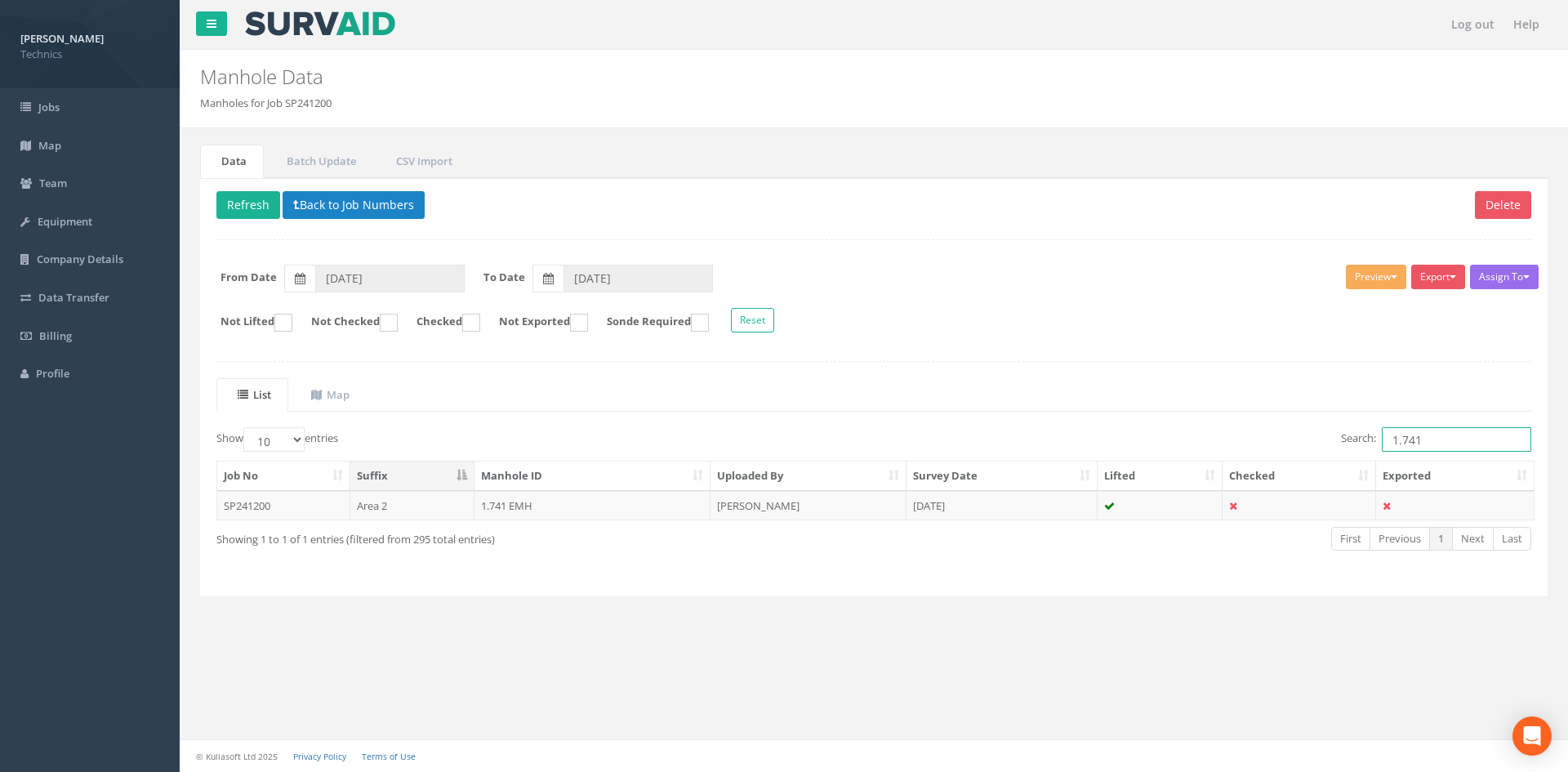
click at [1435, 442] on input "1.741" at bounding box center [1457, 440] width 149 height 25
type input "1.745"
click at [781, 509] on td "[PERSON_NAME]" at bounding box center [809, 505] width 196 height 29
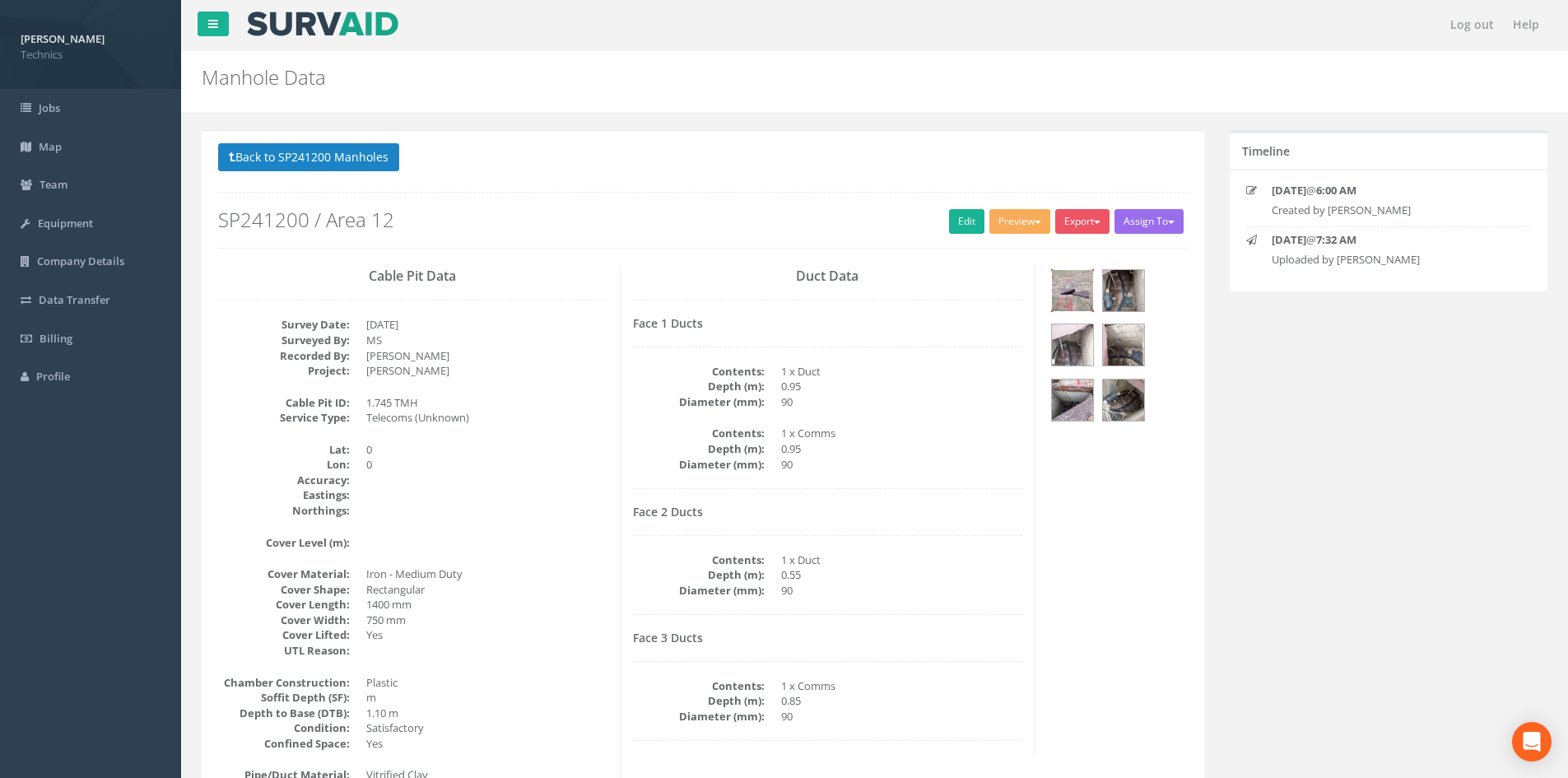
click at [1067, 292] on img at bounding box center [1072, 291] width 41 height 41
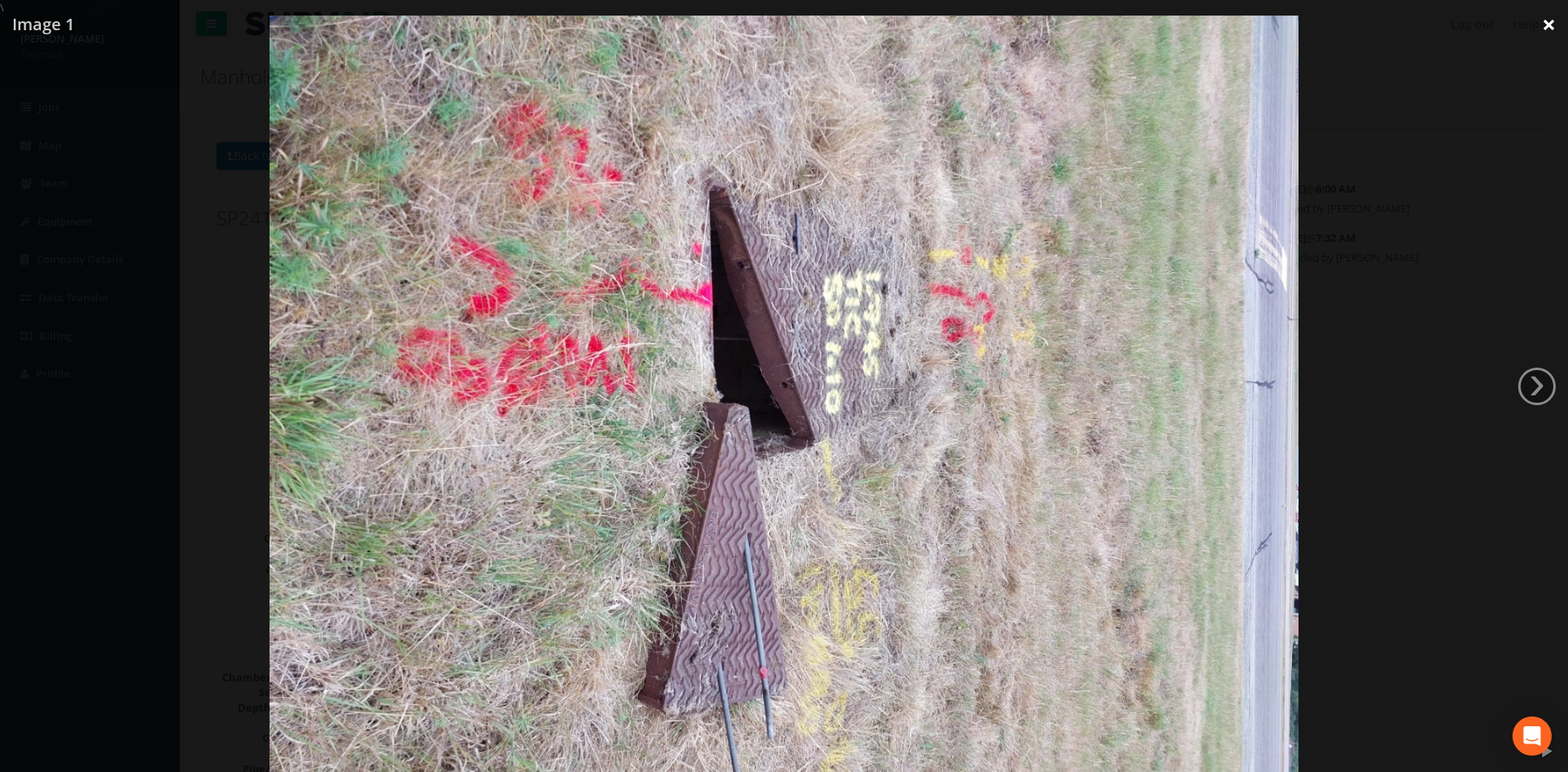
click at [1549, 28] on link "×" at bounding box center [1549, 24] width 38 height 49
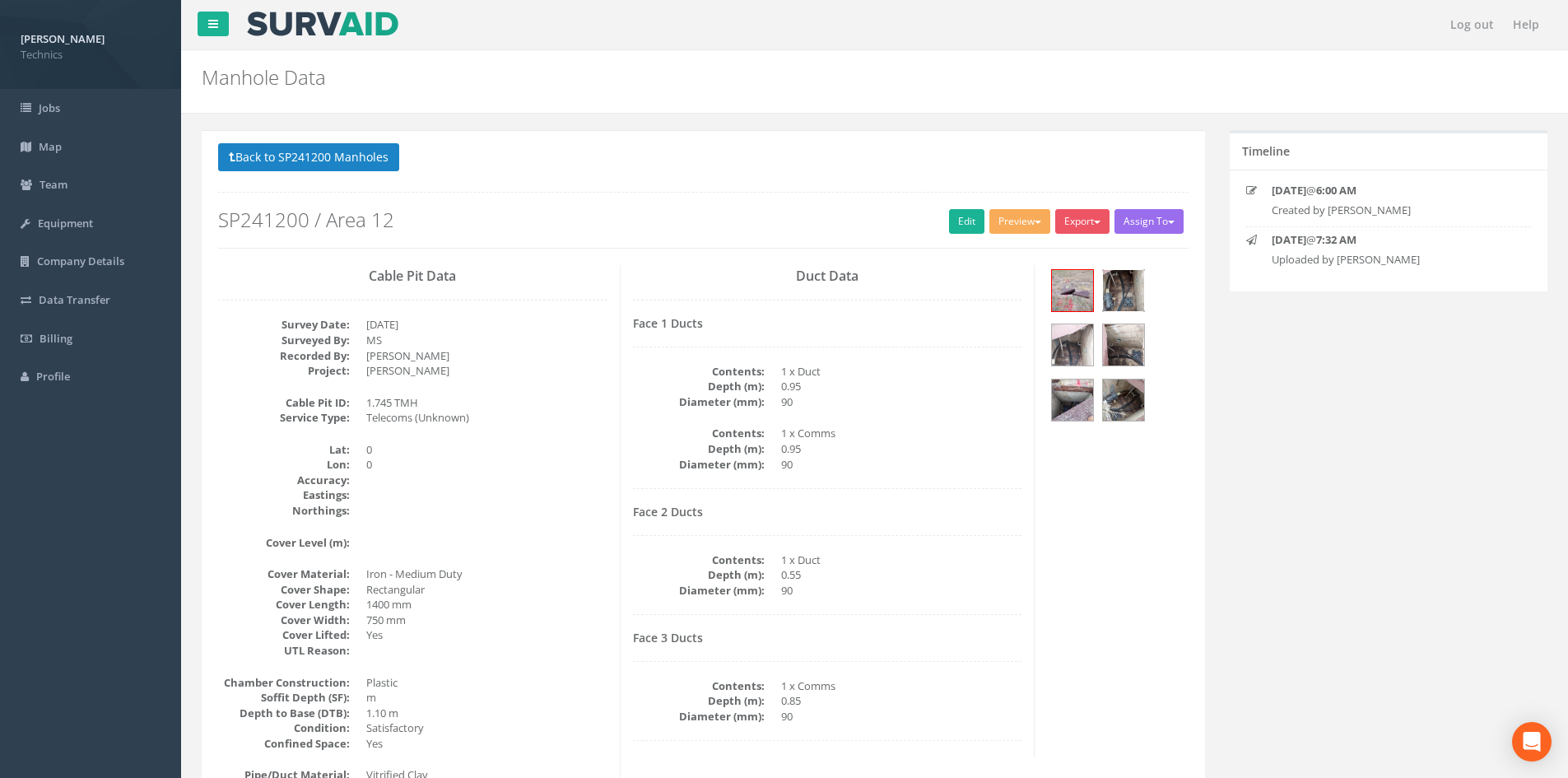
click at [1118, 301] on img at bounding box center [1123, 291] width 41 height 41
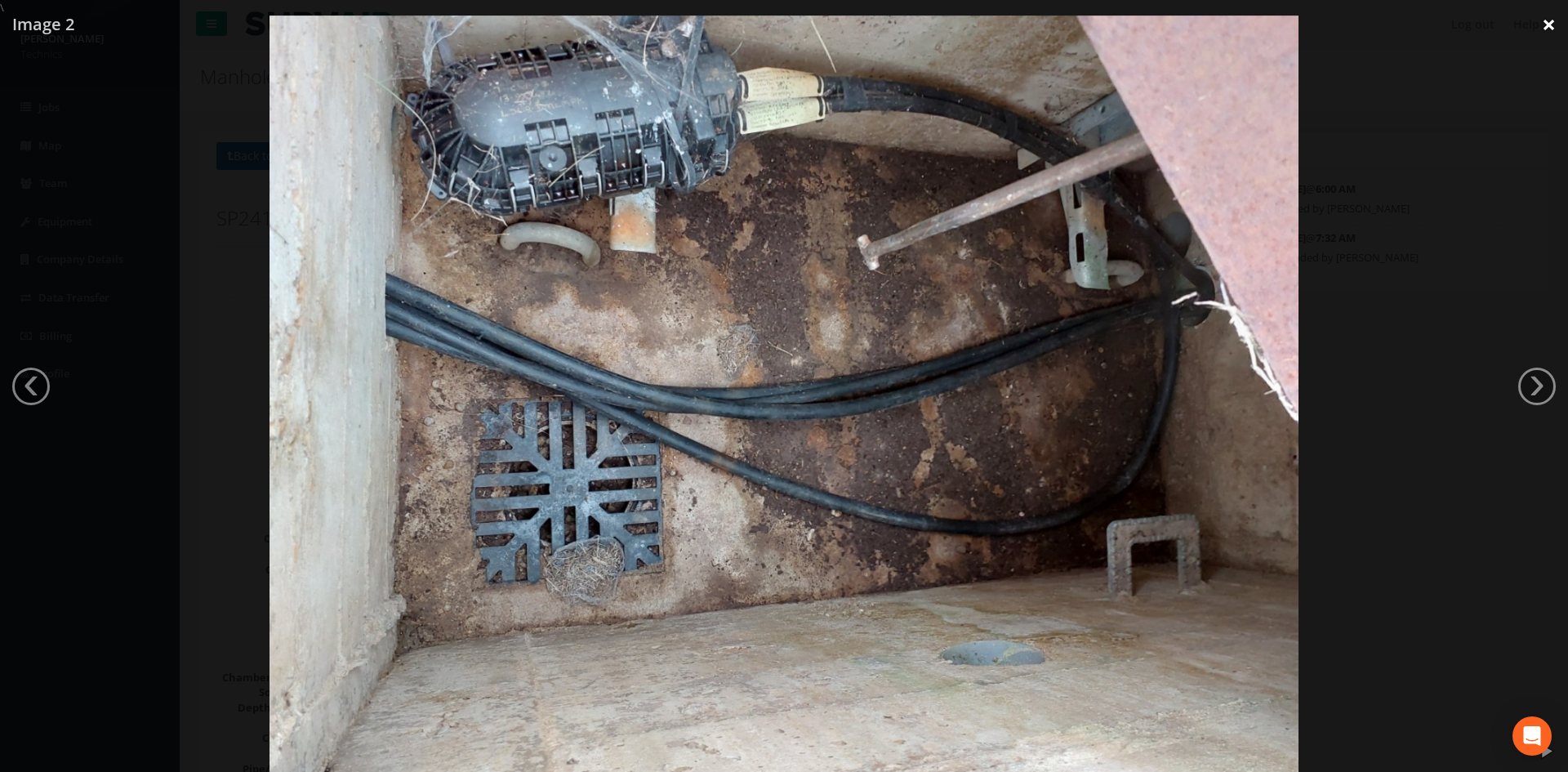
click at [1540, 25] on link "×" at bounding box center [1549, 24] width 38 height 49
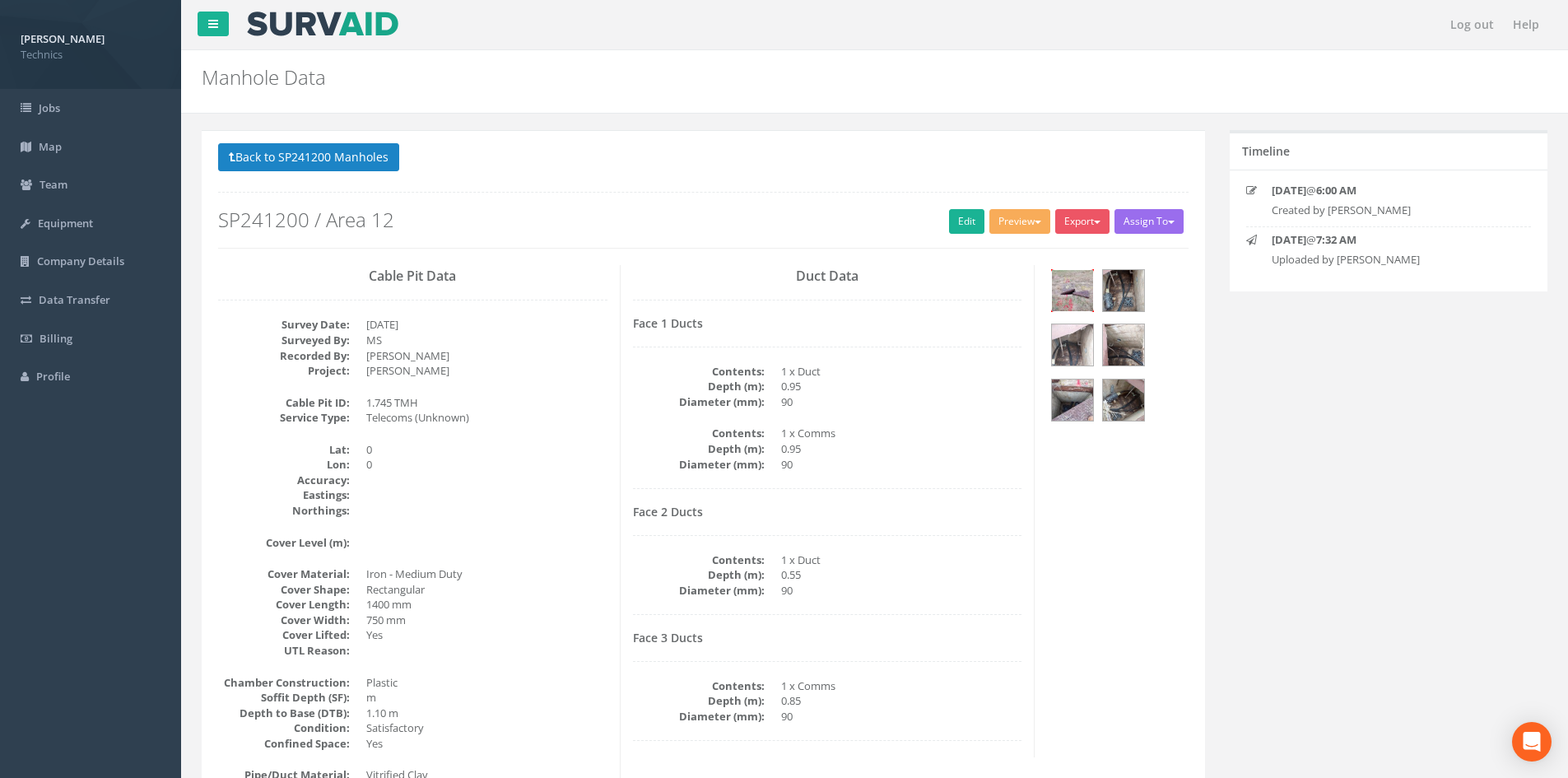
click at [1071, 297] on img at bounding box center [1072, 291] width 41 height 41
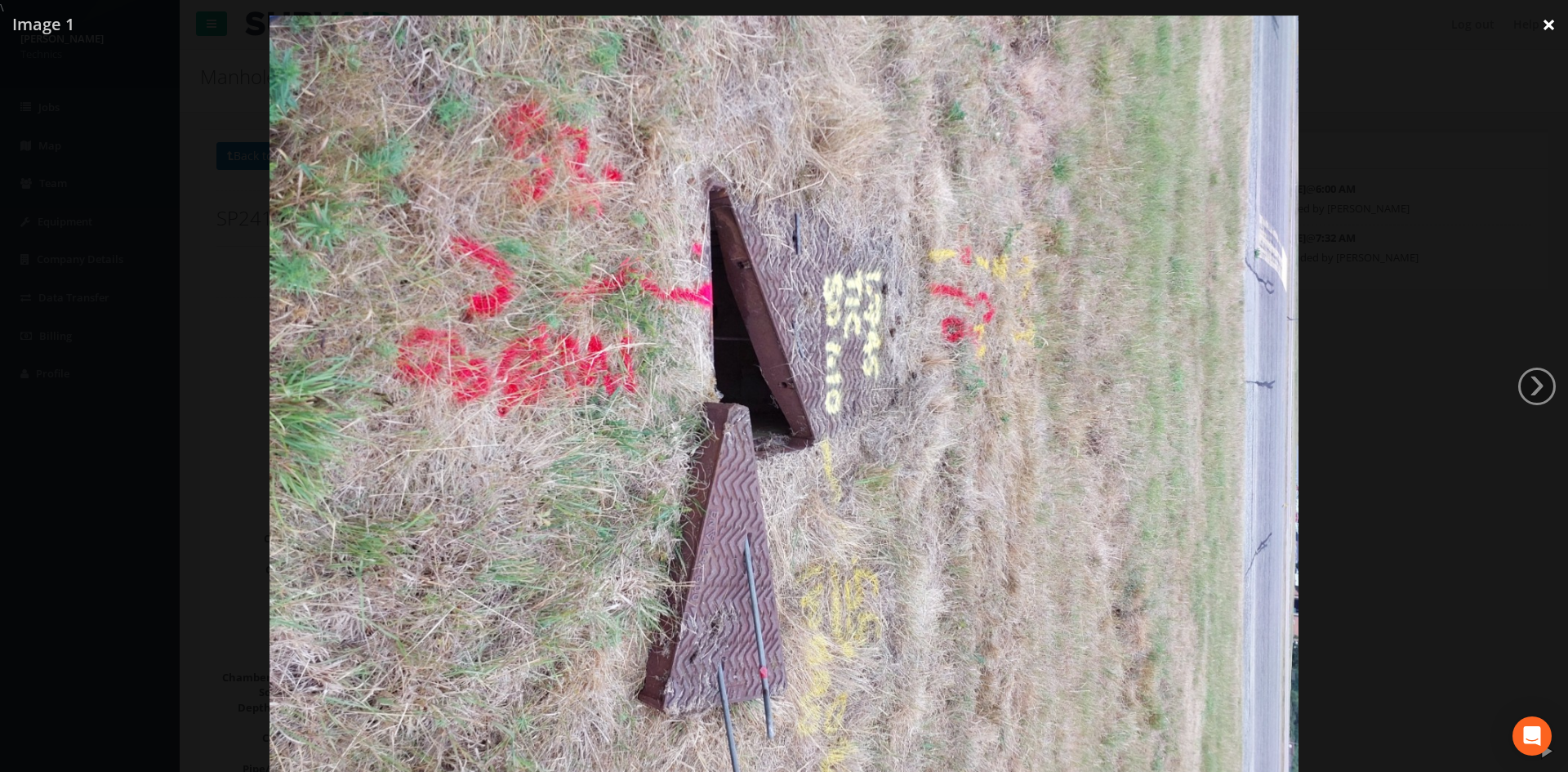
click at [1549, 22] on link "×" at bounding box center [1549, 24] width 38 height 49
